Goal: Transaction & Acquisition: Purchase product/service

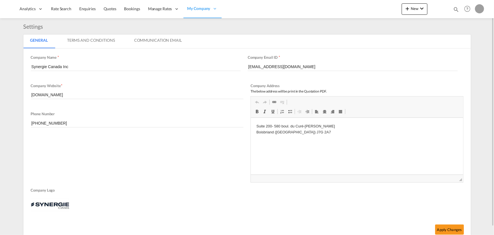
click at [456, 9] on md-icon "icon-magnify" at bounding box center [456, 9] width 6 height 6
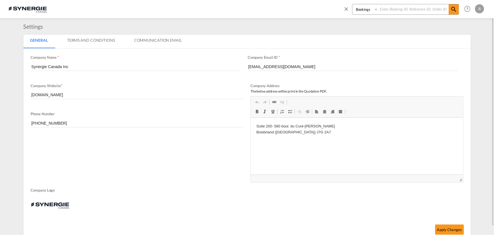
click at [366, 9] on select "Bookings Quotes Enquiries" at bounding box center [366, 9] width 27 height 10
select select "Quotes"
click at [353, 4] on select "Bookings Quotes Enquiries" at bounding box center [366, 9] width 27 height 10
click at [388, 8] on input at bounding box center [413, 9] width 71 height 10
type input "13891"
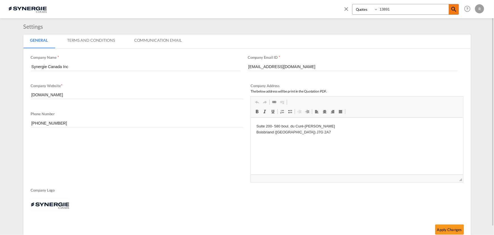
click at [453, 11] on md-icon "icon-magnify" at bounding box center [454, 9] width 7 height 7
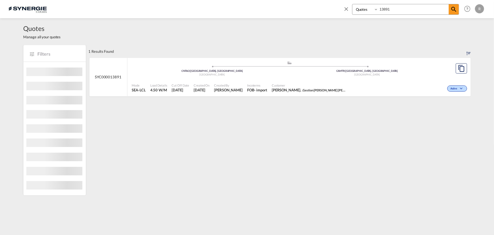
click at [397, 84] on div "Active" at bounding box center [408, 88] width 121 height 14
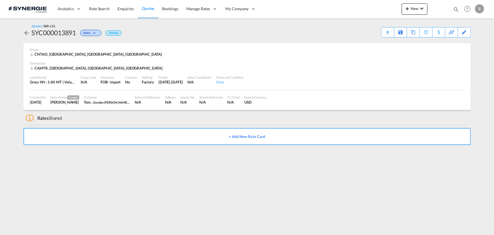
click at [397, 88] on div "Load Details Gross Wt : 1.80 MT | Volumetric Wt : 4.50 CBM | Chargeable Wt : 4.…" at bounding box center [247, 80] width 439 height 19
click at [24, 33] on md-icon "icon-arrow-left" at bounding box center [27, 32] width 7 height 7
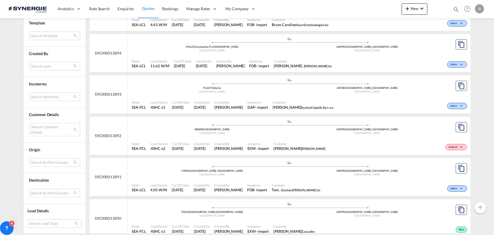
scroll to position [2840, 0]
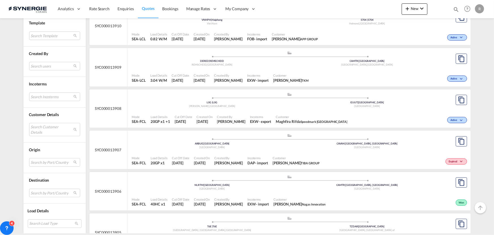
scroll to position [2196, 0]
click at [54, 63] on md-select "Search users sugan T sugantha.rajan@freightfy.com raquel Jimenez raquel.jimenez…" at bounding box center [54, 66] width 51 height 8
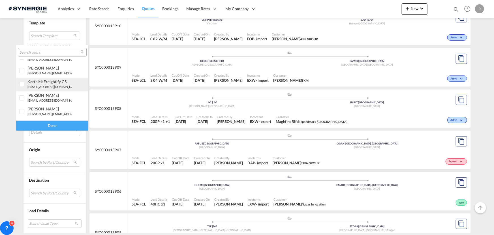
scroll to position [103, 0]
click at [33, 72] on small "r.ho@synergiecanada.com" at bounding box center [53, 74] width 52 height 4
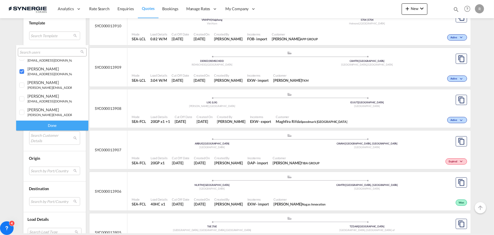
click at [46, 123] on div "Done" at bounding box center [52, 125] width 72 height 10
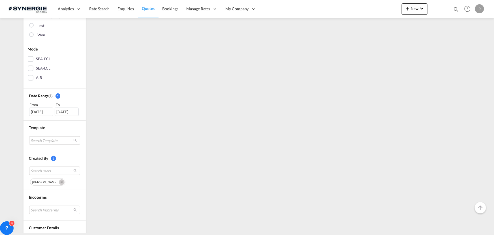
scroll to position [129, 0]
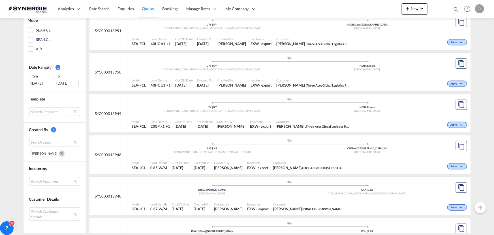
click at [36, 180] on md-select "Search Incoterms FOB-IMPORT free on board DDP-EXPORT delivery duty paid EXW-EXP…" at bounding box center [54, 181] width 51 height 8
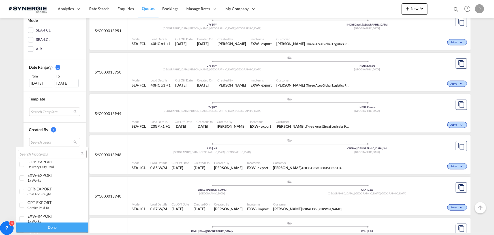
scroll to position [25, 0]
click at [40, 167] on div "EXW-EXPORT" at bounding box center [49, 166] width 44 height 5
click at [58, 226] on div "Done" at bounding box center [52, 227] width 72 height 10
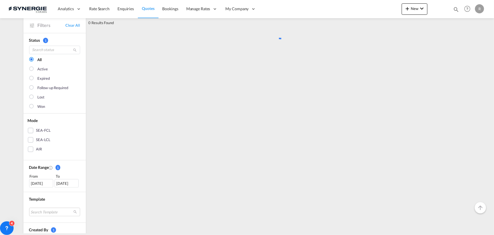
scroll to position [0, 0]
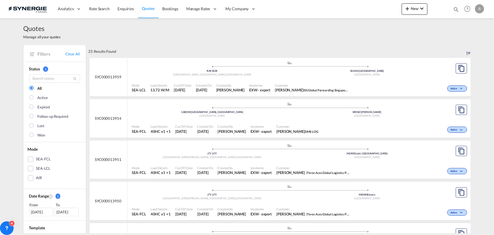
click at [408, 77] on div ".a{fill:#aaa8ad;} .a{fill:#aaa8ad;} R2R | R2R Winnipeg, MB , Canada SGSIN | Sin…" at bounding box center [290, 69] width 316 height 17
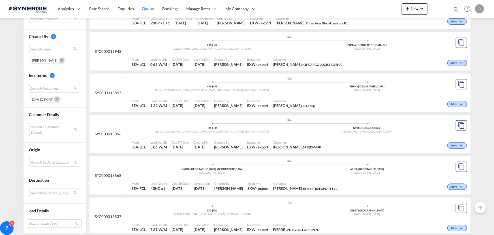
click at [53, 96] on button "Remove" at bounding box center [56, 99] width 8 height 6
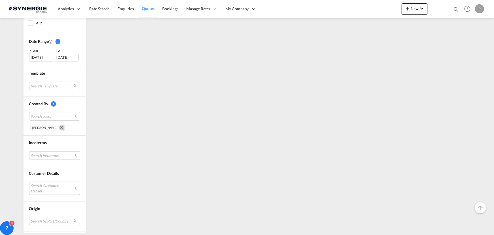
scroll to position [180, 0]
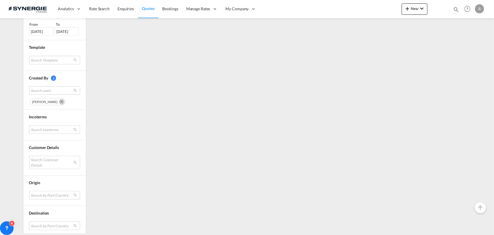
click at [48, 129] on md-select "Search Incoterms" at bounding box center [54, 129] width 51 height 8
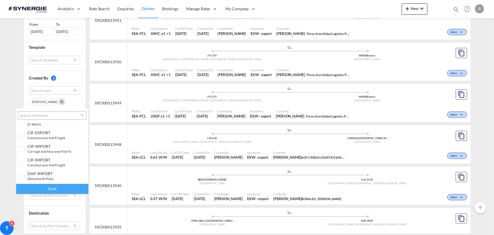
scroll to position [69, 0]
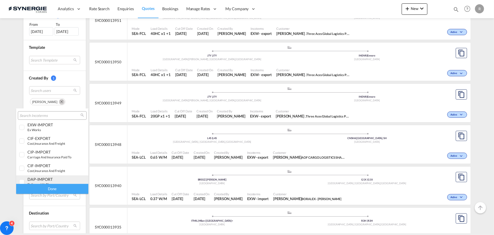
click at [44, 179] on div "DAP-IMPORT" at bounding box center [49, 178] width 44 height 5
click at [68, 191] on div "Done" at bounding box center [52, 189] width 72 height 10
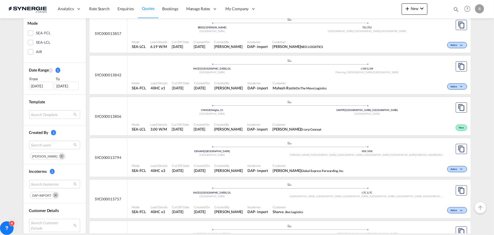
scroll to position [129, 0]
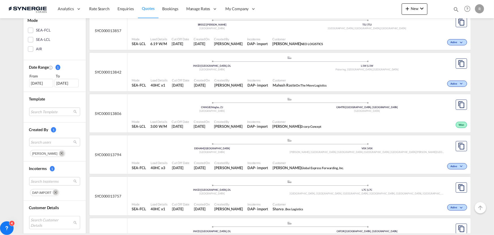
click at [281, 117] on div "Customer Chris kazanas D corp Concept" at bounding box center [297, 124] width 54 height 14
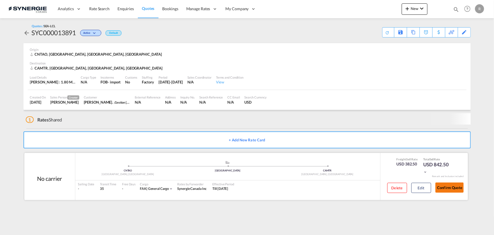
click at [454, 191] on div "Confirm Quote" at bounding box center [450, 188] width 28 height 16
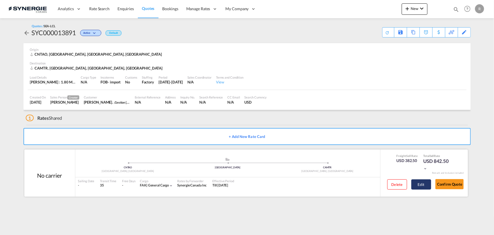
click at [422, 185] on button "Edit" at bounding box center [422, 184] width 20 height 10
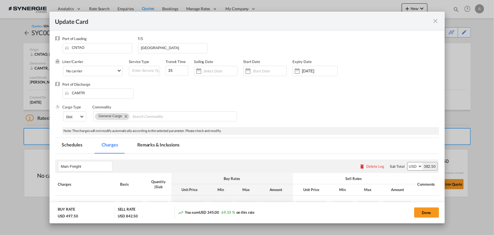
select select "per_w/m"
select select "per_hbl"
select select "flat"
select select "per_bl"
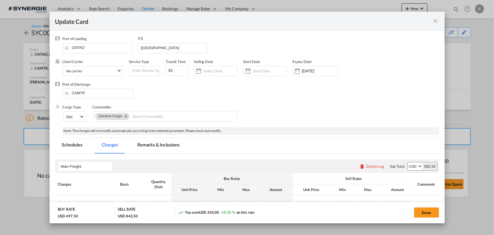
select select "per_bl"
select select "per_shipment"
click at [164, 146] on md-tab-item "Remarks & Inclusions" at bounding box center [159, 146] width 56 height 16
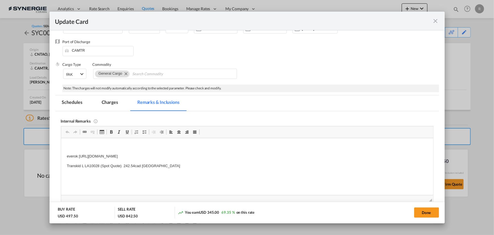
scroll to position [51, 0]
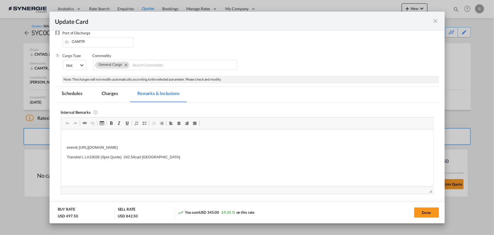
click at [437, 21] on md-icon "icon-close fg-AAA8AD m-0 pointer" at bounding box center [436, 21] width 7 height 7
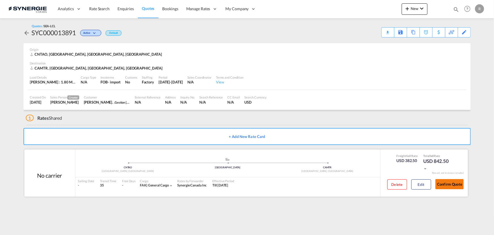
click at [448, 184] on button "Confirm Quote" at bounding box center [450, 184] width 28 height 10
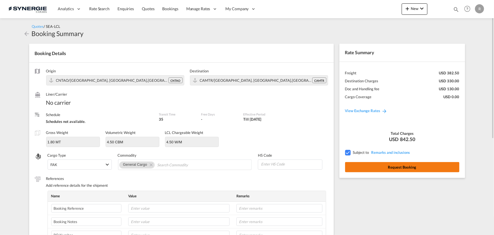
click at [394, 170] on button "Request Booking" at bounding box center [402, 167] width 114 height 10
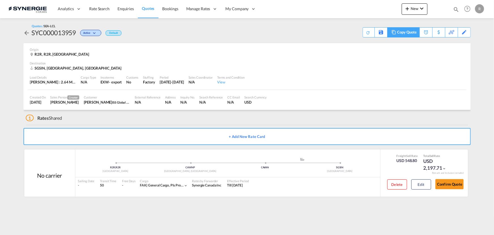
click at [409, 34] on div "Copy Quote" at bounding box center [406, 32] width 19 height 10
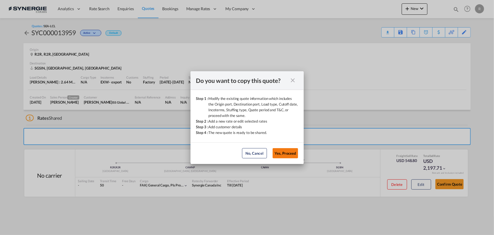
click at [283, 152] on button "Yes, Proceed" at bounding box center [285, 153] width 25 height 10
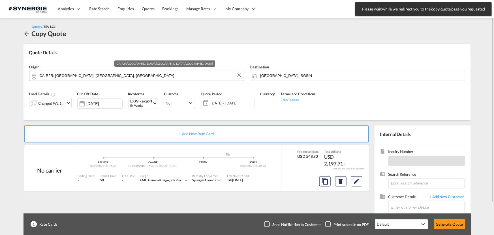
click at [129, 76] on input "CA-R2R, [GEOGRAPHIC_DATA], [GEOGRAPHIC_DATA], [GEOGRAPHIC_DATA]" at bounding box center [141, 76] width 202 height 10
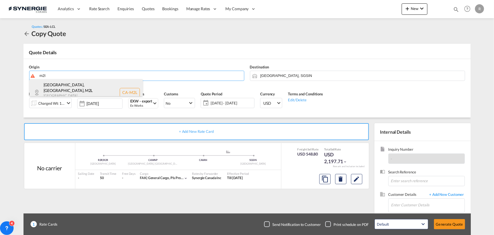
click at [84, 88] on div "[GEOGRAPHIC_DATA], [GEOGRAPHIC_DATA] , M2L [GEOGRAPHIC_DATA] , [GEOGRAPHIC_DATA…" at bounding box center [85, 92] width 113 height 26
type input "CA-M2L, [GEOGRAPHIC_DATA], [GEOGRAPHIC_DATA], [GEOGRAPHIC_DATA]"
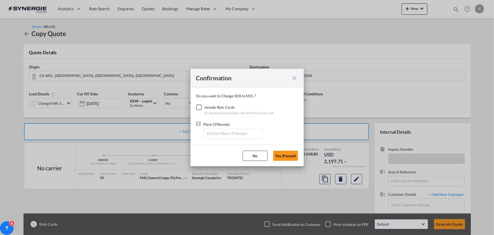
click at [199, 109] on div "Checkbox No Ink" at bounding box center [199, 107] width 6 height 6
click at [220, 135] on input "Enter Place Of Receipt" at bounding box center [235, 133] width 56 height 8
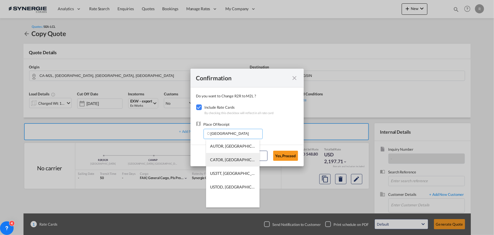
click at [218, 161] on span "CATOR, Toronto, ON, Canada, North America, Americas" at bounding box center [320, 159] width 221 height 5
type input "CATOR, Toronto, ON, Canada, North America, Americas"
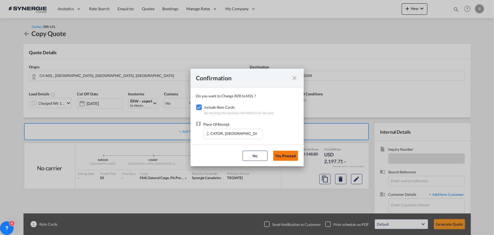
click at [287, 156] on button "Yes,Proceed" at bounding box center [285, 155] width 25 height 10
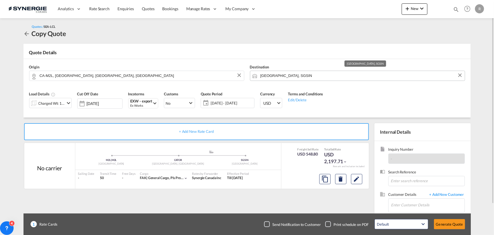
click at [312, 76] on input "Singapore, SGSIN" at bounding box center [362, 76] width 202 height 10
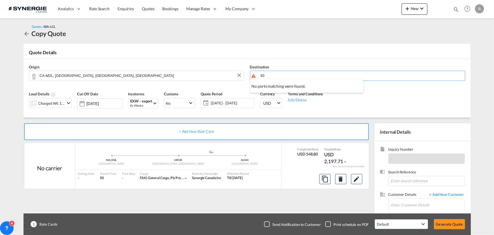
type input "4"
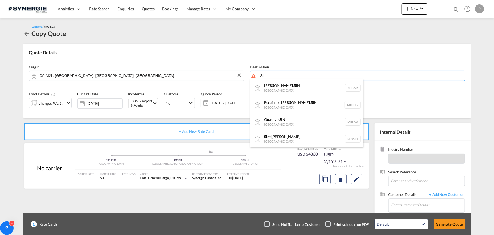
type input "S"
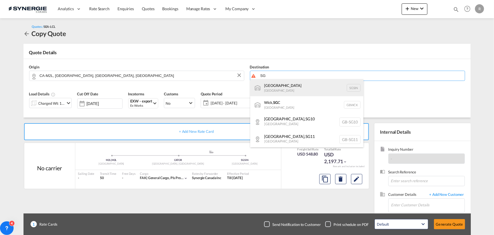
click at [280, 89] on div "Singapore Singapore SGSIN" at bounding box center [306, 87] width 113 height 17
type input "Singapore, SGSIN"
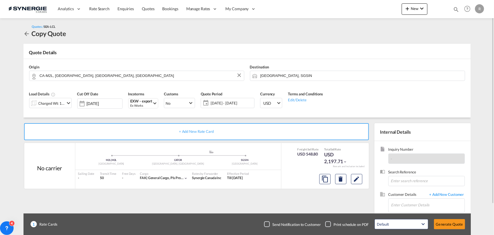
click at [60, 106] on div "Charged Wt: 13.72 W/M" at bounding box center [52, 103] width 27 height 8
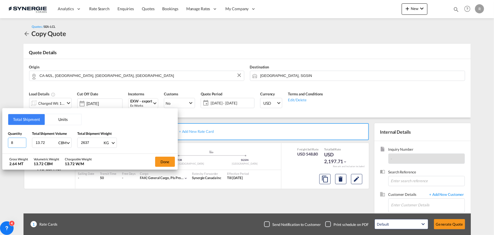
drag, startPoint x: 17, startPoint y: 142, endPoint x: 0, endPoint y: 141, distance: 17.1
click at [0, 141] on div "Total Shipment Units Quantity 8 Total Shipment Volume 13.72 CBM CBM CFT Total S…" at bounding box center [247, 117] width 494 height 235
type input "2"
drag, startPoint x: 32, startPoint y: 135, endPoint x: 16, endPoint y: 132, distance: 16.2
click at [16, 132] on div "Quantity 2 Total Shipment Volume 13.72 CBM CBM CFT Total Shipment Weight 2637 K…" at bounding box center [90, 139] width 164 height 17
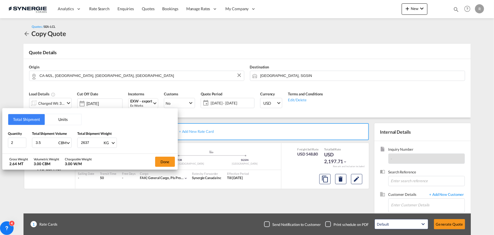
type input "3.5"
type input "720"
click at [161, 160] on button "Done" at bounding box center [165, 161] width 20 height 10
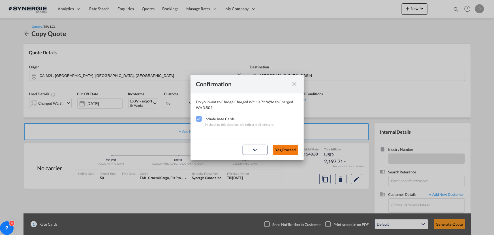
click at [291, 147] on button "Yes,Proceed" at bounding box center [285, 149] width 25 height 10
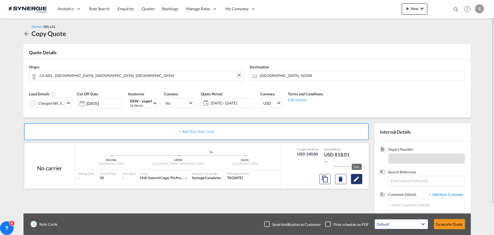
click at [357, 180] on md-icon "Edit" at bounding box center [357, 178] width 7 height 7
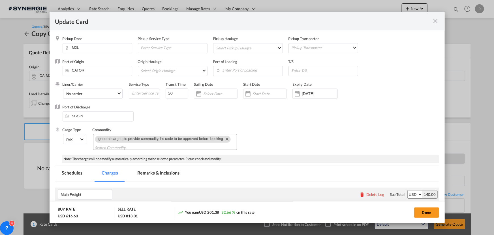
select select "per_w/m"
select select "per_cbm"
select select "per_shipment"
select select "per_bl"
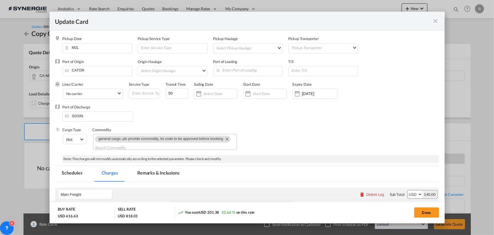
select select "per_bl"
click at [226, 69] on input "Enter Port of Loading" at bounding box center [249, 70] width 67 height 8
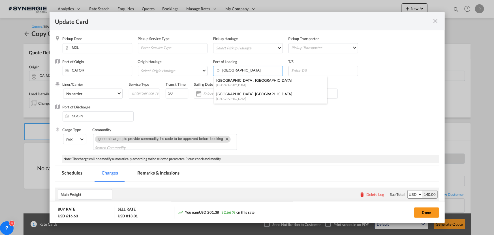
click at [226, 80] on div "Vancouver, BC" at bounding box center [268, 80] width 105 height 5
type input "Vancouver, BC, CAVAN"
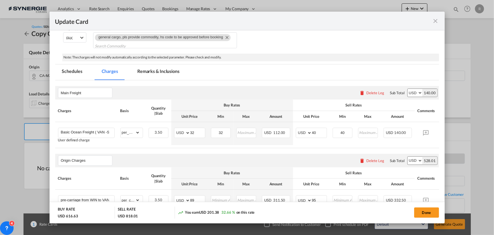
scroll to position [103, 0]
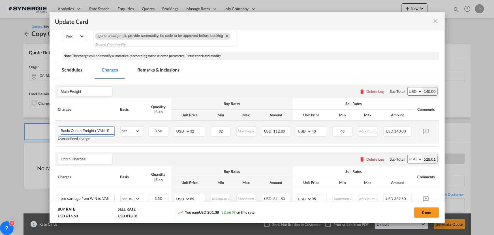
click at [91, 131] on input "Basic Ocean Freight ( VAN -SIN)" at bounding box center [88, 130] width 54 height 8
drag, startPoint x: 95, startPoint y: 130, endPoint x: 127, endPoint y: 130, distance: 32.0
click at [127, 130] on tr "Basic Ocean Freight ( VAN -SIN) User defined charge Please Enter Already Exists…" at bounding box center [255, 131] width 401 height 23
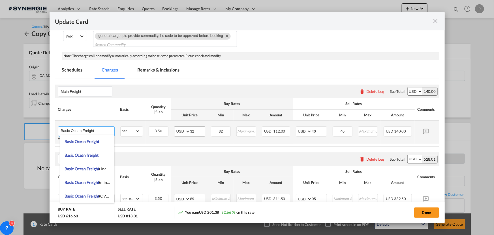
type input "Basic Ocean Freight"
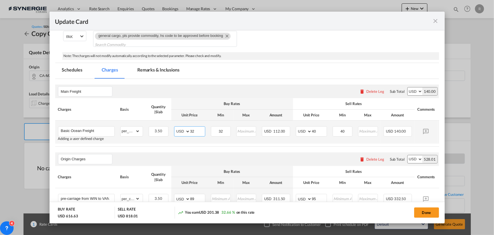
drag, startPoint x: 203, startPoint y: 131, endPoint x: 180, endPoint y: 132, distance: 22.4
click at [180, 132] on md-input-container "AED AFN ALL AMD ANG AOA ARS AUD AWG AZN BAM BBD BDT BGN BHD BIF BMD BND BOB BRL…" at bounding box center [189, 131] width 31 height 10
type input "72"
drag, startPoint x: 226, startPoint y: 130, endPoint x: 202, endPoint y: 130, distance: 24.4
click at [202, 130] on tr "Basic Ocean Freight Adding a user defined charge Please Enter Already Exists gr…" at bounding box center [255, 131] width 401 height 23
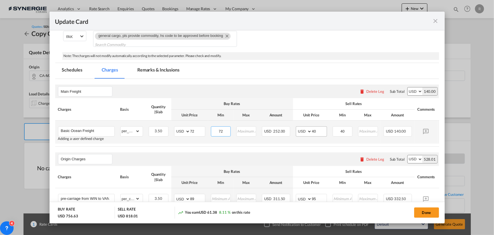
type input "72"
drag, startPoint x: 326, startPoint y: 131, endPoint x: 303, endPoint y: 131, distance: 22.4
click at [303, 131] on md-input-container "AED AFN ALL AMD ANG AOA ARS AUD AWG AZN BAM BBD BDT BGN BHD BIF BMD BND BOB BRL…" at bounding box center [311, 131] width 31 height 10
type input "85"
drag, startPoint x: 347, startPoint y: 130, endPoint x: 319, endPoint y: 131, distance: 27.8
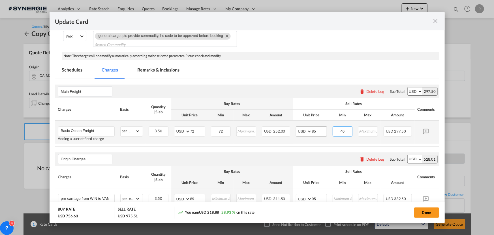
click at [319, 131] on tr "Basic Ocean Freight Adding a user defined charge Please Enter Already Exists gr…" at bounding box center [255, 131] width 401 height 23
type input "85"
drag, startPoint x: 318, startPoint y: 130, endPoint x: 292, endPoint y: 127, distance: 26.3
click at [292, 127] on tr "Basic Ocean Freight Adding a user defined charge Please Enter Already Exists gr…" at bounding box center [255, 131] width 401 height 23
type input "90"
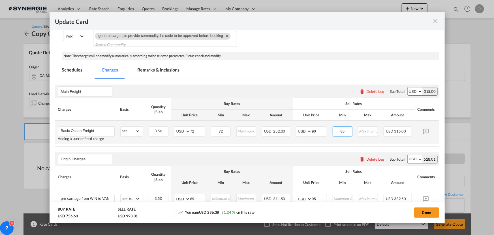
drag, startPoint x: 347, startPoint y: 128, endPoint x: 334, endPoint y: 128, distance: 13.0
click at [334, 129] on input "85" at bounding box center [342, 130] width 19 height 8
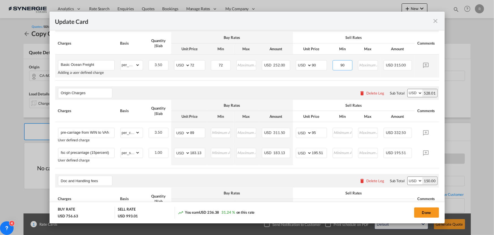
scroll to position [180, 0]
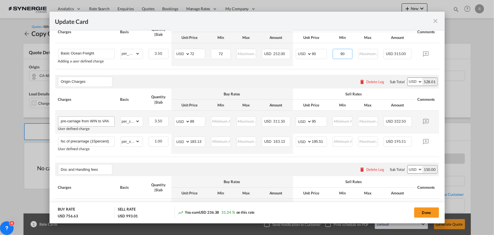
type input "90"
drag, startPoint x: 81, startPoint y: 122, endPoint x: 131, endPoint y: 122, distance: 49.9
click at [131, 122] on tr "pre-carriage from WIN to VAN User defined charge Please Enter Already Exists gr…" at bounding box center [255, 121] width 401 height 23
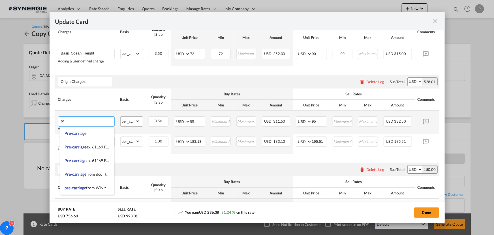
type input "p"
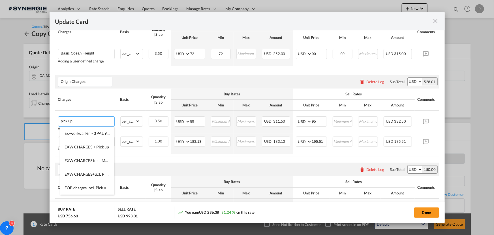
type input "pick up"
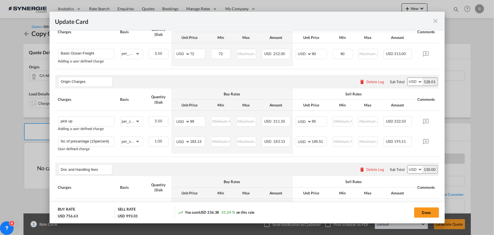
click at [133, 69] on table "Charges Basis Quantity | Slab Buy Rates Sell Rates Comments Action Unit Price M…" at bounding box center [255, 45] width 401 height 48
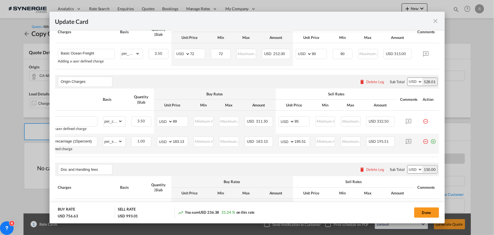
click at [423, 142] on md-icon "icon-minus-circle-outline red-400-fg pt-7" at bounding box center [426, 139] width 6 height 6
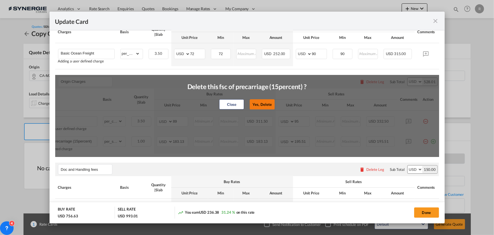
click at [260, 104] on button "Yes, Delete" at bounding box center [262, 104] width 25 height 10
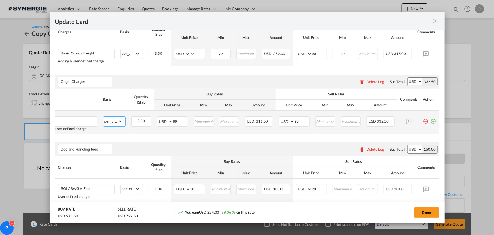
click at [113, 125] on select "gross_weight volumetric_weight per_shipment per_bl per_km per_hawb per_kg flat …" at bounding box center [112, 120] width 19 height 9
select select "per_shipment"
click at [103, 118] on select "gross_weight volumetric_weight per_shipment per_bl per_km per_hawb per_kg flat …" at bounding box center [112, 120] width 19 height 9
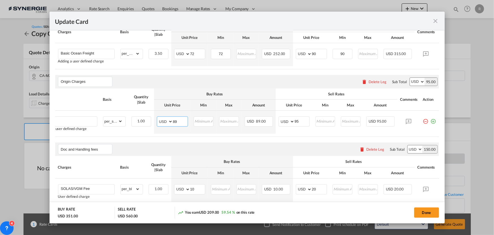
drag, startPoint x: 173, startPoint y: 122, endPoint x: 131, endPoint y: 108, distance: 43.7
click at [157, 122] on md-input-container "AED AFN ALL AMD ANG AOA ARS AUD AWG AZN BAM BBD BDT BGN BHD BIF BMD BND BOB BRL…" at bounding box center [172, 121] width 31 height 10
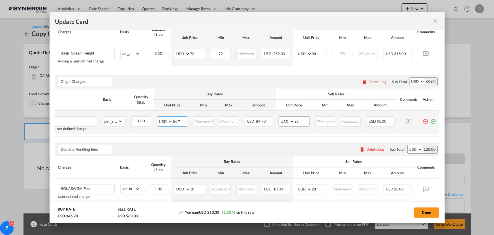
type input "84.7"
drag, startPoint x: 301, startPoint y: 123, endPoint x: 278, endPoint y: 122, distance: 23.5
click at [279, 123] on md-input-container "AED AFN ALL AMD ANG AOA ARS AUD AWG AZN BAM BBD BDT BGN BHD BIF BMD BND BOB BRL…" at bounding box center [294, 121] width 31 height 10
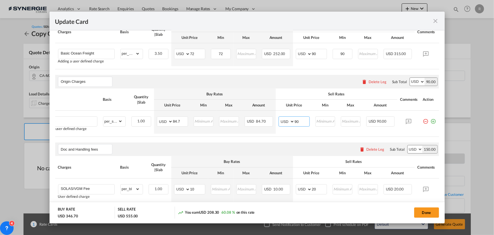
type input "90"
drag, startPoint x: 365, startPoint y: 137, endPoint x: 382, endPoint y: 137, distance: 16.7
click at [382, 69] on table "Charges Basis Quantity | Slab Buy Rates Sell Rates Comments Action Unit Price M…" at bounding box center [255, 45] width 401 height 48
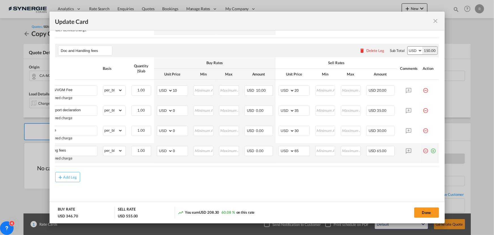
click at [431, 149] on md-icon "icon-plus-circle-outline green-400-fg" at bounding box center [434, 149] width 6 height 6
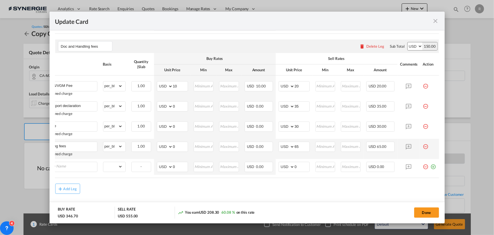
scroll to position [0, 6]
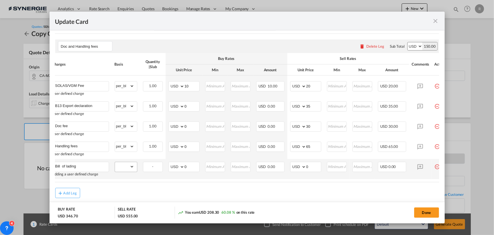
type input "Bill of lading"
click at [126, 169] on select "gross_weight volumetric_weight per_shipment per_bl per_km per_hawb per_kg flat …" at bounding box center [124, 166] width 19 height 9
select select "per_bl"
click at [115, 164] on select "gross_weight volumetric_weight per_shipment per_bl per_km per_hawb per_kg flat …" at bounding box center [124, 166] width 19 height 9
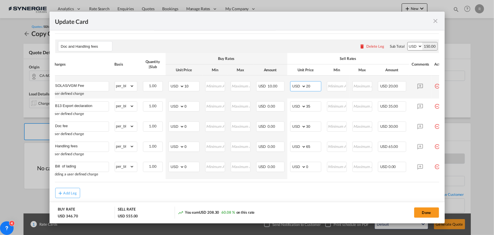
drag, startPoint x: 311, startPoint y: 89, endPoint x: 292, endPoint y: 89, distance: 19.0
click at [292, 89] on md-input-container "AED AFN ALL AMD ANG AOA ARS AUD AWG AZN BAM BBD BDT BGN BHD BIF BMD BND BOB BRL…" at bounding box center [305, 86] width 31 height 10
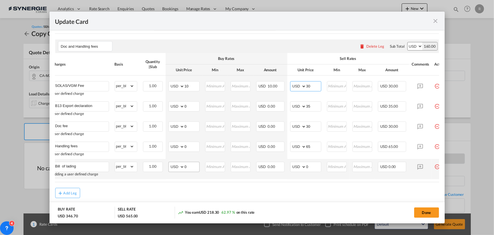
type input "30"
drag, startPoint x: 187, startPoint y: 168, endPoint x: 167, endPoint y: 166, distance: 20.0
click at [167, 166] on td "AED AFN ALL AMD ANG AOA ARS AUD AWG AZN BAM BBD BDT BGN BHD BIF BMD BND BOB BRL…" at bounding box center [184, 169] width 37 height 20
type input "20"
drag, startPoint x: 311, startPoint y: 169, endPoint x: 289, endPoint y: 167, distance: 22.8
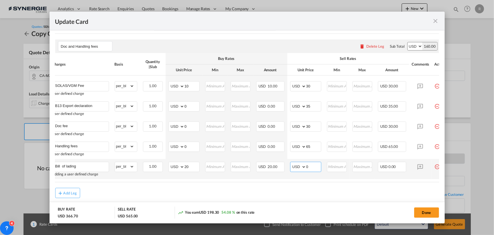
click at [289, 167] on td "AED AFN ALL AMD ANG AOA ARS AUD AWG AZN BAM BBD BDT BGN BHD BIF BMD BND BOB BRL…" at bounding box center [306, 169] width 37 height 20
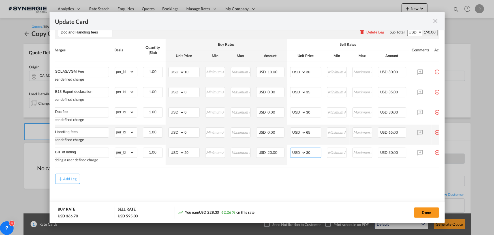
scroll to position [303, 0]
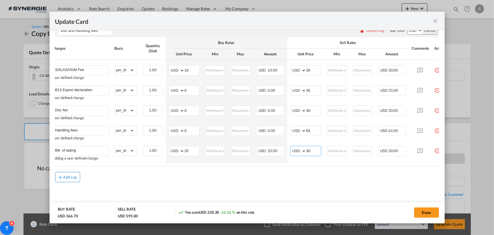
type input "30"
click at [71, 178] on div "Add Leg" at bounding box center [70, 176] width 14 height 3
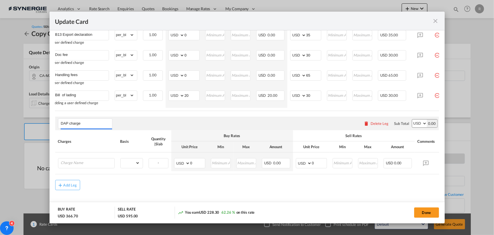
scroll to position [368, 0]
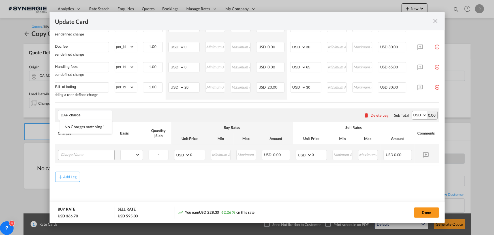
type input "DAP charge"
click at [90, 155] on input "Charge Name" at bounding box center [88, 154] width 54 height 8
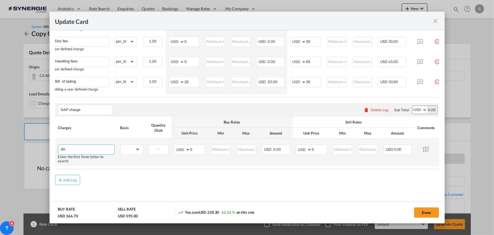
type input "d"
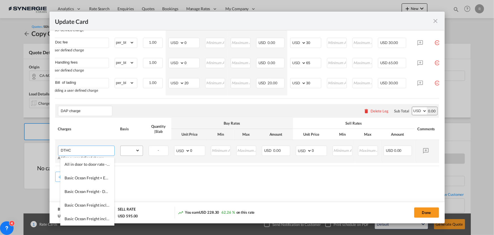
type input "DTHC"
click at [133, 156] on div "gross_weight volumetric_weight per_shipment per_bl per_km per_hawb per_kg flat …" at bounding box center [131, 150] width 23 height 10
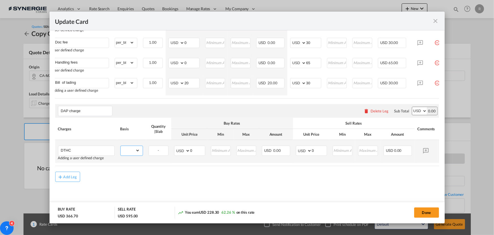
click at [135, 155] on select "gross_weight volumetric_weight per_shipment per_bl per_km per_hawb per_kg flat …" at bounding box center [130, 150] width 19 height 9
select select "per_shipment"
click at [121, 149] on select "gross_weight volumetric_weight per_shipment per_bl per_km per_hawb per_kg flat …" at bounding box center [130, 150] width 19 height 9
drag, startPoint x: 182, startPoint y: 152, endPoint x: 171, endPoint y: 152, distance: 11.0
click at [174, 152] on md-input-container "AED AFN ALL AMD ANG AOA ARS AUD AWG AZN BAM BBD BDT BGN BHD BIF BMD BND [PERSON…" at bounding box center [189, 150] width 31 height 10
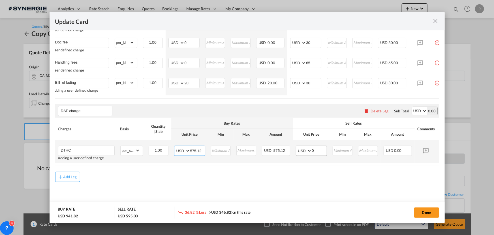
type input "575.12"
drag, startPoint x: 317, startPoint y: 154, endPoint x: 299, endPoint y: 154, distance: 18.4
click at [299, 154] on md-input-container "AED AFN ALL AMD ANG AOA ARS AUD AWG AZN BAM BBD BDT BGN BHD BIF BMD BND [PERSON…" at bounding box center [311, 150] width 31 height 10
type input "610"
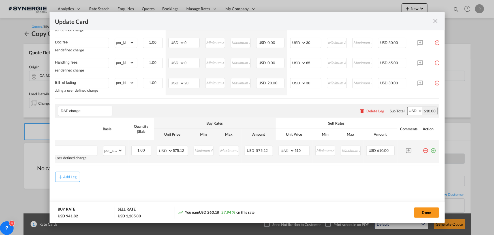
click at [431, 148] on md-icon "icon-plus-circle-outline green-400-fg" at bounding box center [434, 148] width 6 height 6
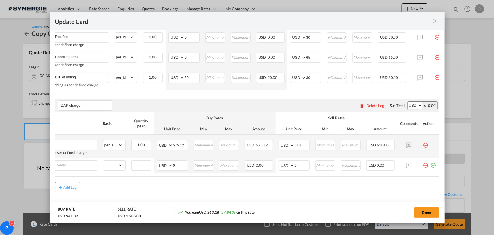
scroll to position [0, 6]
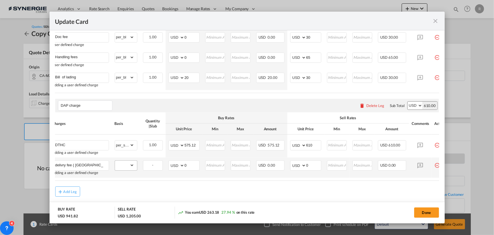
type input "delivry fee ( tailgate)"
click at [119, 169] on select "gross_weight volumetric_weight per_shipment per_bl per_km per_hawb per_kg flat …" at bounding box center [124, 164] width 19 height 9
select select "per_shipment"
click at [115, 164] on select "gross_weight volumetric_weight per_shipment per_bl per_km per_hawb per_kg flat …" at bounding box center [124, 164] width 19 height 9
drag, startPoint x: 187, startPoint y: 169, endPoint x: 156, endPoint y: 168, distance: 31.5
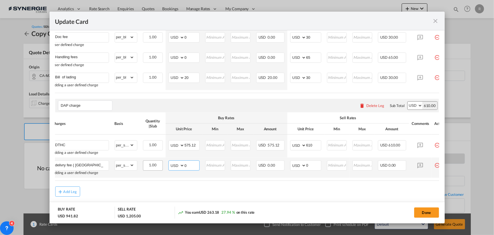
click at [156, 168] on tr "delivry fee ( tailgate) Adding a user defined charge Please Enter Already Exist…" at bounding box center [250, 167] width 401 height 20
type input "120.59"
drag, startPoint x: 314, startPoint y: 172, endPoint x: 288, endPoint y: 171, distance: 26.1
click at [288, 171] on td "AED AFN ALL AMD ANG AOA ARS AUD AWG AZN BAM BBD BDT BGN BHD BIF BMD BND BOB BRL…" at bounding box center [306, 167] width 37 height 20
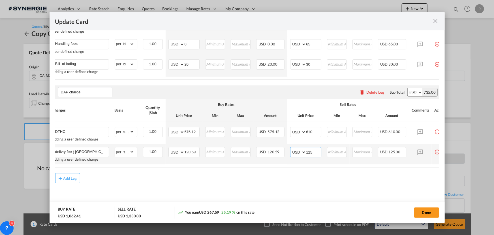
scroll to position [392, 0]
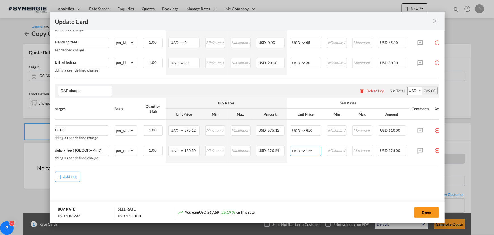
type input "125"
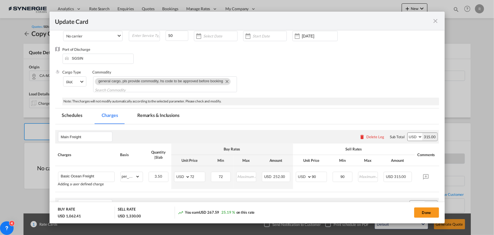
scroll to position [57, 0]
drag, startPoint x: 159, startPoint y: 114, endPoint x: 158, endPoint y: 117, distance: 2.9
click at [159, 114] on md-tab-item "Remarks & Inclusions" at bounding box center [159, 117] width 56 height 16
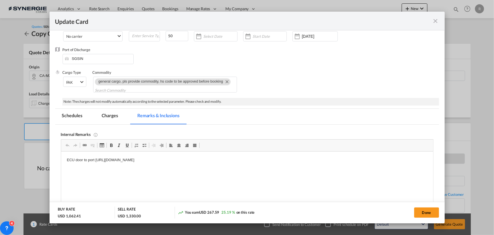
scroll to position [0, 0]
drag, startPoint x: 88, startPoint y: 159, endPoint x: 99, endPoint y: 158, distance: 10.5
click at [91, 159] on p "ECU door to port https://app.frontapp.com/open/msg_1gz2zyxb?key=5hjGP7r94t0vbZr…" at bounding box center [247, 160] width 361 height 6
drag, startPoint x: 88, startPoint y: 159, endPoint x: 268, endPoint y: 152, distance: 180.1
click at [268, 152] on html "ECU door to port https://app.frontapp.com/open/msg_1gz2zyxb?key=5hjGP7r94t0vbZr…" at bounding box center [247, 159] width 372 height 17
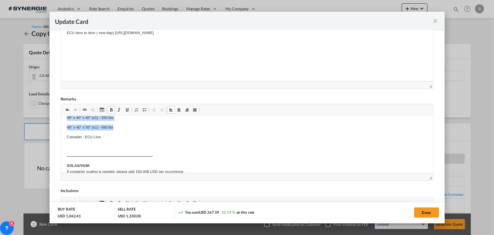
scroll to position [81, 0]
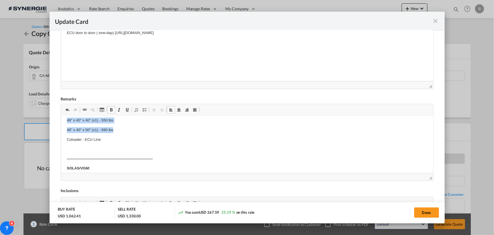
drag, startPoint x: 64, startPoint y: 143, endPoint x: 126, endPoint y: 127, distance: 64.0
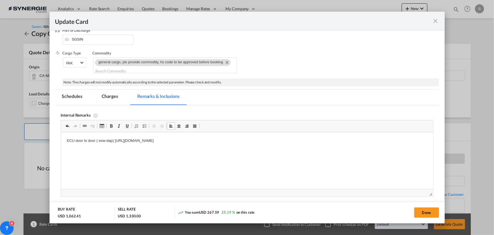
scroll to position [30, 0]
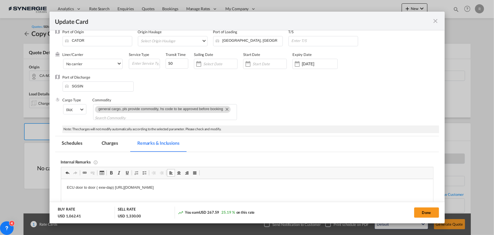
click at [110, 142] on md-tab-item "Charges" at bounding box center [110, 144] width 30 height 16
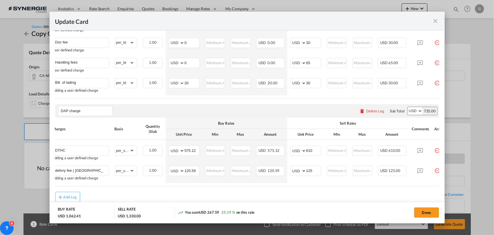
scroll to position [392, 0]
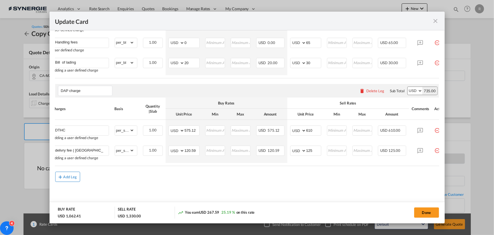
click at [61, 176] on md-icon "icon-plus md-link-fg s20" at bounding box center [61, 177] width 6 height 6
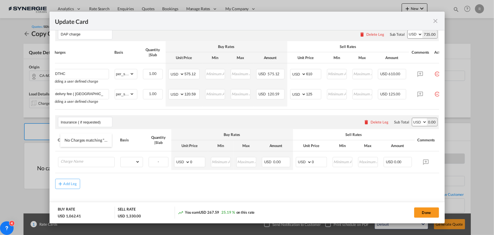
scroll to position [444, 0]
type input "Insurance ( if requested)"
click at [96, 165] on input "Charge Name" at bounding box center [88, 160] width 54 height 8
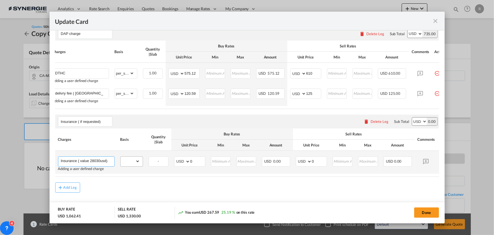
type input "Insurance ( value 28030usd)"
click at [127, 165] on select "gross_weight volumetric_weight per_shipment per_bl per_km per_hawb per_kg flat …" at bounding box center [130, 160] width 19 height 9
select select "per_shipment"
click at [121, 162] on select "gross_weight volumetric_weight per_shipment per_bl per_km per_hawb per_kg flat …" at bounding box center [130, 160] width 19 height 9
click at [178, 166] on md-input-container "AED AFN ALL AMD ANG AOA ARS AUD AWG AZN BAM BBD BDT BGN BHD BIF BMD BND BOB BRL…" at bounding box center [189, 161] width 31 height 10
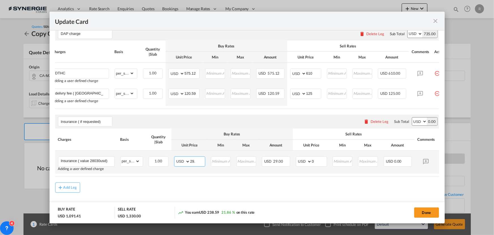
click at [171, 166] on tr "Insurance ( value 28030usd) Adding a user defined charge Please Enter Already E…" at bounding box center [255, 161] width 401 height 23
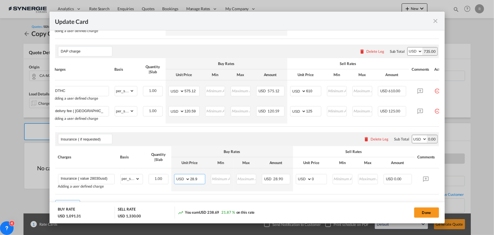
scroll to position [418, 0]
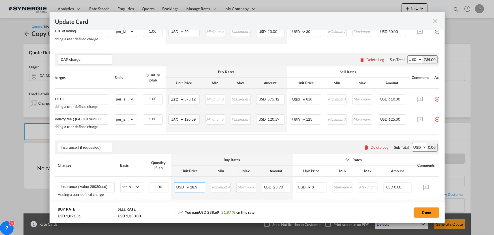
type input "28.9"
drag, startPoint x: 314, startPoint y: 194, endPoint x: 298, endPoint y: 195, distance: 16.2
click at [298, 192] on md-input-container "AED AFN ALL AMD ANG AOA ARS AUD AWG AZN BAM BBD BDT BGN BHD BIF BMD BND BOB BRL…" at bounding box center [311, 187] width 31 height 10
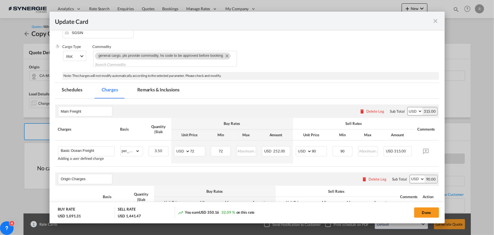
scroll to position [31, 0]
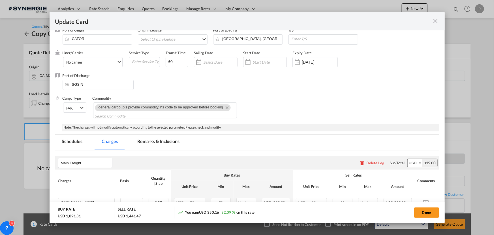
type input "111.47"
click at [149, 140] on md-tab-item "Remarks & Inclusions" at bounding box center [159, 142] width 56 height 16
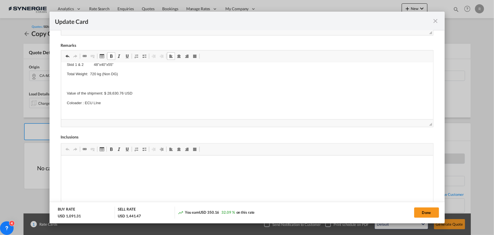
scroll to position [51, 0]
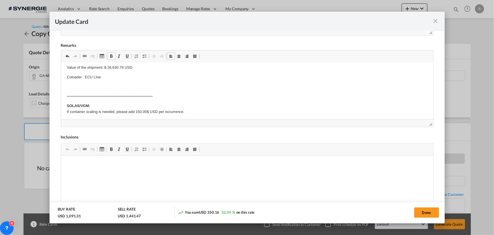
click at [86, 87] on p "Editor, editor5" at bounding box center [247, 87] width 361 height 6
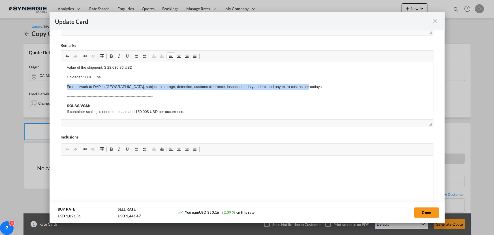
drag, startPoint x: 65, startPoint y: 86, endPoint x: 308, endPoint y: 84, distance: 243.1
click at [308, 84] on html "Cargo description: Packing details: Skid 1 & 2 48”x40”x55” Total Weight: 720 kg…" at bounding box center [247, 198] width 372 height 374
click at [112, 56] on span "Update Card Pickup ..." at bounding box center [111, 56] width 5 height 5
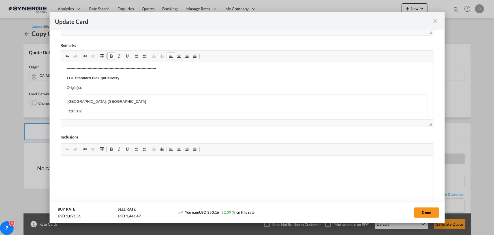
scroll to position [129, 0]
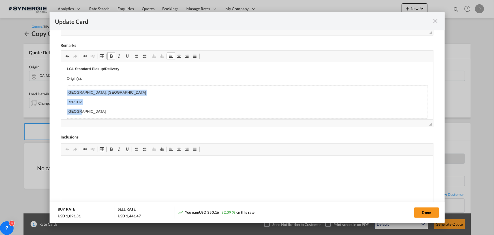
drag, startPoint x: 67, startPoint y: 91, endPoint x: 96, endPoint y: 111, distance: 35.2
click at [96, 111] on td "Winnipeg, MB R2R 0J2 Canada" at bounding box center [247, 102] width 360 height 33
click at [93, 78] on p "Origin(s):" at bounding box center [247, 79] width 361 height 6
drag, startPoint x: 92, startPoint y: 86, endPoint x: 137, endPoint y: 88, distance: 45.6
click at [137, 95] on p "Destination(s): Vancouver CFS" at bounding box center [247, 104] width 361 height 18
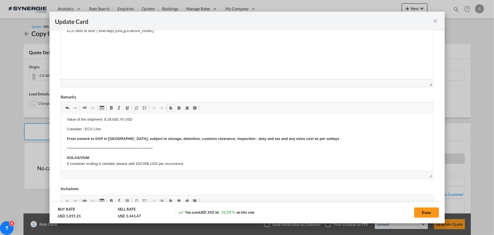
scroll to position [51, 0]
click at [108, 132] on body "Cargo description: Packing details: Skid 1 & 2 48”x40”x55” Total Weight: 720 kg…" at bounding box center [247, 231] width 361 height 326
click at [109, 129] on p "Coloader : ECU LIne" at bounding box center [247, 129] width 361 height 6
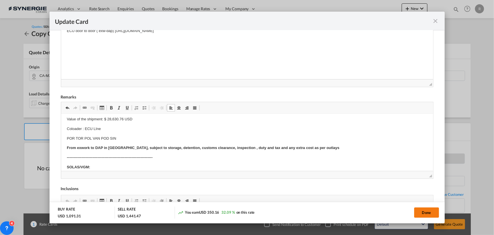
click at [423, 214] on button "Done" at bounding box center [426, 212] width 25 height 10
type input "[DATE]"
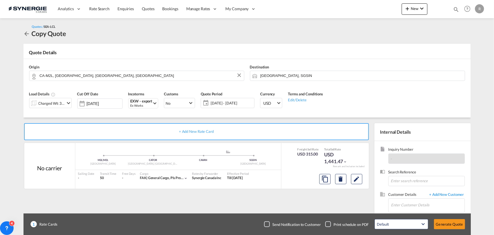
scroll to position [91, 0]
click at [402, 180] on input at bounding box center [427, 181] width 76 height 10
click at [399, 203] on input "Enter Customer Details" at bounding box center [428, 204] width 73 height 13
paste input "krunal@ecolo.com"
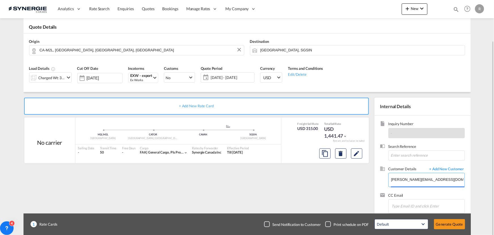
scroll to position [35, 0]
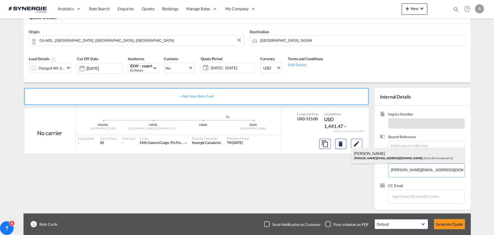
click at [377, 157] on div "Krunal Patel krunal@ecolo.com | Ecolo Enviromental Inc" at bounding box center [408, 155] width 113 height 15
type input "Ecolo Enviromental Inc, Krunal Patel, krunal@ecolo.com"
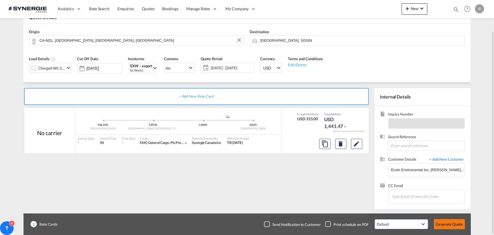
click at [440, 224] on button "Generate Quote" at bounding box center [449, 224] width 31 height 10
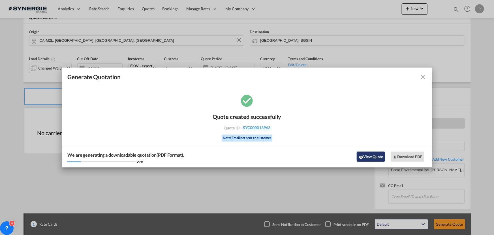
click at [365, 156] on button "View Quote" at bounding box center [371, 156] width 28 height 10
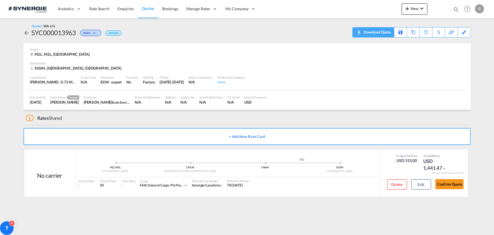
click at [386, 35] on div "Download Quote" at bounding box center [377, 31] width 29 height 9
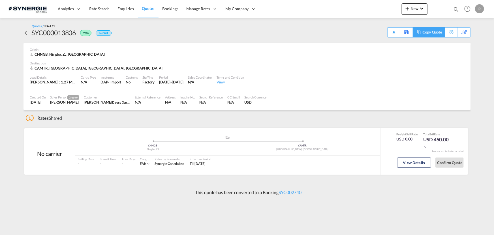
click at [428, 32] on div "Copy Quote" at bounding box center [432, 32] width 19 height 10
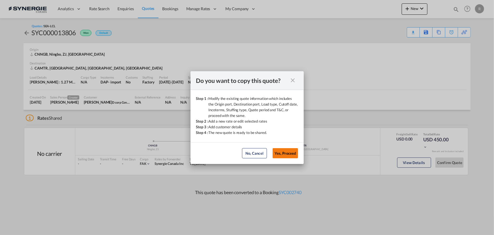
click at [282, 155] on button "Yes, Proceed" at bounding box center [285, 153] width 25 height 10
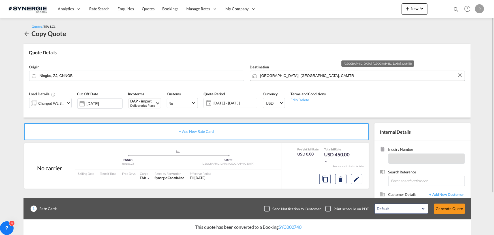
click at [312, 74] on input "[GEOGRAPHIC_DATA], [GEOGRAPHIC_DATA], CAMTR" at bounding box center [362, 76] width 202 height 10
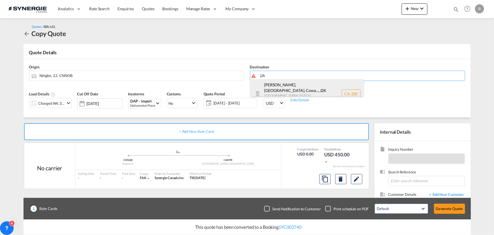
click at [278, 88] on div "[PERSON_NAME], [GEOGRAPHIC_DATA], Cowa... , J2K [GEOGRAPHIC_DATA] / [GEOGRAPHIC…" at bounding box center [306, 93] width 113 height 29
type input "CA-J2K, [GEOGRAPHIC_DATA], [GEOGRAPHIC_DATA], [GEOGRAPHIC_DATA], [GEOGRAPHIC_DA…"
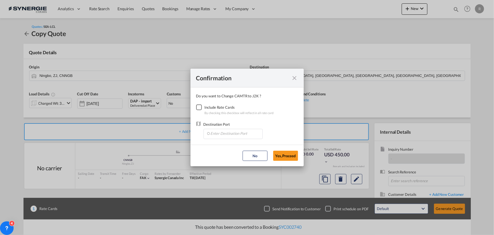
click at [199, 107] on div "Checkbox No Ink" at bounding box center [199, 107] width 6 height 6
click at [234, 135] on input "Enter Destination Port" at bounding box center [235, 133] width 56 height 8
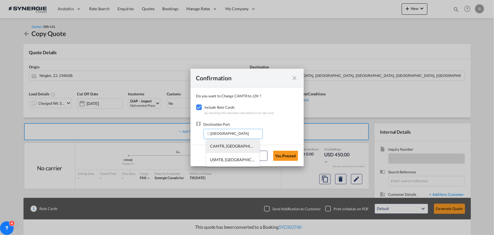
click at [224, 146] on span "CAMTR, Montreal, QC, Canada, North America, Americas" at bounding box center [321, 145] width 222 height 5
type input "CAMTR, Montreal, QC, Canada, North America, Americas"
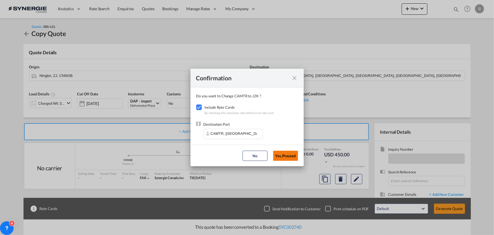
click at [292, 157] on button "Yes,Proceed" at bounding box center [285, 155] width 25 height 10
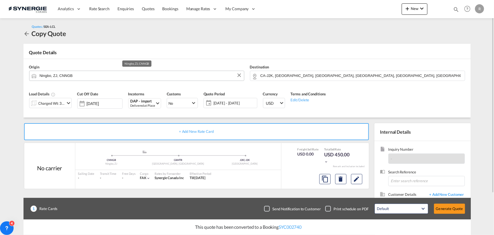
click at [92, 75] on input "Ningbo, ZJ, CNNGB" at bounding box center [141, 76] width 202 height 10
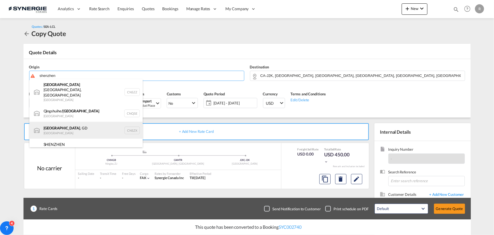
click at [48, 122] on div "Shenzhen , GD China CNSZX" at bounding box center [85, 130] width 113 height 17
type input "Shenzhen, GD, CNSZX"
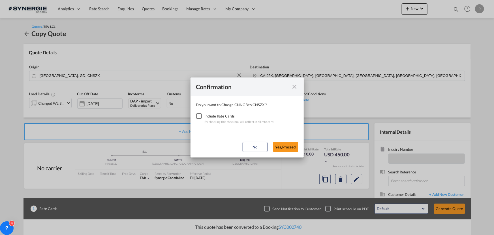
click at [201, 117] on div "Checkbox No Ink" at bounding box center [199, 116] width 6 height 6
click at [278, 143] on button "Yes,Proceed" at bounding box center [285, 147] width 25 height 10
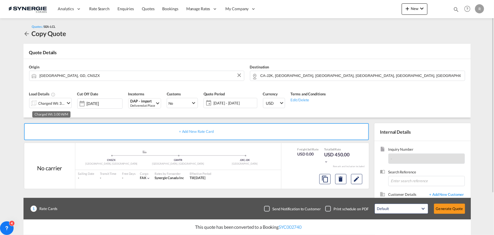
click at [50, 105] on div "Charged Wt: 3.00 W/M" at bounding box center [52, 103] width 27 height 8
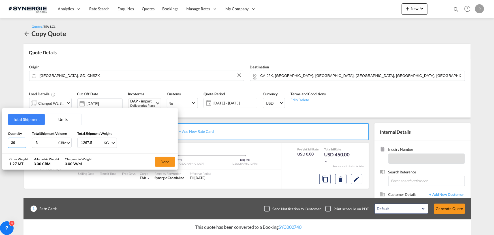
drag, startPoint x: 17, startPoint y: 141, endPoint x: -26, endPoint y: 137, distance: 43.8
click at [0, 137] on html "Analytics Reports Dashboard Rate Search Enquiries Quotes" at bounding box center [247, 117] width 494 height 235
click at [59, 118] on button "Units" at bounding box center [63, 119] width 37 height 11
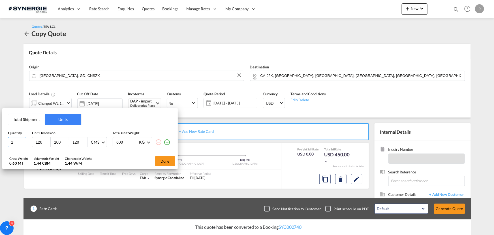
drag, startPoint x: 5, startPoint y: 139, endPoint x: 2, endPoint y: 139, distance: 3.0
click at [2, 139] on div "Total Shipment Units Quantity Unit Dimension Total Unit Weight 1 120 100 120 CM…" at bounding box center [90, 130] width 176 height 45
type input "20"
type input "104"
type input "75"
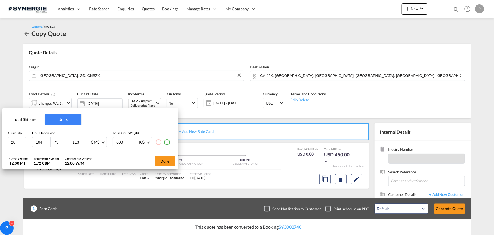
type input "113"
type input "167.8"
click at [165, 141] on md-icon "icon-plus-circle-outline" at bounding box center [167, 142] width 7 height 7
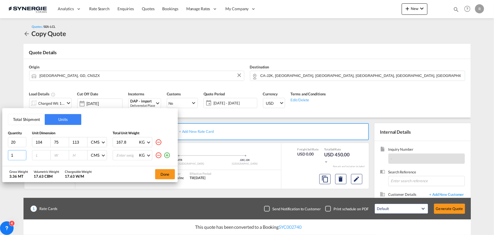
click at [16, 154] on input "1" at bounding box center [17, 155] width 18 height 10
type input "10"
type input "115"
type input "102"
type input "85"
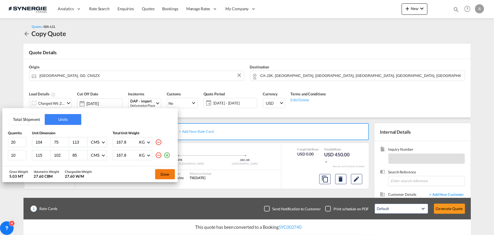
type input "167.8"
click at [167, 172] on button "Done" at bounding box center [165, 174] width 20 height 10
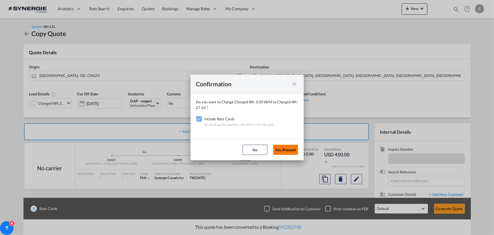
click at [289, 148] on button "Yes,Proceed" at bounding box center [285, 149] width 25 height 10
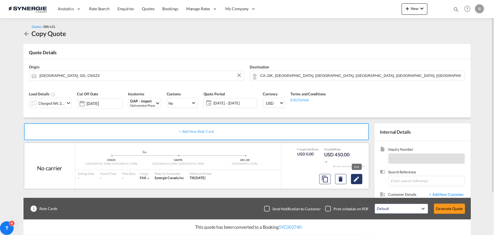
click at [359, 181] on md-icon "Edit" at bounding box center [357, 178] width 7 height 7
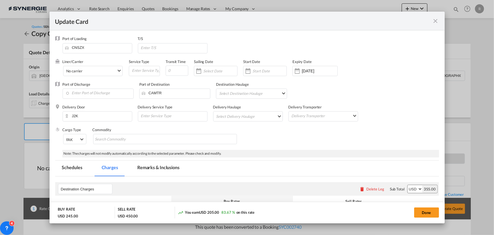
select select "per_hbl"
select select "flat"
select select "per_shipment"
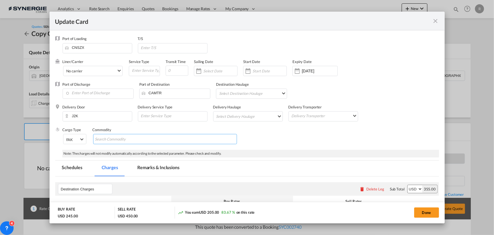
click at [148, 141] on md-chips-wrap "Chips container with autocompletion. Enter the text area, type text to search, …" at bounding box center [165, 139] width 144 height 10
type input "general"
click at [164, 139] on input "Chips input." at bounding box center [147, 139] width 52 height 9
paste input "Comm：Lightning Fixture"
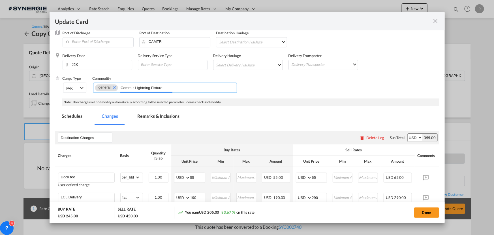
scroll to position [103, 0]
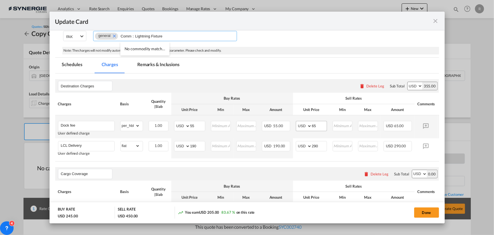
type input "Comm：Lightning Fixture"
drag, startPoint x: 307, startPoint y: 126, endPoint x: 298, endPoint y: 124, distance: 9.7
click at [298, 125] on md-input-container "AED AFN ALL AMD ANG AOA ARS AUD AWG AZN BAM BBD BDT BGN BHD BIF BMD BND BOB BRL…" at bounding box center [311, 126] width 31 height 10
type input "157.32"
drag, startPoint x: 192, startPoint y: 124, endPoint x: 184, endPoint y: 124, distance: 7.7
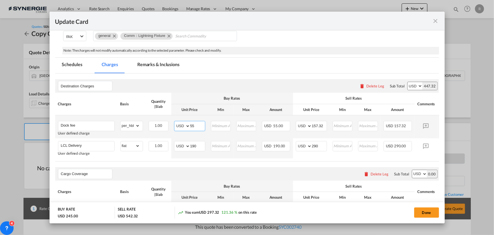
click at [184, 124] on md-input-container "AED AFN ALL AMD ANG AOA ARS AUD AWG AZN BAM BBD BDT BGN BHD BIF BMD BND BOB BRL…" at bounding box center [189, 126] width 31 height 10
type input "107.64"
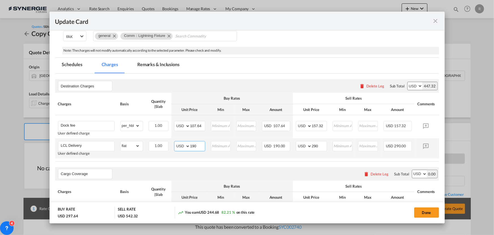
drag, startPoint x: 197, startPoint y: 146, endPoint x: 173, endPoint y: 145, distance: 24.4
click at [173, 146] on td "AED AFN ALL AMD ANG AOA ARS AUD AWG AZN BAM BBD BDT BGN BHD BIF BMD BND BOB BRL…" at bounding box center [189, 148] width 37 height 20
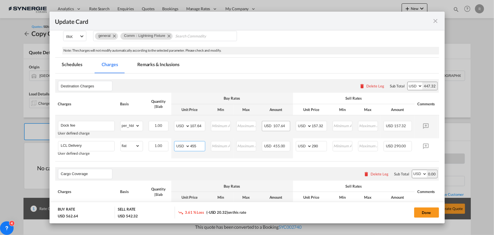
scroll to position [77, 0]
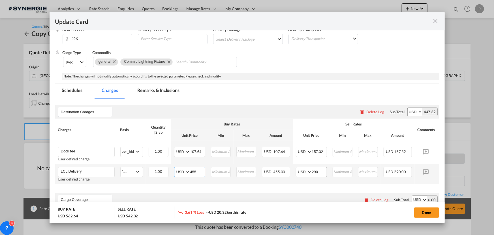
type input "455"
drag, startPoint x: 322, startPoint y: 169, endPoint x: 305, endPoint y: 170, distance: 17.0
click at [305, 170] on md-input-container "AED AFN ALL AMD ANG AOA ARS AUD AWG AZN BAM BBD BDT BGN BHD BIF BMD BND BOB BRL…" at bounding box center [311, 172] width 31 height 10
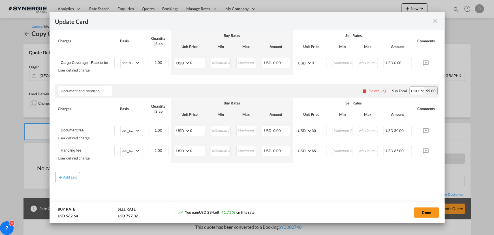
scroll to position [258, 0]
type input "545"
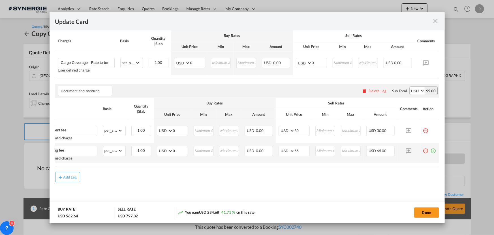
click at [431, 149] on md-icon "icon-plus-circle-outline green-400-fg" at bounding box center [434, 149] width 6 height 6
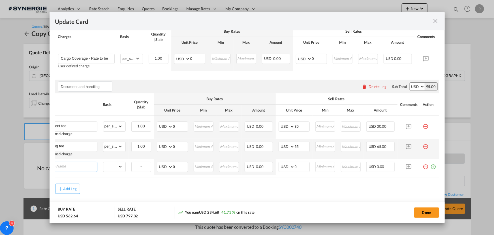
scroll to position [0, 6]
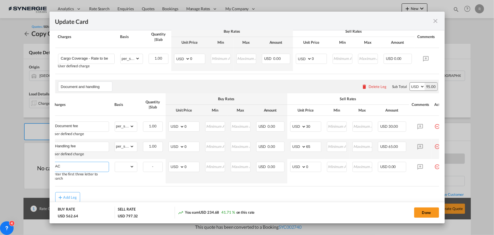
type input "A"
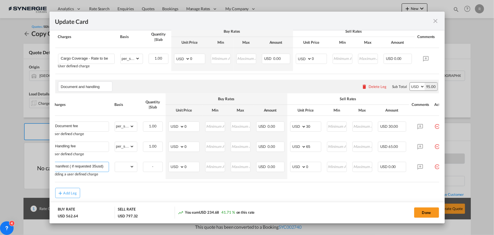
type input "Emanifest ( if requested 35usd)"
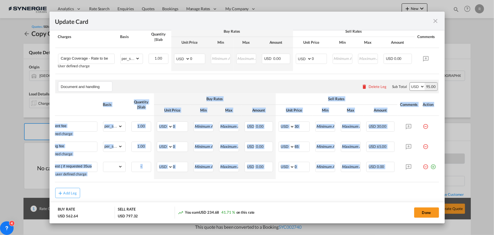
drag, startPoint x: 414, startPoint y: 184, endPoint x: 439, endPoint y: 186, distance: 25.0
click at [439, 186] on md-dialog-content "Port of Loading CNSZX T/S Liner/Carrier No carrier 2HM LOGISTICS D.O.O AAXL GLO…" at bounding box center [247, 126] width 395 height 192
click at [431, 167] on md-icon "icon-plus-circle-outline green-400-fg" at bounding box center [434, 164] width 6 height 6
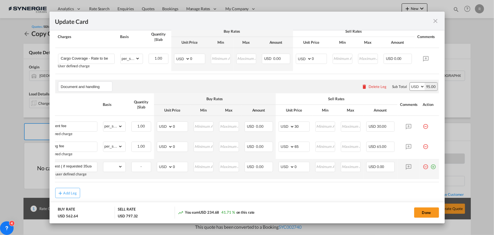
scroll to position [0, 6]
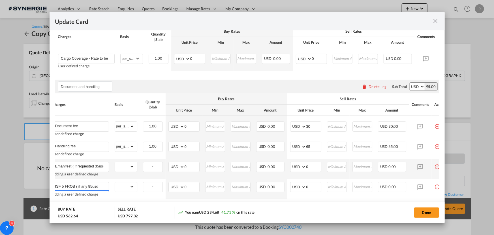
click at [54, 188] on md-dialog-content "Port of Loading CNSZX T/S Liner/Carrier No carrier 2HM LOGISTICS D.O.O AAXL GLO…" at bounding box center [247, 126] width 395 height 192
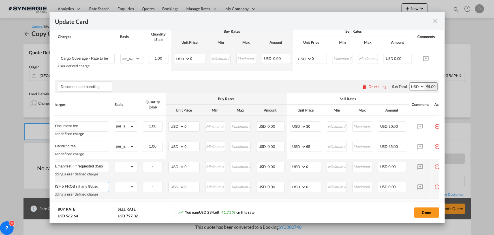
click at [58, 188] on input "ISF 5 FROB ( if any 85usd" at bounding box center [82, 186] width 54 height 8
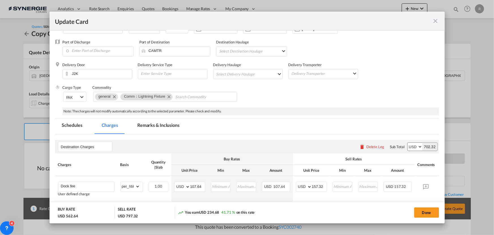
scroll to position [40, 0]
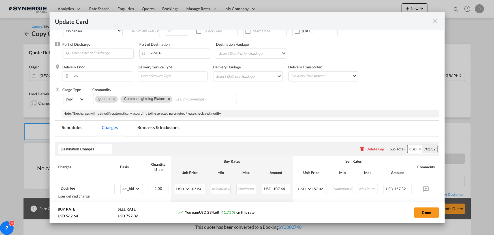
type input "AMS ISF 5 FROB ( if any 85usd"
click at [162, 127] on md-tab-item "Remarks & Inclusions" at bounding box center [159, 128] width 56 height 16
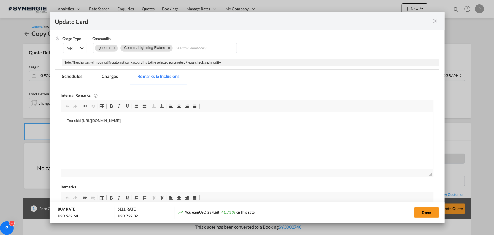
scroll to position [92, 0]
drag, startPoint x: 81, startPoint y: 120, endPoint x: 244, endPoint y: 124, distance: 163.2
click at [244, 124] on html "Transkid https://app.frontapp.com/open/msg_1gwefv0v?key=OCi6bp1TY1CdGlVo-I55bGd…" at bounding box center [247, 120] width 372 height 17
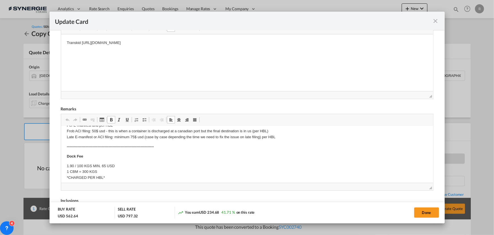
scroll to position [51, 0]
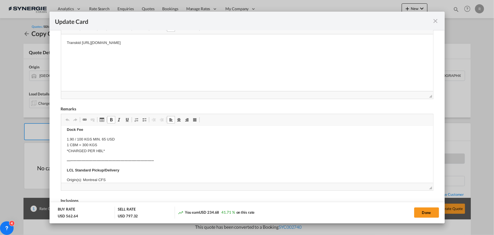
click at [104, 138] on p "1.90 / 100 KGS MIN. 65 USD 1 CBM = 300 KGS *CHARGED PER HBL*" at bounding box center [247, 145] width 361 height 18
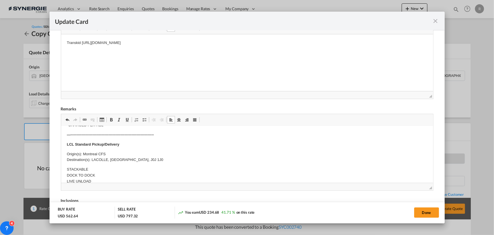
scroll to position [77, 0]
click at [91, 159] on p "Origin(s): Montreal CFS Destination(s): LACOLLE, QC, J0J 1J0" at bounding box center [247, 157] width 361 height 12
drag, startPoint x: 91, startPoint y: 159, endPoint x: 151, endPoint y: 163, distance: 59.6
click at [151, 163] on body "E Manifest (ACI): Applicable if Synergie is responsible to submit Per E-manifes…" at bounding box center [247, 190] width 361 height 273
click at [148, 158] on p "Origin(s): Montreal CFS Destination(s): LACOLLE, QC, J0J 1J0" at bounding box center [247, 157] width 361 height 12
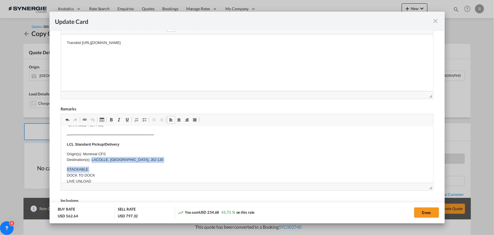
click at [92, 159] on p "Origin(s): Montreal CFS Destination(s): LACOLLE, QC, J0J 1J0" at bounding box center [247, 157] width 361 height 12
drag, startPoint x: 91, startPoint y: 159, endPoint x: 133, endPoint y: 158, distance: 41.9
click at [133, 158] on p "Origin(s): Montreal CFS Destination(s): LACOLLE, QC, J0J 1J0" at bounding box center [247, 157] width 361 height 12
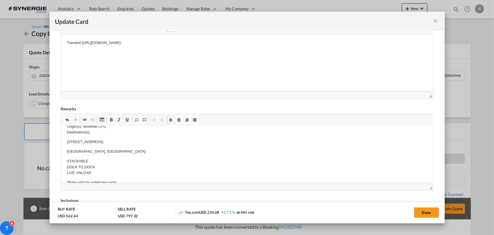
scroll to position [129, 0]
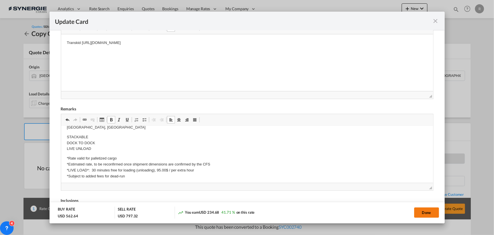
click at [433, 215] on button "Done" at bounding box center [426, 212] width 25 height 10
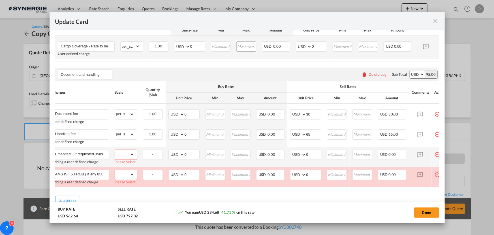
scroll to position [272, 0]
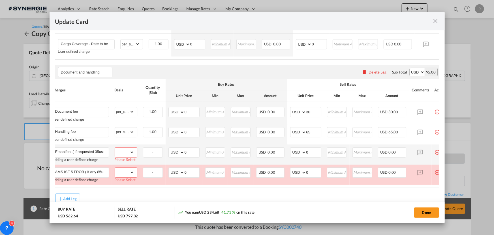
click at [131, 156] on select "gross_weight volumetric_weight per_shipment per_bl per_km per_hawb per_kg flat …" at bounding box center [124, 151] width 19 height 9
click at [115, 150] on select "gross_weight volumetric_weight per_shipment per_bl per_km per_hawb per_kg flat …" at bounding box center [124, 151] width 19 height 9
click at [127, 151] on select "gross_weight volumetric_weight per_shipment per_bl per_km per_hawb per_kg flat …" at bounding box center [124, 151] width 19 height 9
select select "per_bl"
click at [115, 150] on select "gross_weight volumetric_weight per_shipment per_bl per_km per_hawb per_kg flat …" at bounding box center [124, 151] width 19 height 9
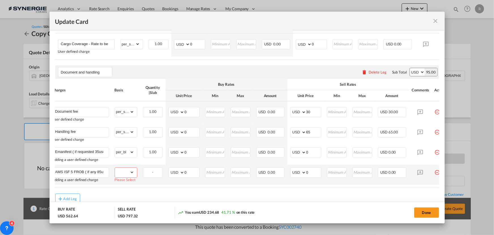
click at [127, 172] on select "gross_weight volumetric_weight per_shipment per_bl per_km per_hawb per_kg flat …" at bounding box center [124, 171] width 19 height 9
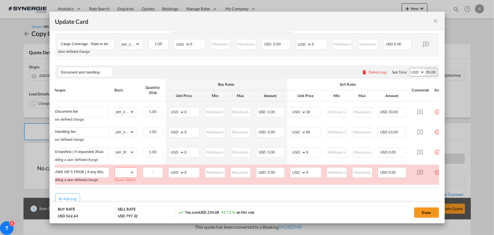
select select "per_bl"
click at [115, 170] on select "gross_weight volumetric_weight per_shipment per_bl per_km per_hawb per_kg flat …" at bounding box center [124, 171] width 19 height 9
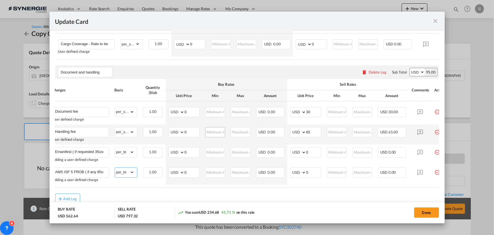
scroll to position [220, 0]
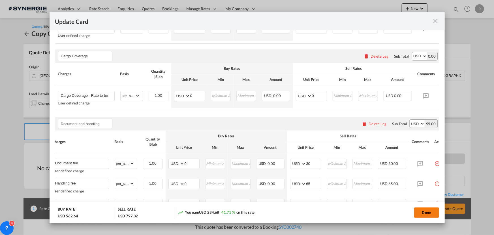
click at [422, 213] on button "Done" at bounding box center [426, 212] width 25 height 10
type input "03 Sep 2025"
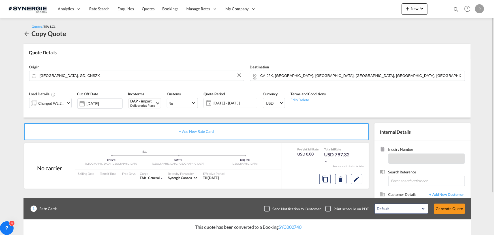
scroll to position [51, 0]
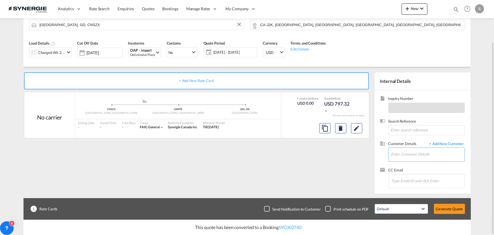
click at [399, 156] on input "Enter Customer Details" at bounding box center [428, 154] width 73 height 13
paste input "yuanyuanl_szx@everokgroup.com"
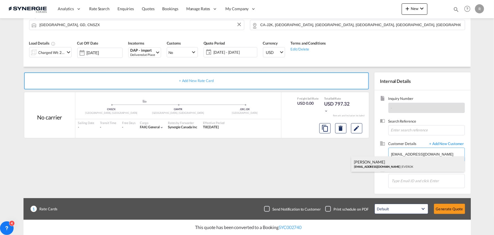
click at [389, 169] on div "Yuanyuan Lin yuanyuanl_szx@everokgroup.com | EVEROK" at bounding box center [408, 163] width 113 height 15
type input "EVEROK, Yuanyuan Lin, yuanyuanl_szx@everokgroup.com"
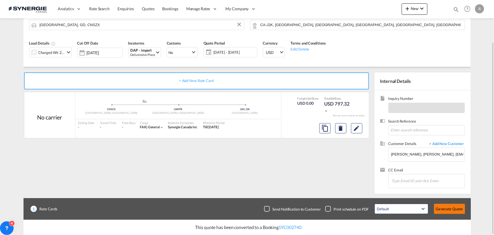
click at [441, 207] on button "Generate Quote" at bounding box center [449, 208] width 31 height 10
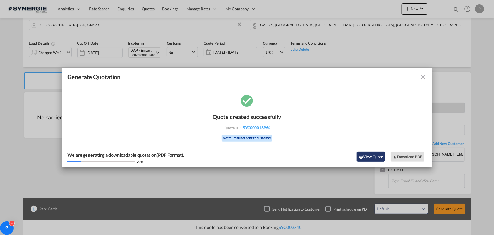
click at [374, 156] on button "View Quote" at bounding box center [371, 156] width 28 height 10
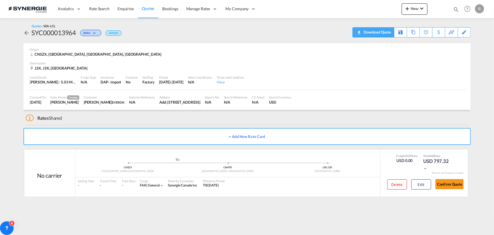
click at [390, 34] on div "Download Quote" at bounding box center [377, 31] width 29 height 9
click at [423, 9] on md-icon "icon-chevron-down" at bounding box center [422, 8] width 7 height 7
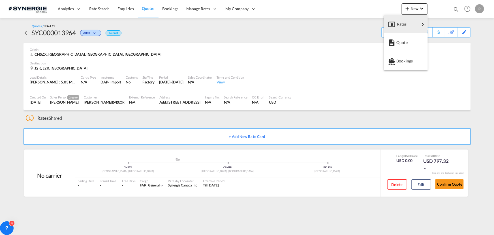
click at [456, 7] on md-backdrop at bounding box center [247, 117] width 494 height 235
click at [456, 8] on md-icon "icon-magnify" at bounding box center [456, 9] width 6 height 6
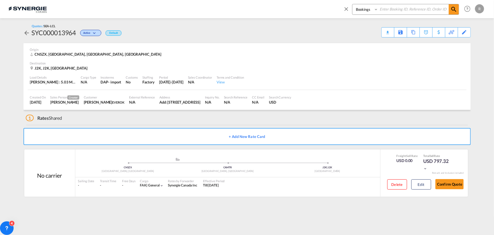
click at [366, 11] on select "Bookings Quotes Enquiries" at bounding box center [366, 9] width 27 height 10
select select "Quotes"
click at [353, 4] on select "Bookings Quotes Enquiries" at bounding box center [366, 9] width 27 height 10
click at [393, 9] on input at bounding box center [413, 9] width 71 height 10
click at [456, 11] on md-icon "icon-magnify" at bounding box center [454, 9] width 7 height 7
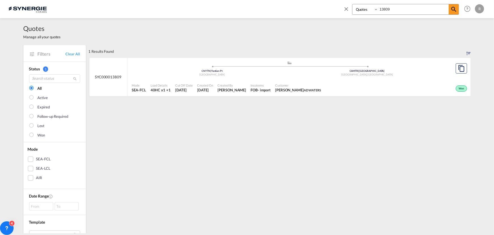
click at [204, 82] on div "Created On 5 Aug 2025" at bounding box center [205, 88] width 20 height 14
click at [405, 10] on input "13809" at bounding box center [413, 9] width 71 height 10
type input "13810"
click at [454, 8] on md-icon "icon-magnify" at bounding box center [454, 9] width 7 height 7
click at [295, 78] on div ".a{fill:#aaa8ad;} .a{fill:#aaa8ad;} CNYTN | Yantian Pt China CAMTR | Port of Mo…" at bounding box center [290, 70] width 316 height 18
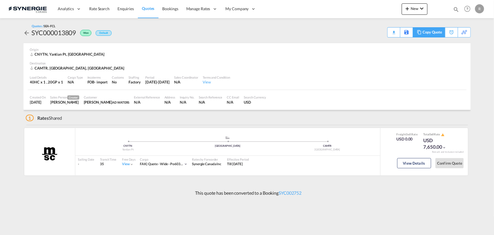
click at [430, 34] on div "Copy Quote" at bounding box center [432, 32] width 19 height 10
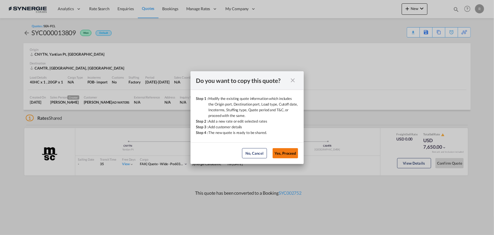
click at [290, 153] on button "Yes, Proceed" at bounding box center [285, 153] width 25 height 10
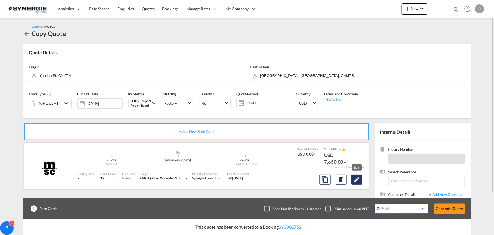
click at [358, 182] on md-icon "Edit" at bounding box center [357, 179] width 7 height 7
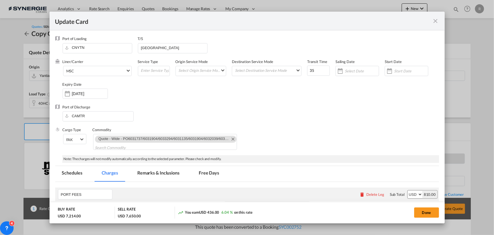
select select "per container"
select select "per B/L"
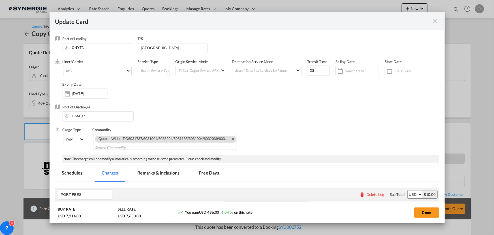
select select "per shipment"
select select "per equipment"
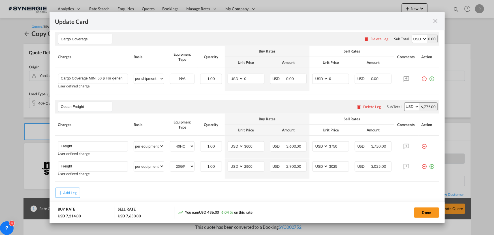
scroll to position [366, 0]
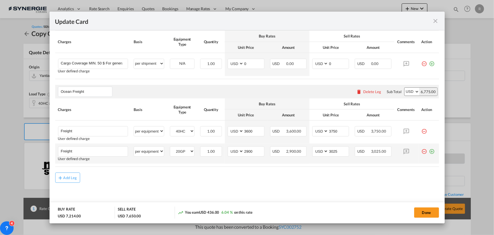
click at [429, 152] on md-icon "icon-plus-circle-outline green-400-fg" at bounding box center [432, 149] width 6 height 6
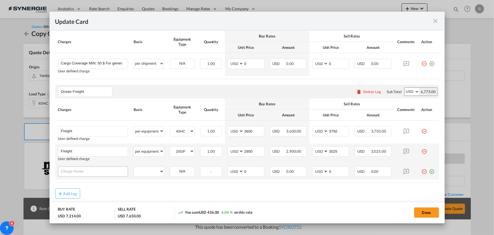
click at [109, 172] on input "Charge Name" at bounding box center [94, 171] width 67 height 8
type input "Trucking from [GEOGRAPHIC_DATA] to Yantian"
click at [155, 172] on select "per equipment per container per B/L per shipping bill per shipment per pallet p…" at bounding box center [149, 171] width 30 height 9
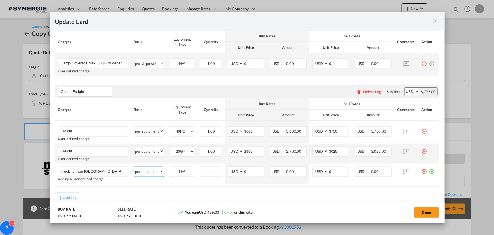
click at [134, 167] on select "per equipment per container per B/L per shipping bill per shipment per pallet p…" at bounding box center [149, 171] width 30 height 9
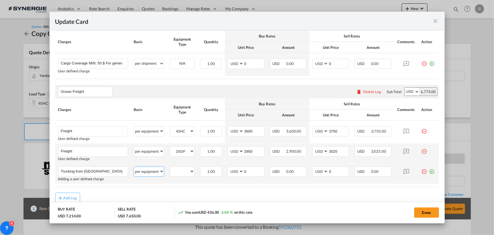
click at [153, 173] on select "per equipment per container per B/L per shipping bill per shipment per pallet p…" at bounding box center [149, 171] width 30 height 9
select select "per container"
click at [134, 167] on select "per equipment per container per B/L per shipping bill per shipment per pallet p…" at bounding box center [149, 171] width 30 height 9
click at [220, 168] on tr "Trucking from [GEOGRAPHIC_DATA] to Yantian Please Enter User Defined Charges Ca…" at bounding box center [247, 173] width 384 height 20
type input "215"
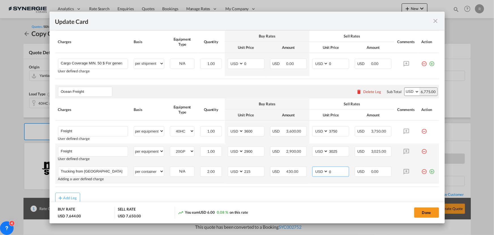
drag, startPoint x: 340, startPoint y: 172, endPoint x: 319, endPoint y: 172, distance: 21.0
click at [319, 172] on md-input-container "AED AFN ALL AMD ANG AOA ARS AUD AWG AZN BAM BBD BDT BGN BHD BIF BMD BND [PERSON…" at bounding box center [330, 171] width 37 height 10
type input "215"
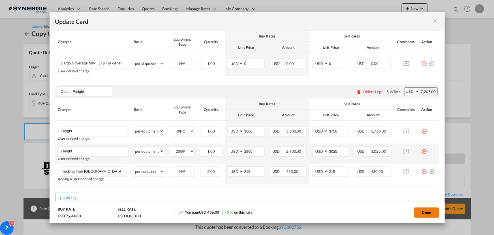
click at [425, 215] on button "Done" at bounding box center [426, 212] width 25 height 10
type input "[DATE]"
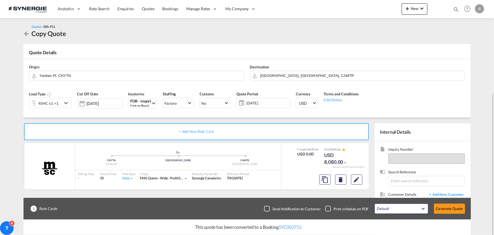
scroll to position [51, 0]
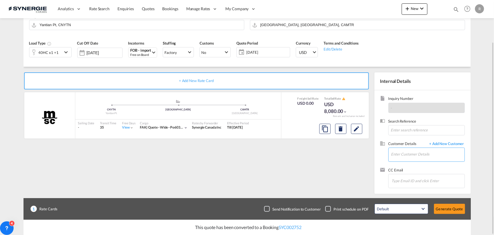
click at [403, 152] on input "Enter Customer Details" at bounding box center [428, 154] width 73 height 13
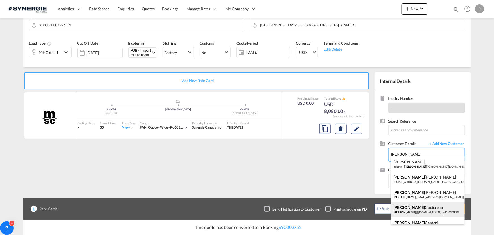
click at [399, 208] on div "[PERSON_NAME] [PERSON_NAME] @[DOMAIN_NAME][PERSON_NAME] | AD WATERS" at bounding box center [428, 208] width 74 height 15
type input "AD [PERSON_NAME] Cuciurean, [EMAIL_ADDRESS][DOMAIN_NAME][PERSON_NAME]"
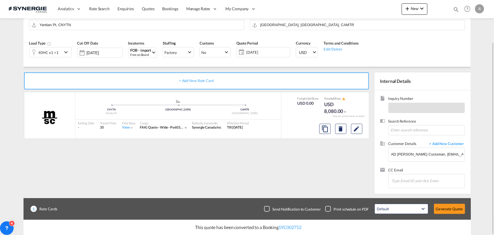
click at [255, 54] on span "[DATE]" at bounding box center [267, 52] width 42 height 5
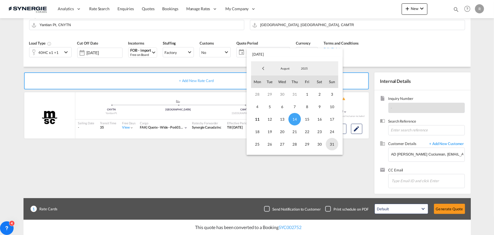
click at [331, 143] on span "31" at bounding box center [332, 144] width 12 height 12
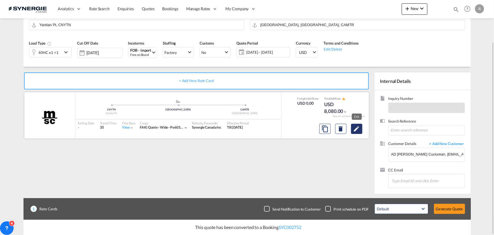
click at [357, 129] on md-icon "Edit" at bounding box center [357, 128] width 7 height 7
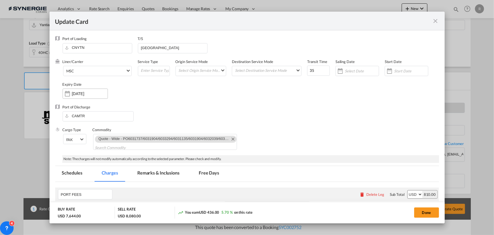
click at [68, 95] on div "Update Card Port ..." at bounding box center [67, 93] width 9 height 11
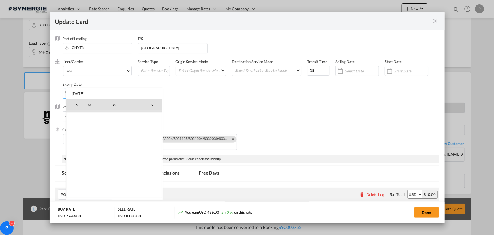
scroll to position [131156, 0]
click at [77, 176] on span "31" at bounding box center [76, 179] width 11 height 11
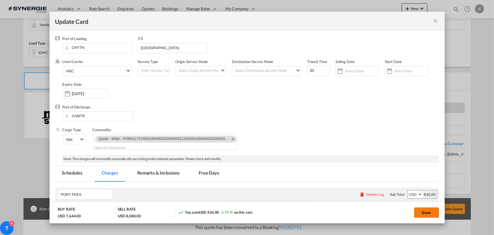
click at [425, 214] on button "Done" at bounding box center [426, 212] width 25 height 10
type input "[DATE]"
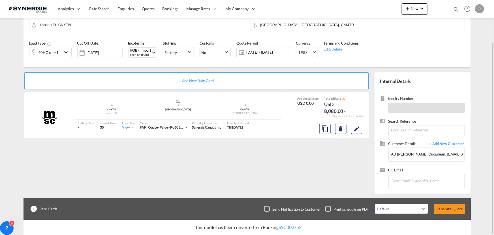
scroll to position [0, 0]
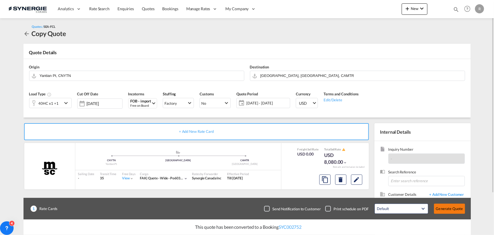
click at [448, 208] on button "Generate Quote" at bounding box center [449, 208] width 31 height 10
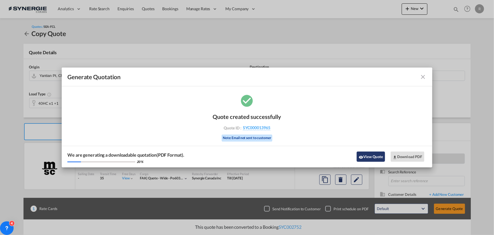
click at [371, 159] on button "View Quote" at bounding box center [371, 156] width 28 height 10
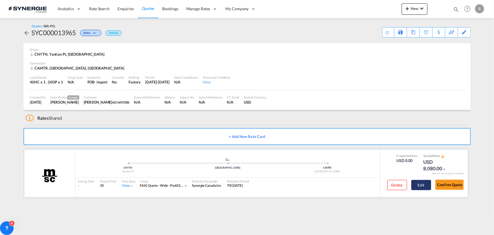
click at [425, 182] on button "Edit" at bounding box center [422, 185] width 20 height 10
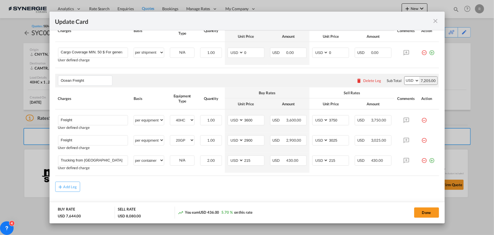
scroll to position [386, 0]
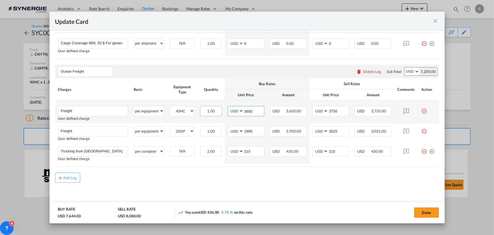
drag, startPoint x: 253, startPoint y: 110, endPoint x: 217, endPoint y: 109, distance: 36.3
click at [217, 109] on tr "Freight Please Enter User Defined Charges Cannot Be Published User defined char…" at bounding box center [247, 111] width 384 height 23
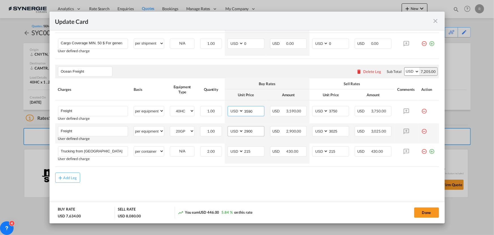
type input "3590"
drag, startPoint x: 252, startPoint y: 130, endPoint x: 207, endPoint y: 129, distance: 44.8
click at [207, 129] on tr "Freight Please Enter User Defined Charges Cannot Be Published User defined char…" at bounding box center [247, 133] width 384 height 20
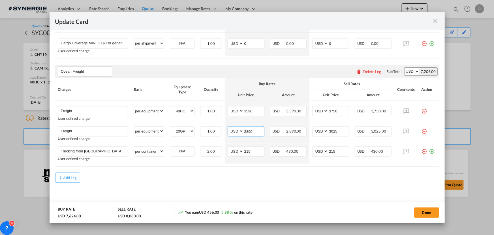
type input "2890"
click at [235, 173] on div "Add Leg" at bounding box center [247, 177] width 384 height 10
click at [428, 212] on button "Done" at bounding box center [426, 212] width 25 height 10
type input "[DATE]"
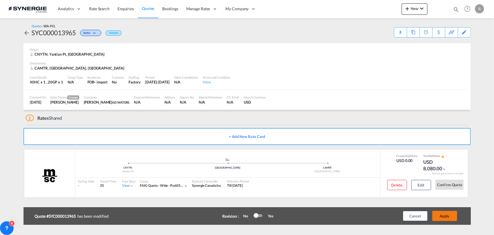
click at [445, 218] on button "Apply" at bounding box center [445, 215] width 25 height 10
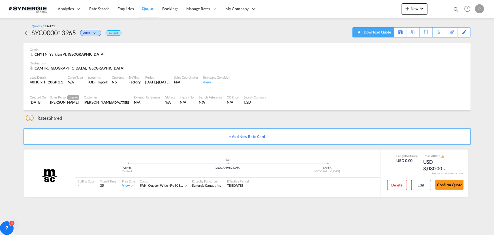
click at [388, 32] on div "Download Quote" at bounding box center [377, 31] width 29 height 9
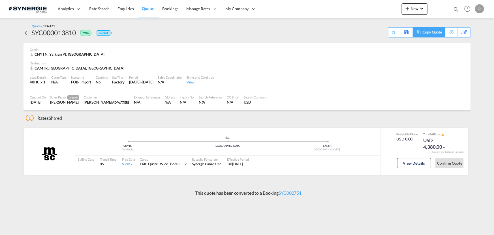
click at [439, 34] on div "Copy Quote" at bounding box center [432, 32] width 19 height 10
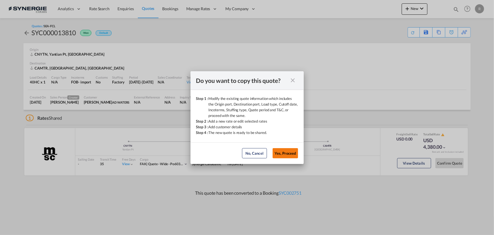
click at [285, 154] on button "Yes, Proceed" at bounding box center [285, 153] width 25 height 10
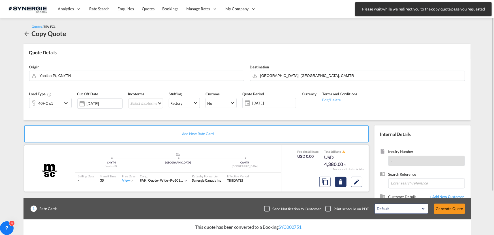
scroll to position [25, 0]
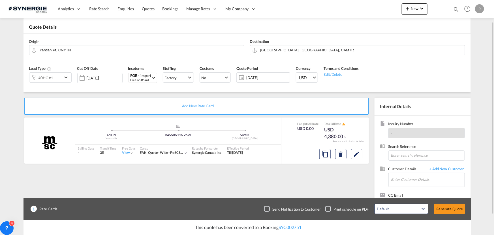
click at [265, 77] on span "[DATE]" at bounding box center [267, 77] width 42 height 5
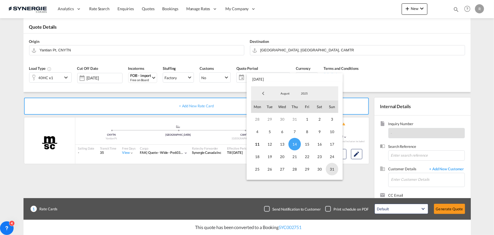
click at [333, 168] on span "31" at bounding box center [332, 169] width 12 height 12
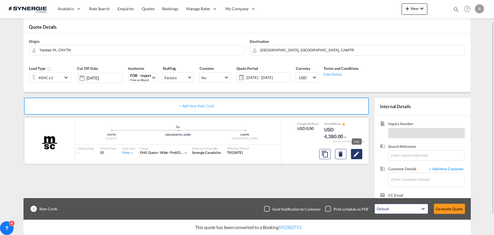
click at [358, 153] on md-icon "Edit" at bounding box center [357, 153] width 7 height 7
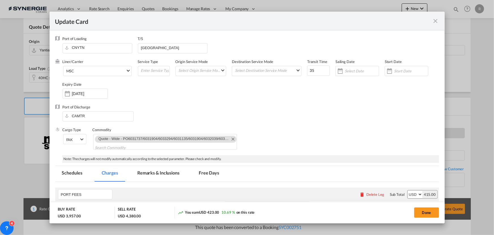
select select "per container"
select select "per B/L"
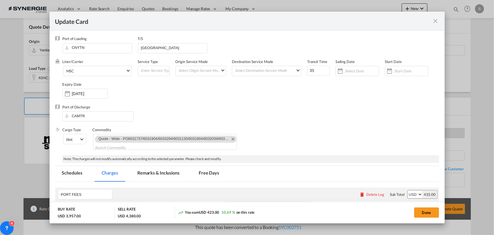
select select "per shipment"
select select "per equipment"
click at [88, 93] on input "[DATE]" at bounding box center [90, 93] width 36 height 5
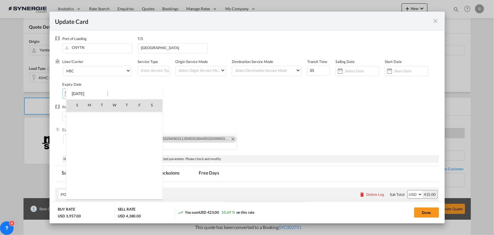
scroll to position [131156, 0]
click at [71, 177] on td "31" at bounding box center [74, 179] width 17 height 13
type input "[DATE]"
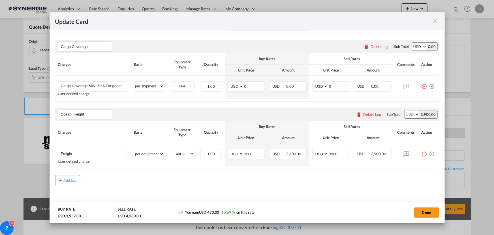
scroll to position [346, 0]
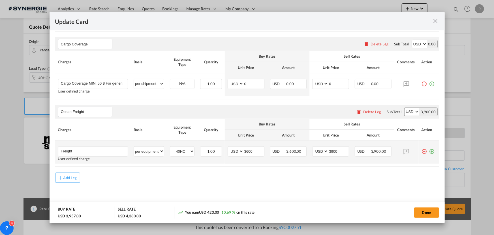
click at [429, 150] on md-icon "icon-plus-circle-outline green-400-fg" at bounding box center [432, 149] width 6 height 6
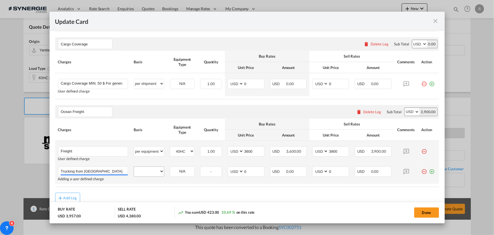
type input "Trucking from [GEOGRAPHIC_DATA] to Yantian"
click at [146, 175] on select "per equipment per container per B/L per shipping bill per shipment per pallet p…" at bounding box center [149, 171] width 30 height 9
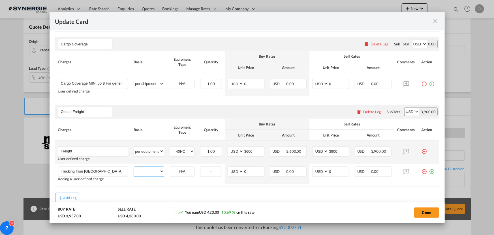
select select "per equipment"
click at [134, 167] on select "per equipment per container per B/L per shipping bill per shipment per pallet p…" at bounding box center [149, 171] width 30 height 9
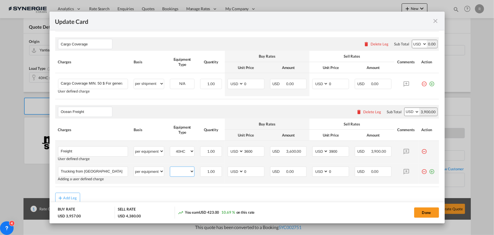
click at [188, 171] on select "40HC" at bounding box center [182, 171] width 24 height 8
select select "40HC"
click at [170, 167] on select "40HC" at bounding box center [182, 171] width 24 height 8
drag, startPoint x: 249, startPoint y: 171, endPoint x: 231, endPoint y: 170, distance: 17.9
click at [231, 170] on md-input-container "AED AFN ALL AMD ANG AOA ARS AUD AWG AZN BAM BBD BDT BGN BHD BIF BMD BND [PERSON…" at bounding box center [246, 171] width 37 height 10
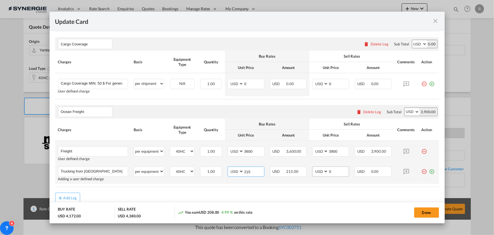
type input "215"
drag, startPoint x: 321, startPoint y: 171, endPoint x: 315, endPoint y: 171, distance: 5.9
click at [315, 171] on md-input-container "AED AFN ALL AMD ANG AOA ARS AUD AWG AZN BAM BBD BDT BGN BHD BIF BMD BND [PERSON…" at bounding box center [330, 171] width 37 height 10
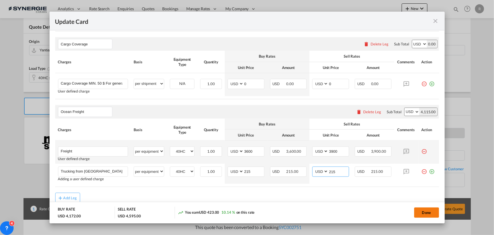
type input "215"
click at [431, 213] on button "Done" at bounding box center [426, 212] width 25 height 10
type input "[DATE]"
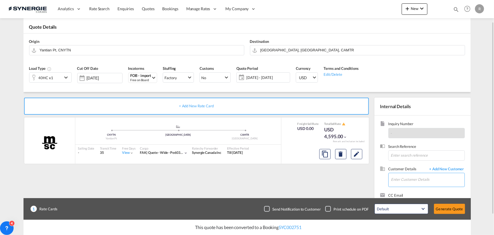
click at [413, 182] on input "Enter Customer Details" at bounding box center [428, 179] width 73 height 13
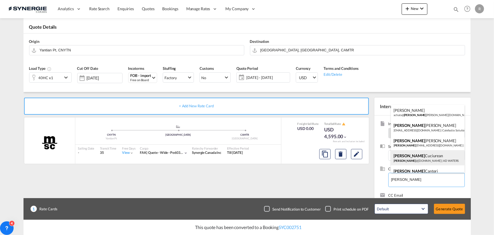
click at [418, 159] on div "[PERSON_NAME] [PERSON_NAME] @[DOMAIN_NAME][PERSON_NAME] | AD WATERS" at bounding box center [428, 157] width 74 height 15
type input "AD [PERSON_NAME] Cuciurean, [EMAIL_ADDRESS][DOMAIN_NAME][PERSON_NAME]"
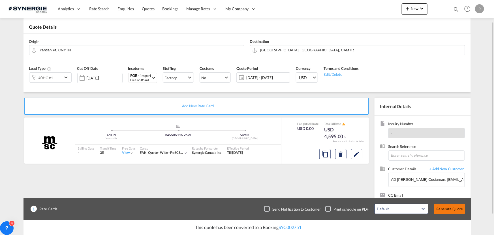
click at [441, 205] on button "Generate Quote" at bounding box center [449, 208] width 31 height 10
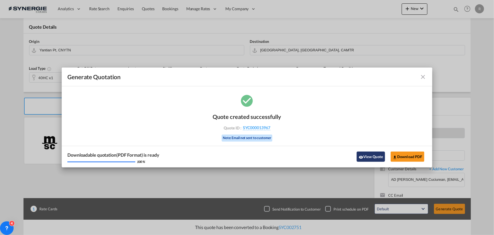
click at [368, 158] on button "View Quote" at bounding box center [371, 156] width 28 height 10
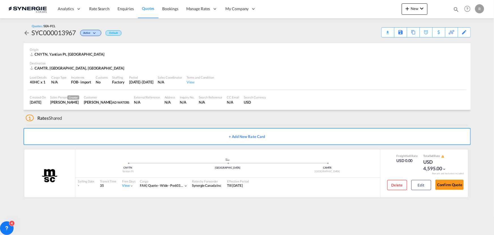
click at [0, 0] on div "Download Quote" at bounding box center [0, 0] width 0 height 0
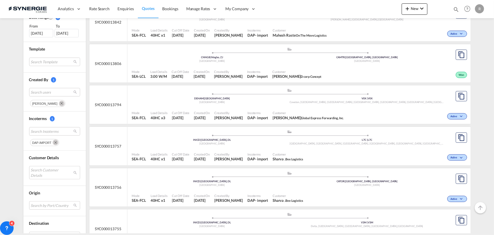
scroll to position [206, 0]
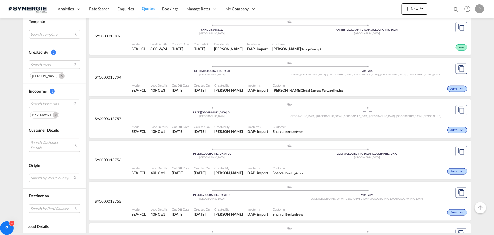
click at [55, 114] on md-icon "Remove" at bounding box center [56, 115] width 6 height 6
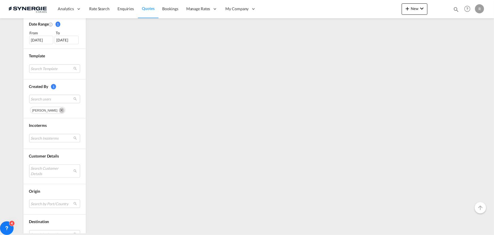
scroll to position [180, 0]
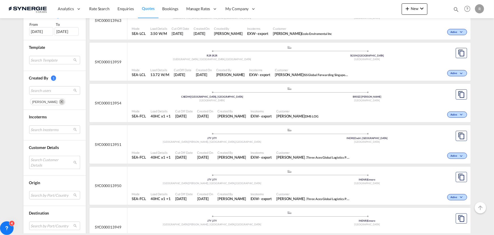
click at [43, 161] on md-select "Search Customer Details user name user monica Naw monica.naw@iss-gf.com | iss g…" at bounding box center [54, 162] width 51 height 13
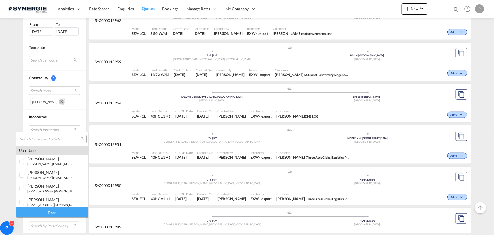
click at [46, 138] on input "search" at bounding box center [50, 139] width 61 height 5
type input "ivy"
click at [47, 201] on small "ivy .jiang@appgroup.ca" at bounding box center [68, 203] width 82 height 4
click at [55, 210] on div "Done" at bounding box center [52, 212] width 72 height 10
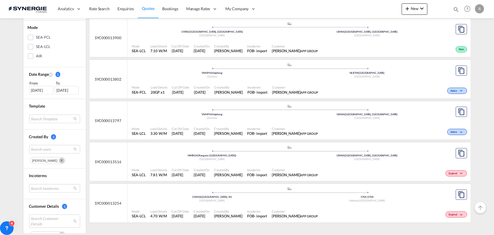
scroll to position [129, 0]
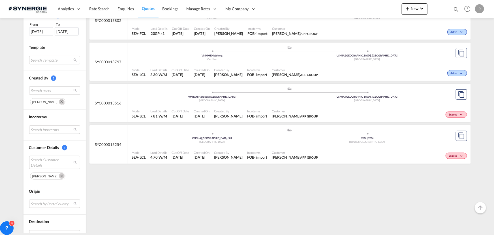
click at [59, 176] on md-icon "Remove" at bounding box center [62, 176] width 6 height 6
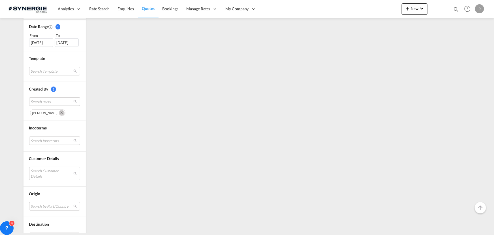
scroll to position [206, 0]
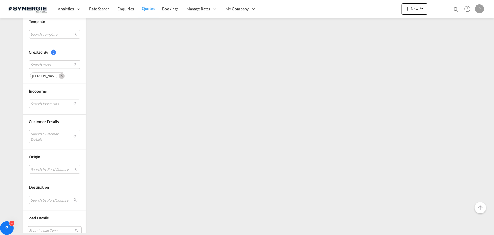
click at [51, 136] on md-select "Search Customer Details" at bounding box center [54, 136] width 51 height 13
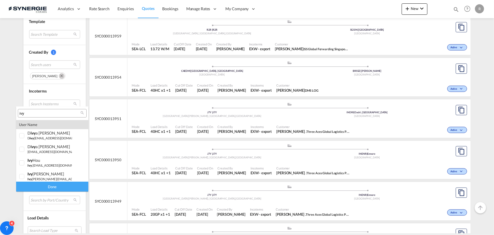
click at [61, 114] on input "ivy" at bounding box center [50, 113] width 61 height 5
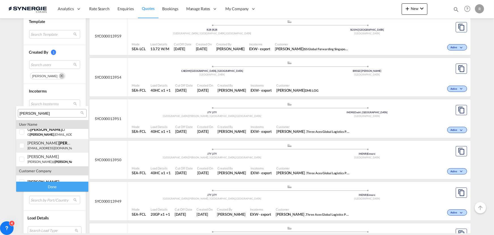
scroll to position [25, 0]
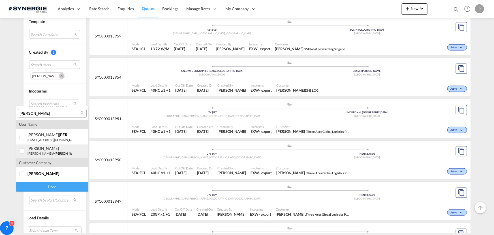
type input "allen"
click at [31, 150] on div "adam LENETSKY adamlenetsky@ allen bearings.com | allen bearings" at bounding box center [49, 151] width 44 height 10
click at [60, 188] on div "Done" at bounding box center [52, 186] width 72 height 10
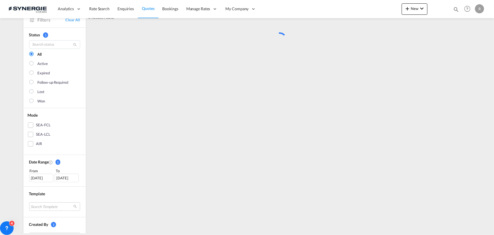
scroll to position [0, 0]
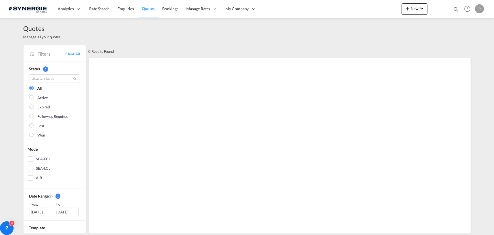
click at [36, 212] on div "12 Jul 2025" at bounding box center [41, 211] width 24 height 8
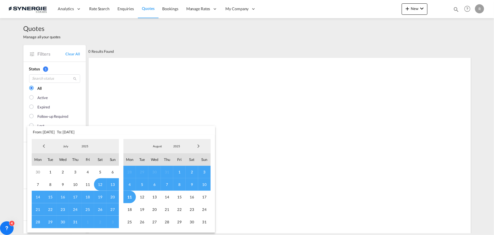
click at [44, 145] on span "Previous Month" at bounding box center [43, 145] width 11 height 11
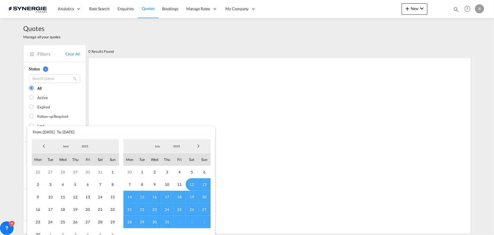
click at [44, 145] on span "Previous Month" at bounding box center [43, 145] width 11 height 11
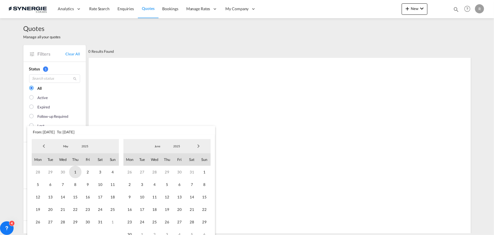
click at [74, 171] on span "1" at bounding box center [75, 171] width 12 height 12
click at [199, 146] on span "Next Month" at bounding box center [198, 145] width 11 height 11
click at [130, 196] on span "11" at bounding box center [130, 196] width 12 height 12
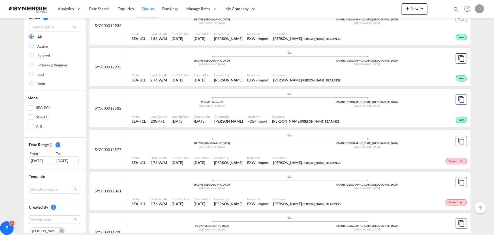
scroll to position [77, 0]
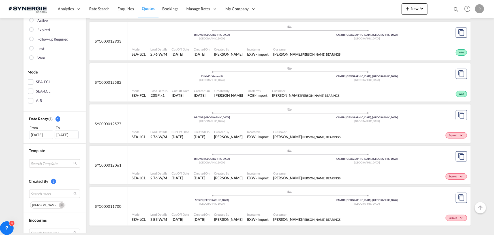
click at [342, 92] on div "Won" at bounding box center [405, 93] width 127 height 14
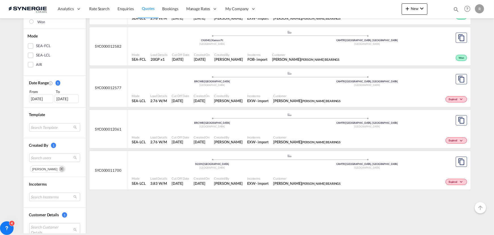
scroll to position [154, 0]
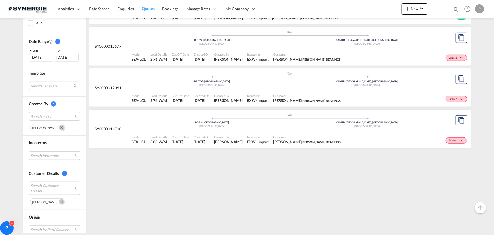
click at [59, 201] on md-icon "Remove" at bounding box center [62, 202] width 6 height 6
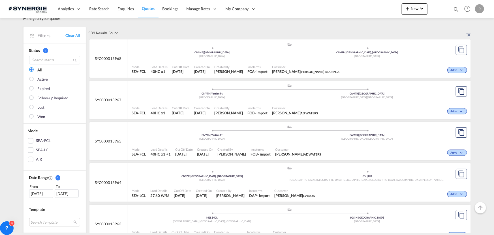
scroll to position [25, 0]
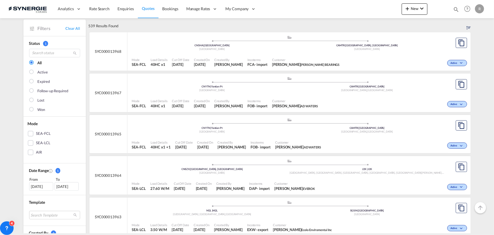
click at [402, 95] on div "Mode SEA-FCL Load Details 40HC x1 Cut Off Date 11 Aug 2025 Created On 11 Aug 20…" at bounding box center [299, 103] width 344 height 17
click at [279, 92] on div "[GEOGRAPHIC_DATA]" at bounding box center [212, 90] width 155 height 4
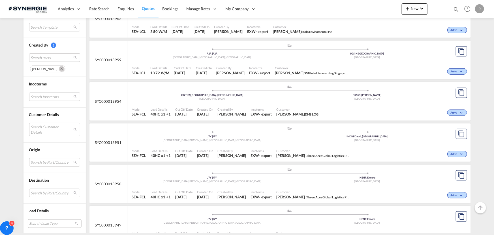
scroll to position [232, 0]
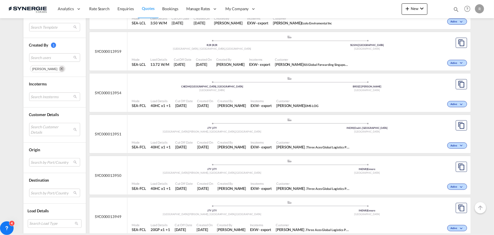
click at [280, 95] on div "Mode SEA-FCL Load Details 40HC x1 +1 Cut Off Date 8 Aug 2025 Created On 8 Aug 2…" at bounding box center [299, 103] width 344 height 17
click at [301, 144] on span "Ravi Pathak . Three Aces Global Logistics Pvt. Ltd." at bounding box center [314, 146] width 74 height 5
click at [312, 179] on div "Customer Ravi Pathak . Three Aces Global Logistics Pvt. Ltd." at bounding box center [313, 186] width 78 height 14
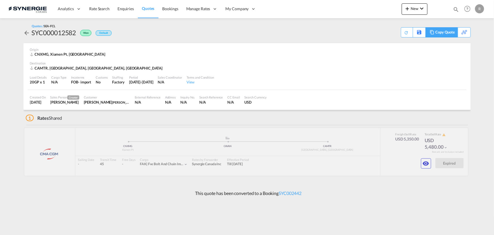
click at [443, 33] on div "Copy Quote" at bounding box center [445, 32] width 19 height 10
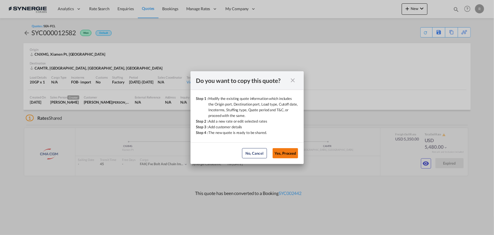
click at [293, 153] on button "Yes, Proceed" at bounding box center [285, 153] width 25 height 10
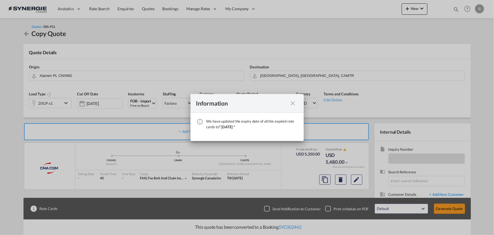
click at [294, 105] on md-icon "icon-close fg-AAA8AD cursor" at bounding box center [293, 103] width 7 height 7
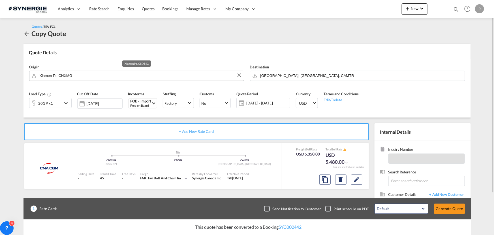
click at [92, 77] on input "Xiamen Pt, CNXMG" at bounding box center [141, 76] width 202 height 10
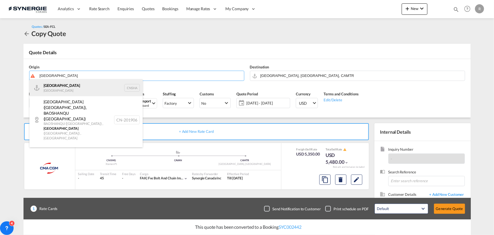
click at [48, 88] on div "Shanghai [GEOGRAPHIC_DATA] CNSHA" at bounding box center [85, 87] width 113 height 17
type input "[GEOGRAPHIC_DATA], [GEOGRAPHIC_DATA]"
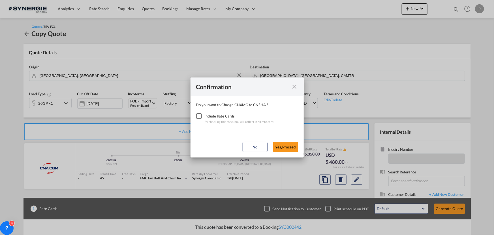
click at [199, 116] on div "Checkbox No Ink" at bounding box center [199, 116] width 6 height 6
click at [290, 148] on button "Yes,Proceed" at bounding box center [285, 147] width 25 height 10
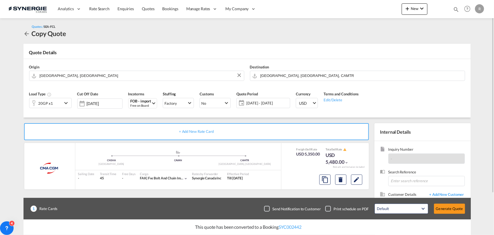
click at [51, 103] on div "20GP x1" at bounding box center [46, 103] width 14 height 8
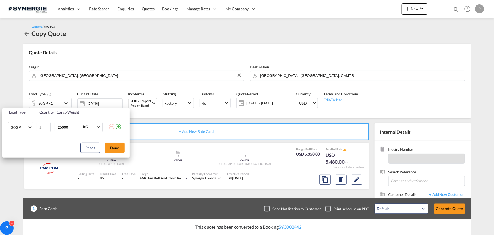
click at [30, 126] on span "Choose: \a20GP" at bounding box center [29, 126] width 3 height 3
click at [15, 153] on div "40HC" at bounding box center [16, 154] width 10 height 6
drag, startPoint x: 71, startPoint y: 126, endPoint x: 8, endPoint y: 111, distance: 64.3
click at [29, 121] on tr "40HC 1 25000 KG KG" at bounding box center [65, 127] width 127 height 22
type input "21505"
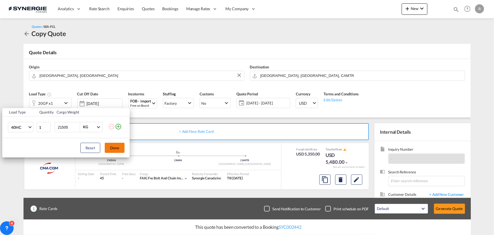
click at [113, 144] on button "Done" at bounding box center [115, 148] width 20 height 10
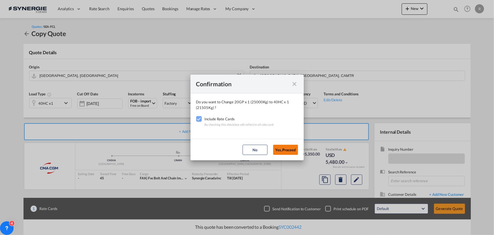
click at [291, 152] on button "Yes,Proceed" at bounding box center [285, 149] width 25 height 10
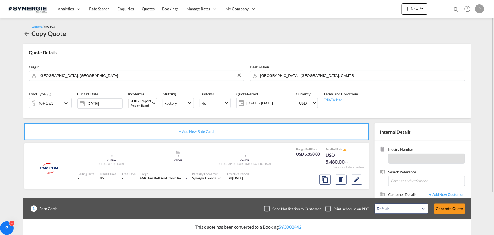
click at [271, 103] on span "[DATE] - [DATE]" at bounding box center [267, 102] width 42 height 5
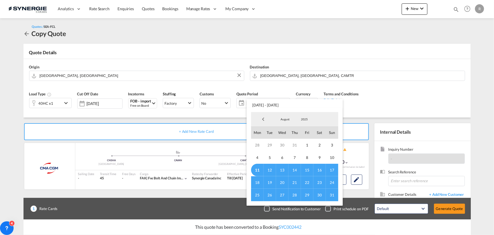
click at [330, 195] on span "31" at bounding box center [332, 194] width 12 height 12
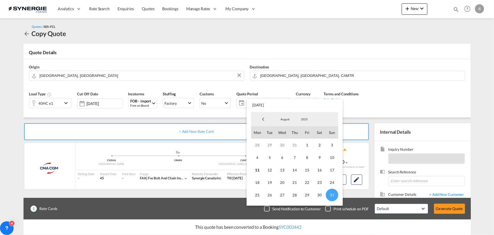
click at [358, 182] on md-backdrop at bounding box center [247, 117] width 494 height 235
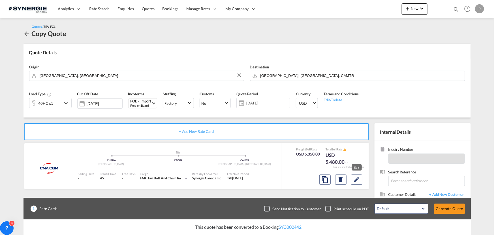
click at [358, 182] on md-icon "Edit" at bounding box center [357, 179] width 7 height 7
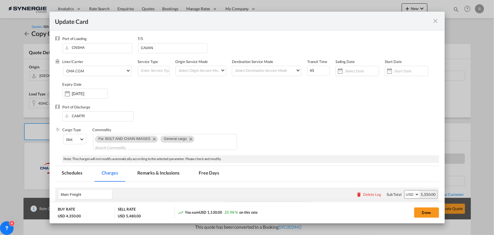
select select "per container"
select select "per B/L"
click at [84, 93] on input "[DATE]" at bounding box center [90, 93] width 36 height 5
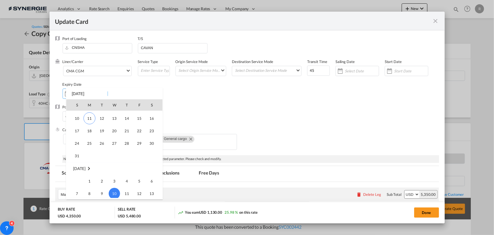
scroll to position [131180, 0]
click at [79, 154] on span "31" at bounding box center [76, 155] width 11 height 11
type input "[DATE]"
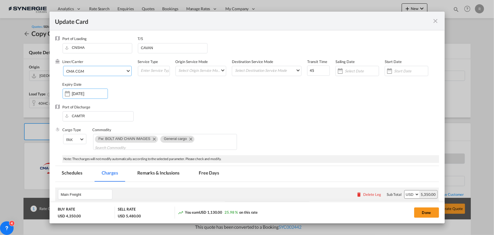
click at [119, 74] on md-select-value "CMA CGM" at bounding box center [99, 70] width 66 height 9
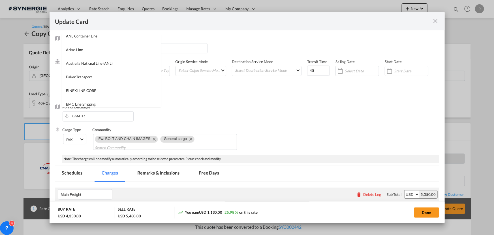
scroll to position [0, 0]
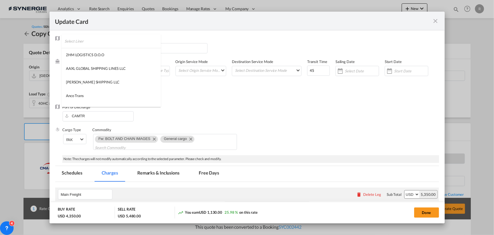
click at [123, 42] on input "search" at bounding box center [113, 41] width 96 height 14
type input "zim"
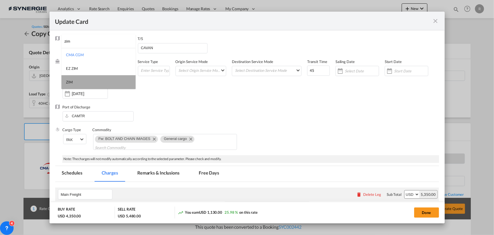
click at [71, 82] on div "ZIM" at bounding box center [69, 81] width 7 height 5
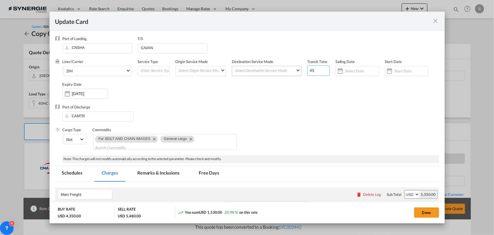
drag, startPoint x: 318, startPoint y: 72, endPoint x: 293, endPoint y: 73, distance: 25.5
click at [293, 73] on div "Liner/Carrier ZIM Service Type Origin Service Mode Select Origin Service Mode […" at bounding box center [251, 81] width 377 height 45
type input "30"
click at [426, 212] on button "Done" at bounding box center [426, 212] width 25 height 10
type input "[DATE]"
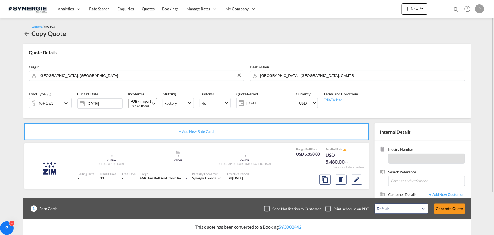
click at [143, 107] on div "Free on Board" at bounding box center [141, 105] width 21 height 4
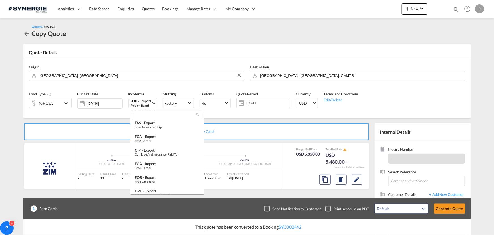
scroll to position [55, 0]
click at [145, 166] on div "FCA - import" at bounding box center [167, 164] width 65 height 5
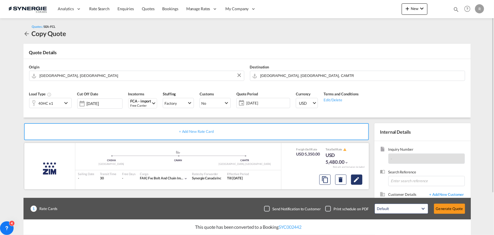
click at [357, 178] on md-icon "Edit" at bounding box center [357, 179] width 7 height 7
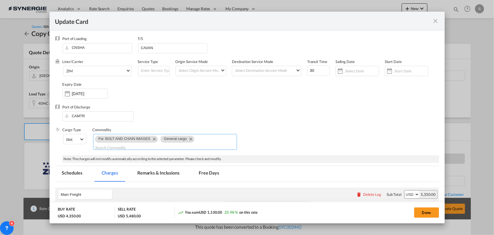
click at [153, 138] on md-icon "Remove Fw: BOLT AND CHAIN IMAGES" at bounding box center [154, 138] width 7 height 7
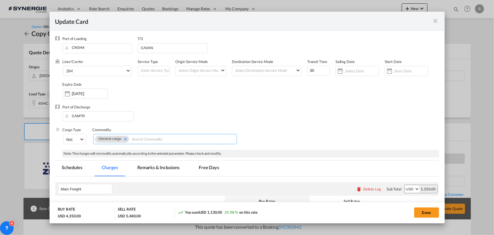
scroll to position [0, 0]
click at [160, 139] on input "Chips input." at bounding box center [158, 139] width 52 height 9
paste input "PO NUMBER: 250603"
type input "PO NUMBER: 250603"
click at [206, 139] on input "Chips input." at bounding box center [207, 139] width 52 height 9
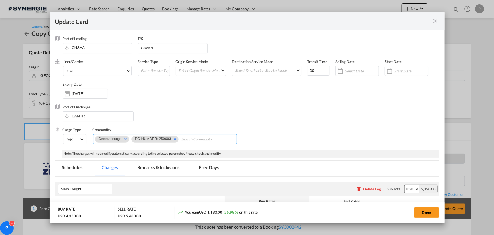
paste input "CRUSHER PARTS"
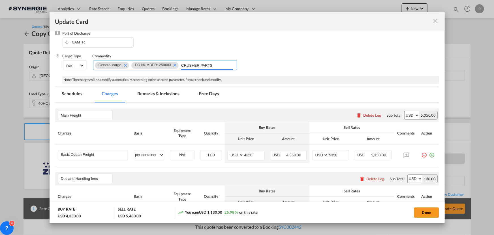
scroll to position [103, 0]
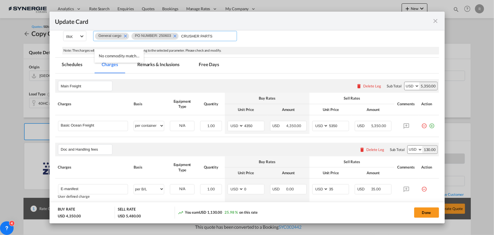
type input "CRUSHER PARTS"
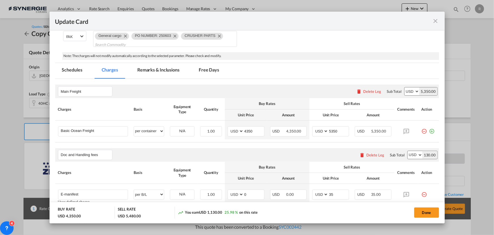
click at [158, 141] on table "Charges Basis Equipment Type Quantity Buy Rates Sell Rates Comments Action Unit…" at bounding box center [247, 120] width 384 height 44
drag, startPoint x: 252, startPoint y: 132, endPoint x: 218, endPoint y: 128, distance: 34.2
click at [218, 128] on tr "Basic Ocean Freight Please Enter User Defined Charges Cannot Be Published per e…" at bounding box center [247, 129] width 384 height 19
type input "3700"
drag, startPoint x: 337, startPoint y: 131, endPoint x: 312, endPoint y: 130, distance: 24.4
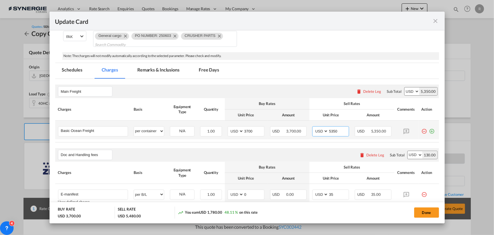
click at [312, 130] on md-input-container "AED AFN ALL AMD ANG AOA ARS AUD AWG AZN BAM BBD BDT BGN BHD BIF BMD BND [PERSON…" at bounding box center [330, 131] width 37 height 10
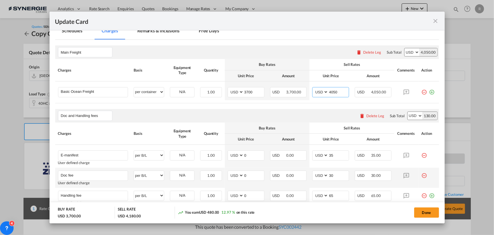
scroll to position [154, 0]
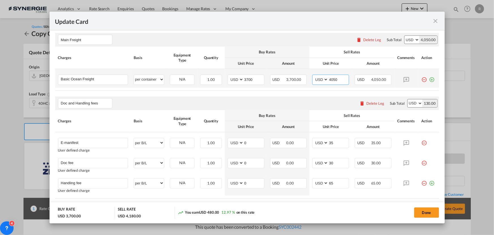
type input "4050"
click at [429, 79] on md-icon "icon-plus-circle-outline green-400-fg" at bounding box center [432, 78] width 6 height 6
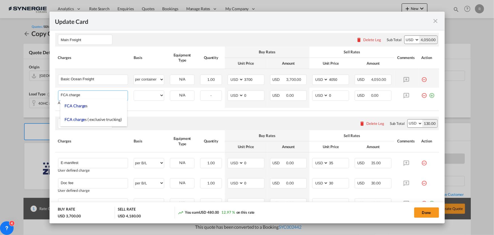
type input "FCA charge"
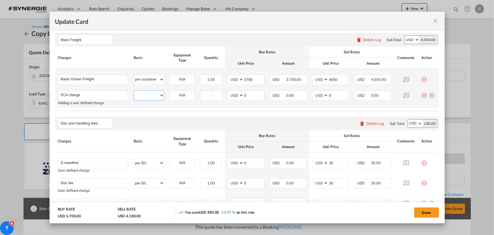
click at [153, 95] on select "per equipment per container per B/L per shipping bill per shipment % on freight…" at bounding box center [149, 95] width 30 height 9
select select "per container"
click at [134, 91] on select "per equipment per container per B/L per shipping bill per shipment % on freight…" at bounding box center [149, 95] width 30 height 9
drag, startPoint x: 246, startPoint y: 94, endPoint x: 235, endPoint y: 94, distance: 11.0
click at [235, 94] on md-input-container "AED AFN ALL AMD ANG AOA ARS AUD AWG AZN BAM BBD BDT BGN BHD BIF BMD BND BOB BRL…" at bounding box center [246, 95] width 37 height 10
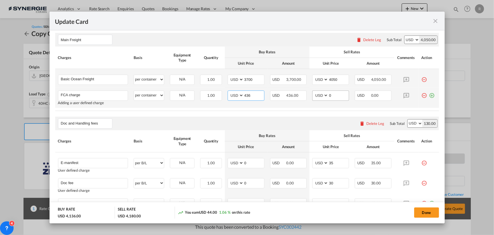
type input "436"
drag, startPoint x: 328, startPoint y: 95, endPoint x: 317, endPoint y: 94, distance: 10.5
click at [317, 94] on md-input-container "AED AFN ALL AMD ANG AOA ARS AUD AWG AZN BAM BBD BDT BGN BHD BIF BMD BND BOB BRL…" at bounding box center [330, 95] width 37 height 10
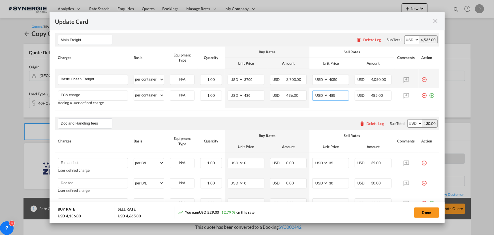
type input "485"
click at [94, 37] on input "Main Freight" at bounding box center [86, 39] width 51 height 8
type input "Main Freight+FCA charge"
click at [177, 113] on rate-modification "Main Freight+FCA charge Please enter leg name Leg Name Already Exists Delete Le…" at bounding box center [247, 130] width 384 height 207
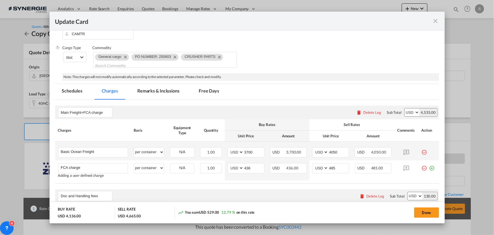
scroll to position [52, 0]
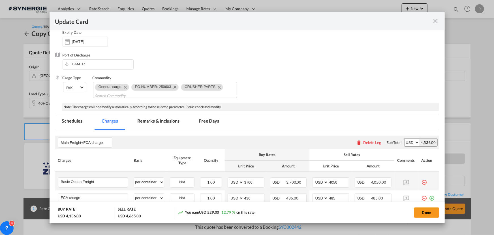
click at [169, 122] on md-tab-item "Remarks & Inclusions" at bounding box center [159, 122] width 56 height 16
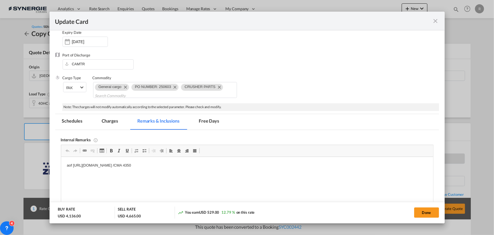
scroll to position [0, 0]
drag, startPoint x: 67, startPoint y: 166, endPoint x: 257, endPoint y: 164, distance: 190.1
click at [140, 172] on html "aof https://app.frontapp.com/open/msg_1fp6fqmn?key=RnvlMpSZYM67vmoByVSoBRNq98n5…" at bounding box center [247, 165] width 372 height 17
drag, startPoint x: 65, startPoint y: 165, endPoint x: 312, endPoint y: 163, distance: 246.5
click at [312, 163] on html "aof https://app.frontapp.com/open/msg_1fp6fqmn?key=RnvlMpSZYM67vmoByVSoBRNq98n5…" at bounding box center [247, 165] width 372 height 17
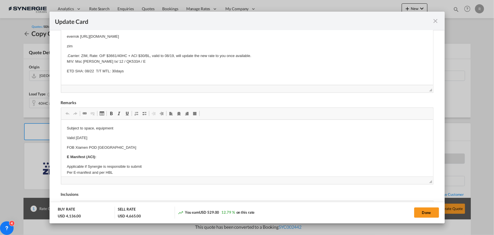
scroll to position [181, 0]
drag, startPoint x: 75, startPoint y: 137, endPoint x: 99, endPoint y: 137, distance: 24.6
click at [89, 136] on p "Valid 30 June" at bounding box center [247, 138] width 361 height 6
drag, startPoint x: 75, startPoint y: 136, endPoint x: 116, endPoint y: 138, distance: 40.6
click at [116, 138] on p "Valid 30 June" at bounding box center [247, 138] width 361 height 6
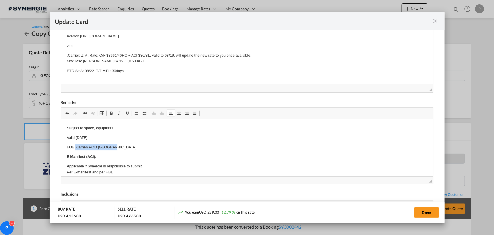
drag, startPoint x: 75, startPoint y: 146, endPoint x: 132, endPoint y: 147, distance: 57.2
click at [132, 147] on p "FOB Xiamen POD Montreal" at bounding box center [247, 147] width 361 height 6
drag, startPoint x: 64, startPoint y: 146, endPoint x: 143, endPoint y: 149, distance: 79.4
click at [143, 149] on html "Subject to space, equipment Valid 20 Aug FOB Xiamen POD Montreal E Manifest (AC…" at bounding box center [247, 191] width 372 height 145
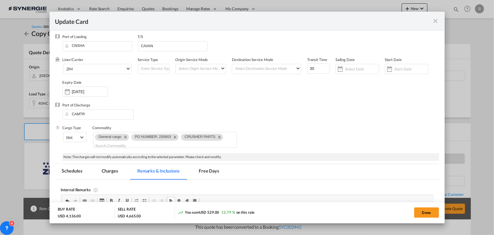
scroll to position [0, 0]
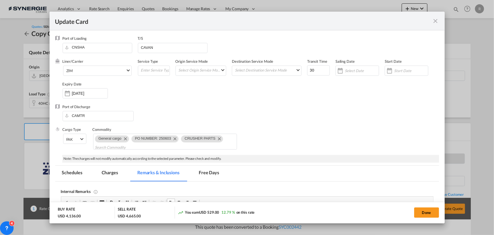
drag, startPoint x: 418, startPoint y: 212, endPoint x: 412, endPoint y: 212, distance: 5.7
click at [418, 212] on button "Done" at bounding box center [426, 212] width 25 height 10
type input "30 Aug 2025"
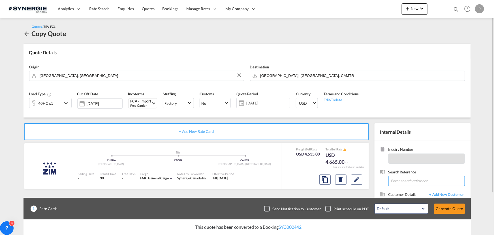
click at [406, 180] on input at bounding box center [427, 181] width 76 height 10
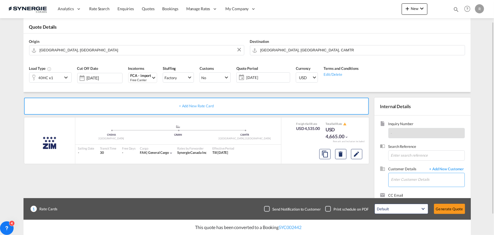
click at [404, 180] on input "Enter Customer Details" at bounding box center [428, 179] width 73 height 13
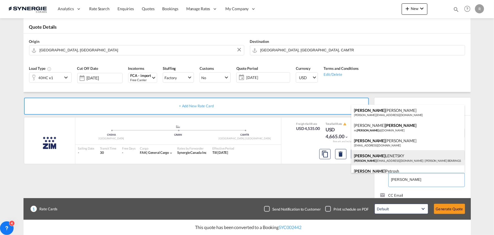
click at [384, 158] on div "ADAM LENETSKY adam lenetsky@allenbearings.com | ALLEN BEARINGS" at bounding box center [408, 157] width 113 height 15
type input "ALLEN BEARINGS, ADAM LENETSKY, adamlenetsky@allenbearings.com"
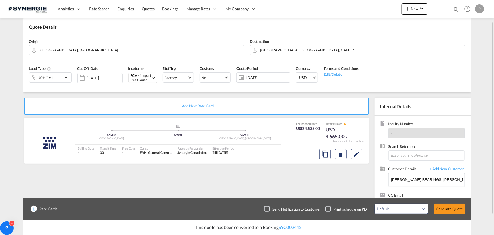
click at [255, 73] on span "[DATE]" at bounding box center [267, 77] width 45 height 8
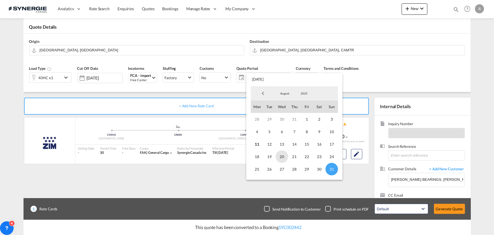
click at [282, 156] on span "20" at bounding box center [282, 156] width 12 height 12
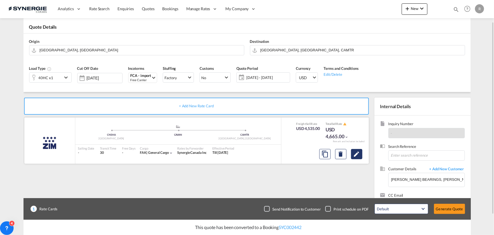
click at [357, 155] on md-icon "Edit" at bounding box center [357, 153] width 7 height 7
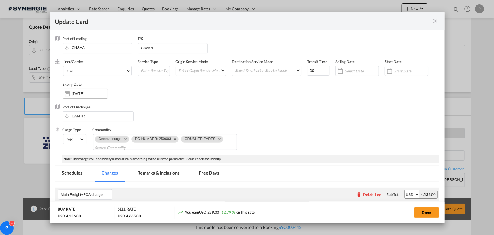
click at [76, 93] on input "[DATE]" at bounding box center [90, 93] width 36 height 5
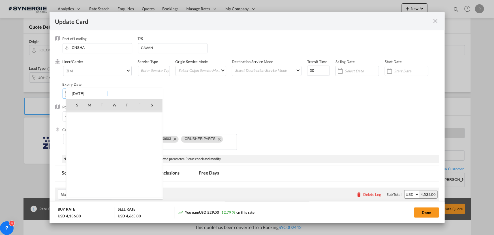
scroll to position [131156, 0]
click at [112, 155] on span "20" at bounding box center [114, 154] width 11 height 11
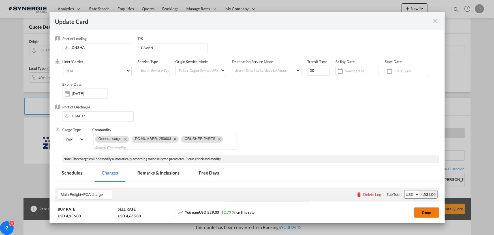
click at [426, 213] on button "Done" at bounding box center [426, 212] width 25 height 10
type input "19 Aug 2025"
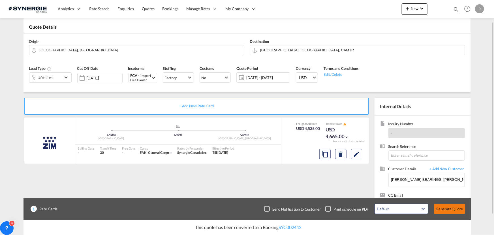
click at [450, 211] on button "Generate Quote" at bounding box center [449, 208] width 31 height 10
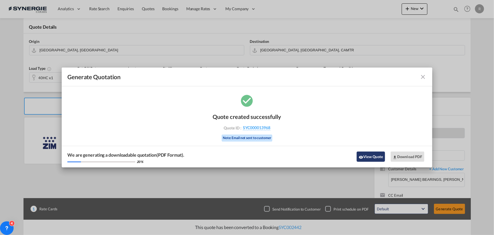
click at [373, 158] on button "View Quote" at bounding box center [371, 156] width 28 height 10
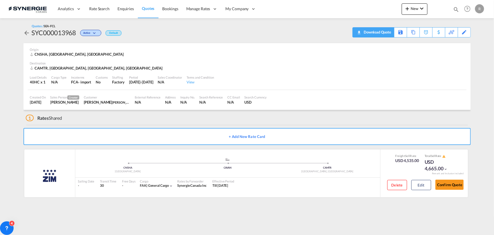
click at [379, 33] on div "Download Quote" at bounding box center [377, 31] width 29 height 9
click at [455, 8] on md-icon "icon-magnify" at bounding box center [456, 9] width 6 height 6
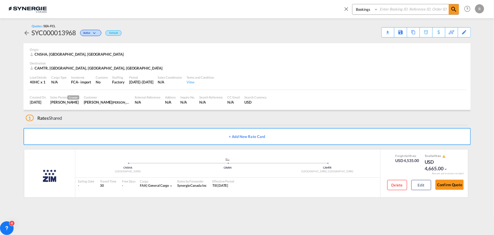
click at [374, 13] on select "Bookings Quotes Enquiries" at bounding box center [366, 9] width 27 height 10
select select "Quotes"
click at [353, 4] on select "Bookings Quotes Enquiries" at bounding box center [366, 9] width 27 height 10
click at [385, 12] on input at bounding box center [413, 9] width 71 height 10
type input "13739"
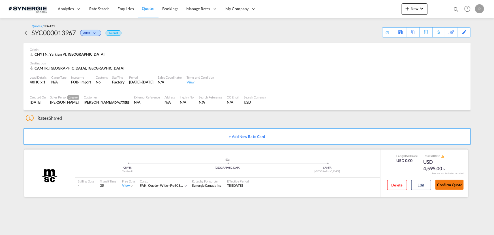
click at [452, 183] on button "Confirm Quote" at bounding box center [450, 184] width 28 height 10
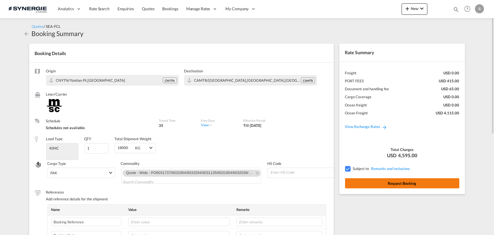
click at [403, 185] on button "Request Booking" at bounding box center [402, 183] width 114 height 10
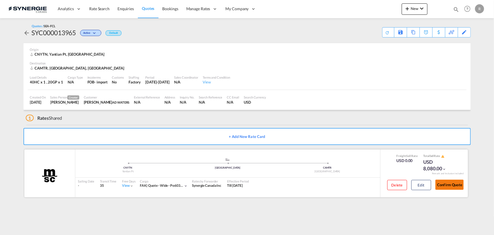
click at [450, 185] on button "Confirm Quote" at bounding box center [450, 184] width 28 height 10
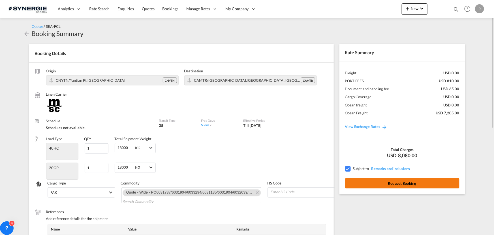
click at [414, 184] on button "Request Booking" at bounding box center [402, 183] width 114 height 10
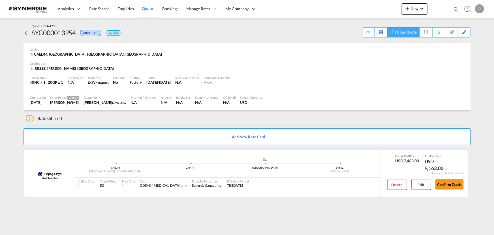
click at [407, 32] on div "Copy Quote" at bounding box center [406, 32] width 19 height 10
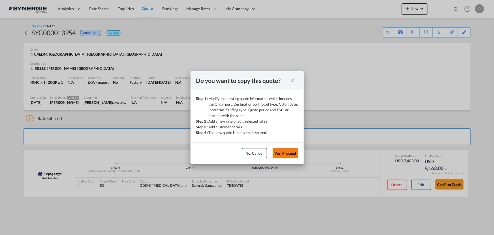
click at [284, 151] on button "Yes, Proceed" at bounding box center [285, 153] width 25 height 10
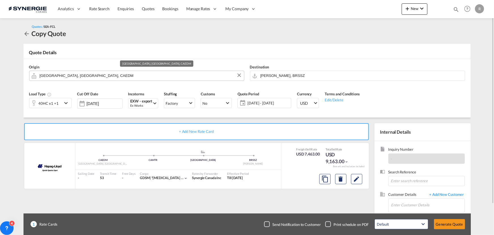
click at [90, 77] on input "[GEOGRAPHIC_DATA], [GEOGRAPHIC_DATA], CAEDM" at bounding box center [141, 76] width 202 height 10
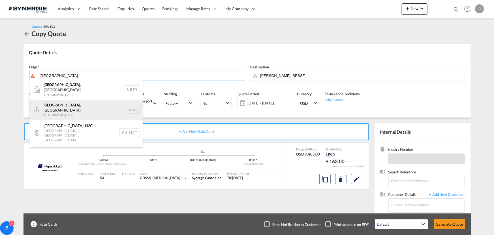
click at [57, 103] on div "[GEOGRAPHIC_DATA] , [GEOGRAPHIC_DATA] Canada CAMTR" at bounding box center [85, 109] width 113 height 20
type input "[GEOGRAPHIC_DATA], [GEOGRAPHIC_DATA], CAMTR"
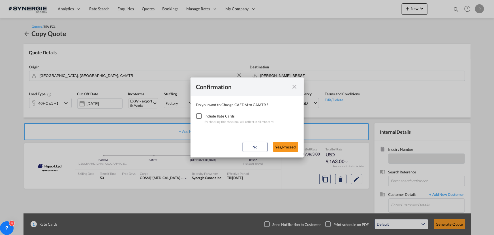
click at [202, 117] on div "Checkbox No Ink" at bounding box center [199, 116] width 6 height 6
click at [281, 145] on button "Yes,Proceed" at bounding box center [285, 147] width 25 height 10
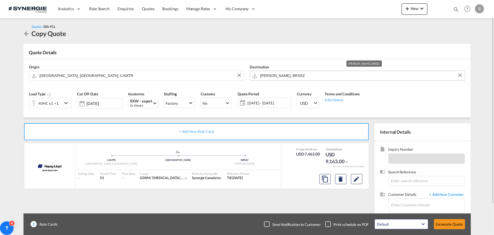
click at [317, 73] on input "[PERSON_NAME], BRSSZ" at bounding box center [362, 76] width 202 height 10
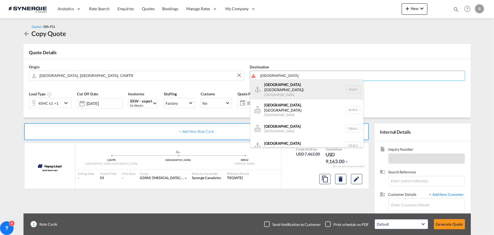
click at [282, 88] on div "Alexandria ([GEOGRAPHIC_DATA]) [GEOGRAPHIC_DATA] EGALY" at bounding box center [306, 89] width 113 height 20
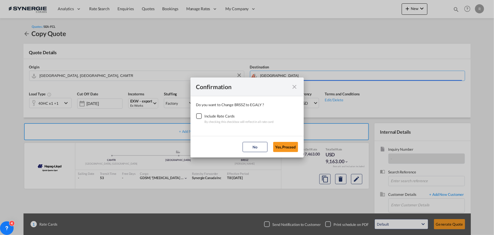
type input "Alexandria ([GEOGRAPHIC_DATA]), EGALY"
click at [200, 115] on div "Checkbox No Ink" at bounding box center [199, 116] width 6 height 6
click at [285, 146] on button "Yes,Proceed" at bounding box center [285, 147] width 25 height 10
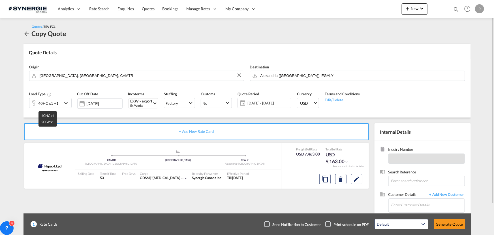
click at [55, 104] on div "40HC x1 +1" at bounding box center [49, 103] width 20 height 8
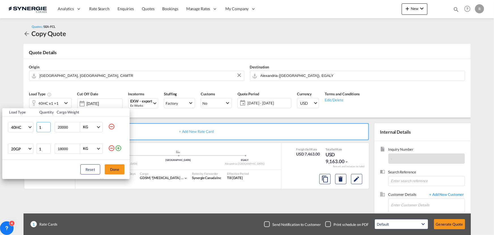
drag, startPoint x: 42, startPoint y: 126, endPoint x: 37, endPoint y: 126, distance: 4.5
click at [37, 126] on input "1" at bounding box center [44, 127] width 14 height 10
type input "20"
click at [110, 148] on md-icon "icon-minus-circle-outline" at bounding box center [111, 147] width 7 height 7
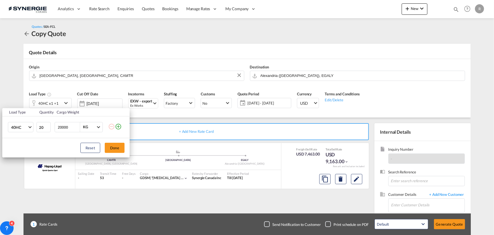
click at [61, 126] on input "20000" at bounding box center [68, 127] width 23 height 10
type input "22000"
click at [114, 147] on button "Done" at bounding box center [115, 148] width 20 height 10
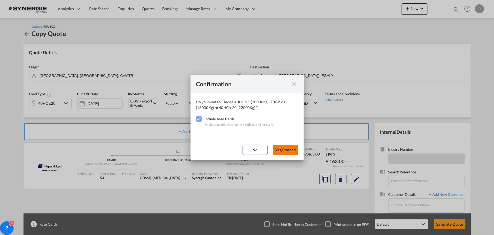
click at [289, 151] on button "Yes,Proceed" at bounding box center [285, 149] width 25 height 10
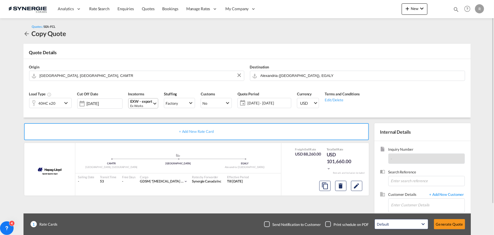
click at [144, 107] on div "Ex Works" at bounding box center [142, 105] width 22 height 4
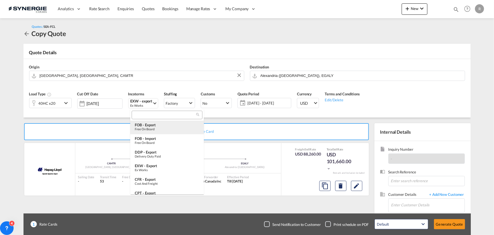
click at [143, 125] on div "FOB - export" at bounding box center [167, 124] width 65 height 5
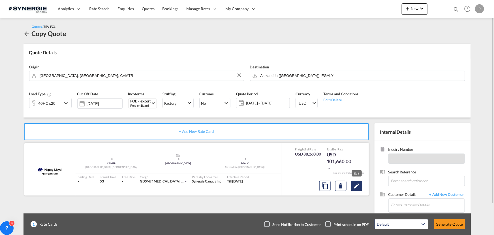
click at [356, 186] on md-icon "Edit" at bounding box center [357, 185] width 7 height 7
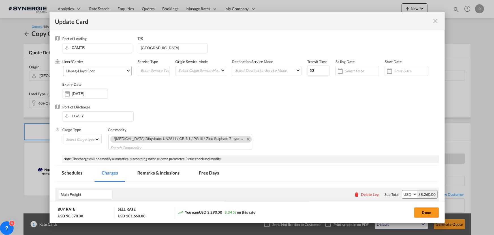
select select "per equipment"
select select "per container"
select select "per B/L"
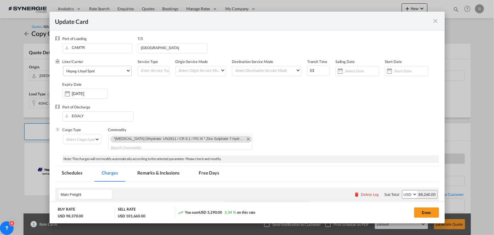
select select "per B/L"
select select "per shipment"
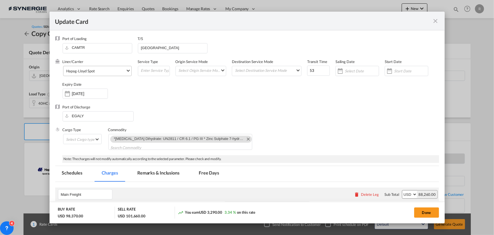
select select "per container"
click at [93, 72] on div "Hapag-Lloyd Spot" at bounding box center [80, 71] width 29 height 5
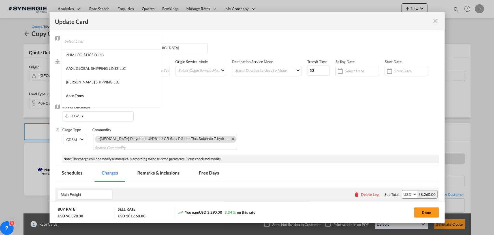
click at [124, 42] on input "search" at bounding box center [113, 41] width 96 height 14
type input "msc"
click at [70, 70] on div "MSC" at bounding box center [70, 69] width 8 height 5
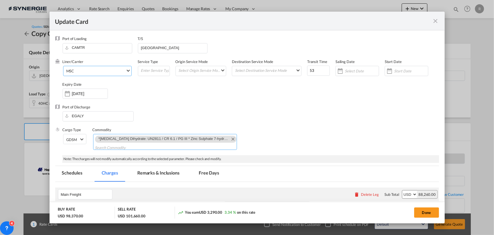
click at [229, 139] on md-icon "Remove *Ondansetron Hydrochloride Dihydrate: UN2811 / CR 6.1 / PG III * Zinc Su…" at bounding box center [232, 138] width 7 height 7
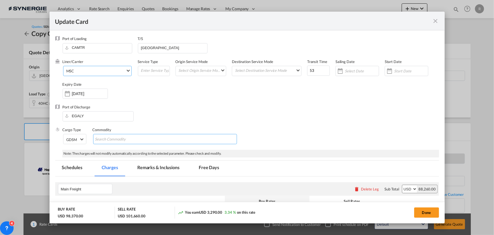
drag, startPoint x: 160, startPoint y: 136, endPoint x: 156, endPoint y: 135, distance: 4.6
click at [160, 137] on md-chips-wrap "Chips container with autocompletion. Enter the text area, type text to search, …" at bounding box center [165, 139] width 144 height 10
type input "paper rollstock"
type input "non dg"
click at [317, 111] on div "Port of Discharge EGALY" at bounding box center [247, 115] width 384 height 23
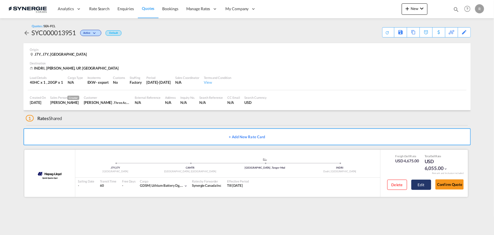
click at [421, 187] on button "Edit" at bounding box center [422, 184] width 20 height 10
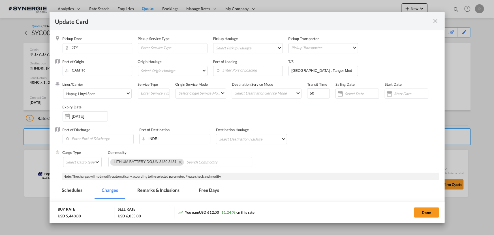
select select "per equipment"
select select "per container"
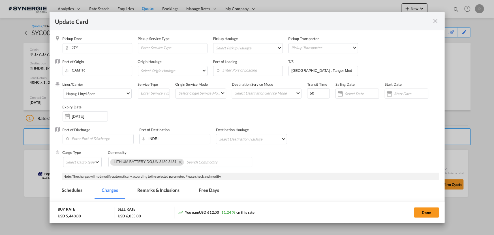
select select "per B/L"
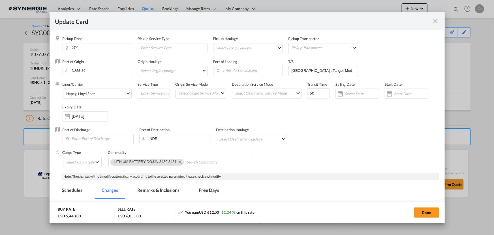
select select "per B/L"
select select "per shipment"
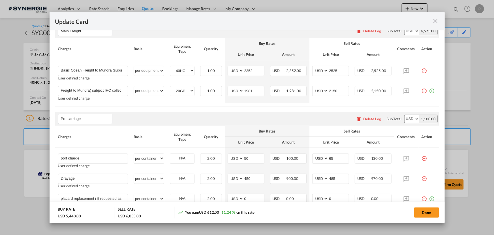
scroll to position [103, 0]
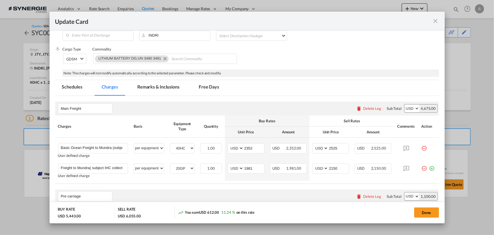
click at [163, 84] on md-tab-item "Remarks & Inclusions" at bounding box center [159, 88] width 56 height 16
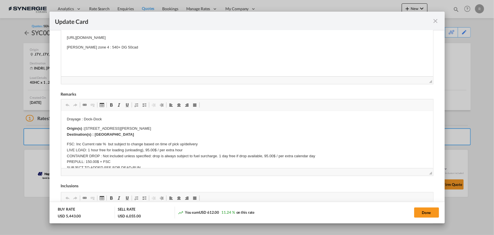
scroll to position [309, 0]
click at [433, 24] on md-icon "icon-close fg-AAA8AD m-0 pointer" at bounding box center [436, 21] width 7 height 7
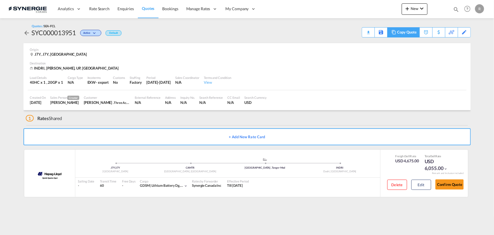
click at [411, 33] on div "Copy Quote" at bounding box center [406, 32] width 19 height 10
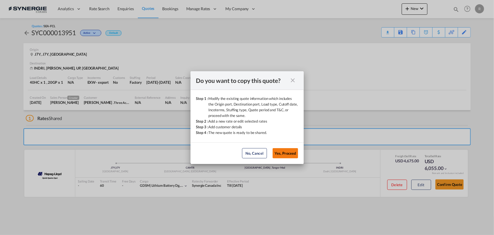
click at [283, 151] on button "Yes, Proceed" at bounding box center [285, 153] width 25 height 10
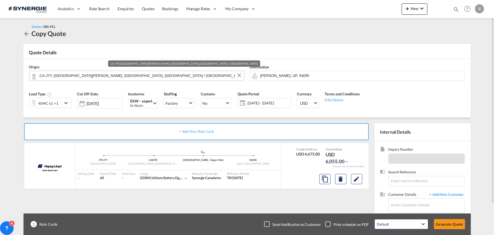
click at [142, 73] on input "CA-J7Y, [GEOGRAPHIC_DATA][PERSON_NAME], [GEOGRAPHIC_DATA], [GEOGRAPHIC_DATA] / …" at bounding box center [141, 76] width 202 height 10
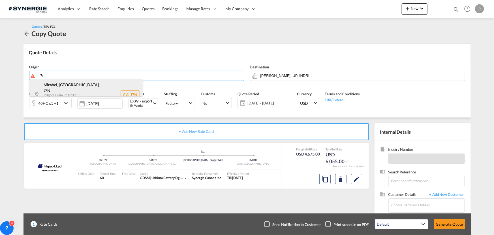
click at [58, 87] on div "Mirabel, [GEOGRAPHIC_DATA] , J7N [GEOGRAPHIC_DATA] / [GEOGRAPHIC_DATA] , [GEOGR…" at bounding box center [85, 94] width 113 height 31
type input "CA-J7N, Mirabel, [GEOGRAPHIC_DATA], [GEOGRAPHIC_DATA] / [GEOGRAPHIC_DATA]"
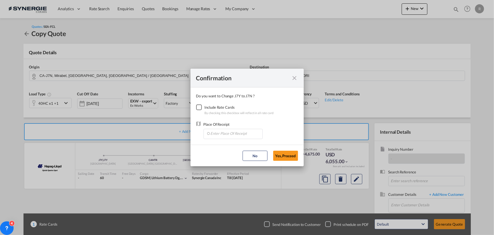
click at [199, 107] on div "Checkbox No Ink" at bounding box center [199, 107] width 6 height 6
click at [230, 134] on input "Enter Place Of Receipt" at bounding box center [235, 133] width 56 height 8
click at [221, 162] on li "CAMTR, [GEOGRAPHIC_DATA], [GEOGRAPHIC_DATA], [GEOGRAPHIC_DATA], [GEOGRAPHIC_DAT…" at bounding box center [233, 160] width 54 height 14
type input "CAMTR, [GEOGRAPHIC_DATA], [GEOGRAPHIC_DATA], [GEOGRAPHIC_DATA], [GEOGRAPHIC_DAT…"
click at [289, 154] on button "Yes,Proceed" at bounding box center [285, 155] width 25 height 10
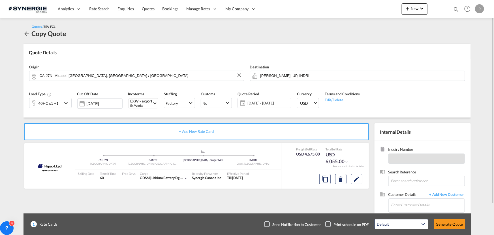
click at [63, 103] on md-icon "icon-chevron-down" at bounding box center [67, 102] width 8 height 7
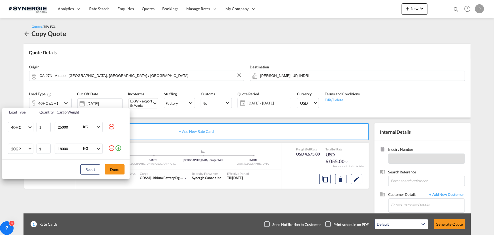
click at [110, 147] on md-icon "icon-minus-circle-outline" at bounding box center [111, 147] width 7 height 7
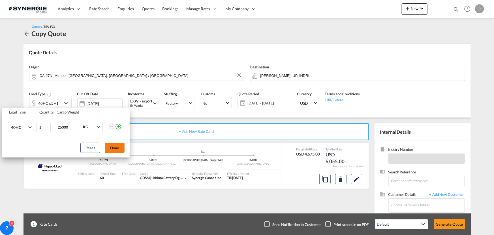
click at [113, 149] on button "Done" at bounding box center [115, 148] width 20 height 10
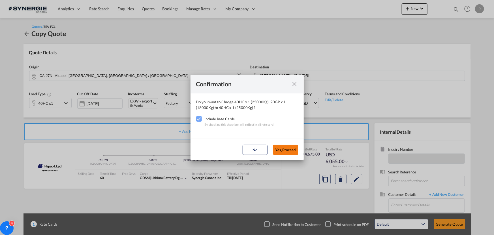
click at [282, 151] on button "Yes,Proceed" at bounding box center [285, 149] width 25 height 10
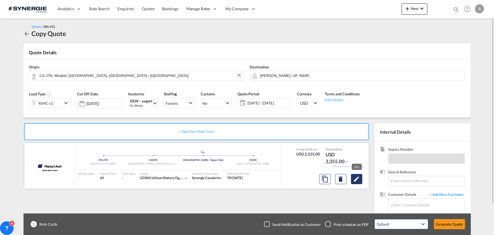
click at [357, 180] on md-icon "Edit" at bounding box center [357, 178] width 7 height 7
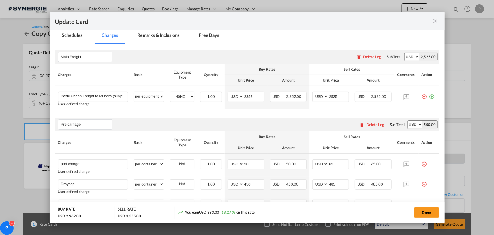
scroll to position [129, 0]
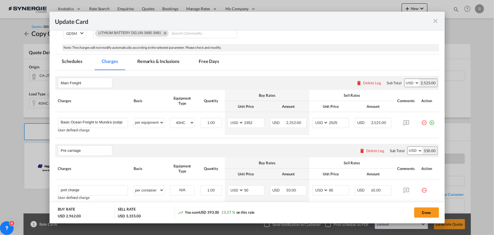
click at [163, 56] on md-tab-item "Remarks & Inclusions" at bounding box center [159, 62] width 56 height 16
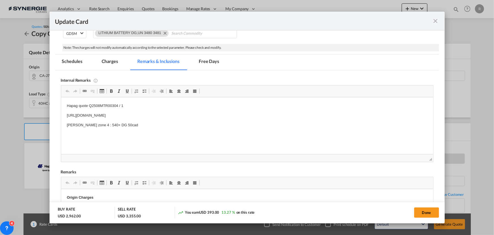
drag, startPoint x: 107, startPoint y: 61, endPoint x: 111, endPoint y: 64, distance: 5.4
click at [107, 61] on md-tab-item "Charges" at bounding box center [110, 62] width 30 height 16
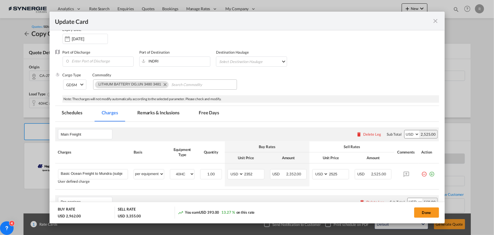
scroll to position [77, 0]
click at [159, 112] on md-tab-item "Remarks & Inclusions" at bounding box center [159, 114] width 56 height 16
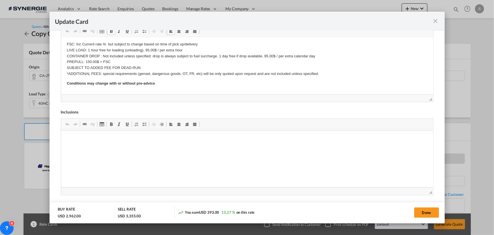
scroll to position [283, 0]
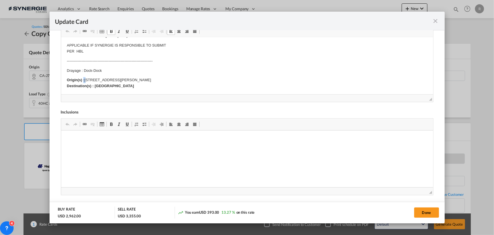
drag, startPoint x: 83, startPoint y: 79, endPoint x: 87, endPoint y: 79, distance: 3.7
click at [87, 79] on p "Origin(s) : [GEOGRAPHIC_DATA][PERSON_NAME], [GEOGRAPHIC_DATA] J7Y 5G2 Destinati…" at bounding box center [247, 83] width 361 height 12
click at [86, 79] on p "Origin(s) : [GEOGRAPHIC_DATA][PERSON_NAME], [GEOGRAPHIC_DATA] J7Y 5G2 Destinati…" at bounding box center [247, 83] width 361 height 12
click at [83, 79] on strong "Origin(s) :" at bounding box center [76, 80] width 18 height 4
drag, startPoint x: 84, startPoint y: 79, endPoint x: 143, endPoint y: 79, distance: 59.2
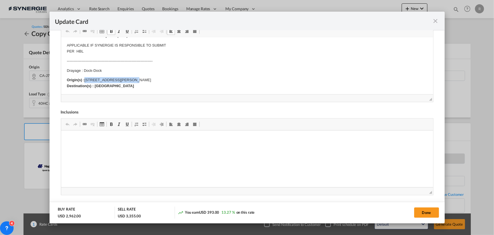
click at [143, 79] on p "Origin(s) : [GEOGRAPHIC_DATA][PERSON_NAME], [GEOGRAPHIC_DATA] J7Y 5G2 Destinati…" at bounding box center [247, 83] width 361 height 12
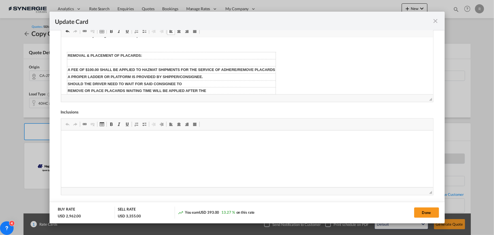
scroll to position [386, 0]
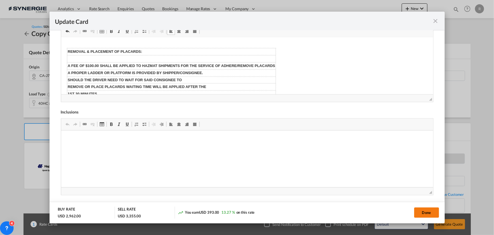
click at [428, 212] on button "Done" at bounding box center [426, 212] width 25 height 10
type input "[DATE]"
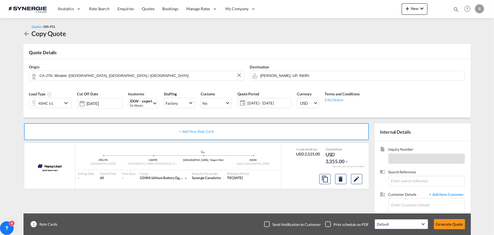
scroll to position [108, 0]
click at [424, 206] on input "Enter Customer Details" at bounding box center [428, 204] width 73 height 13
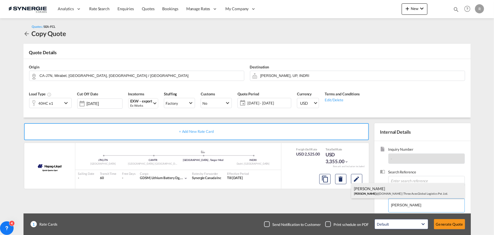
click at [375, 195] on div "Dinesh Pandey d.pandey @3acesglobal.com | Three Aces Global Logistics Pvt. Ltd." at bounding box center [408, 190] width 113 height 15
type input "Three Aces Global Logistics Pvt. Ltd., [PERSON_NAME], [PERSON_NAME][EMAIL_ADDRE…"
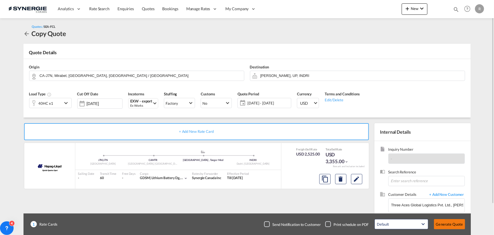
click at [451, 226] on button "Generate Quote" at bounding box center [449, 224] width 31 height 10
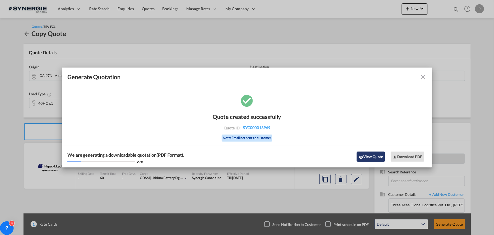
click at [365, 156] on button "View Quote" at bounding box center [371, 156] width 28 height 10
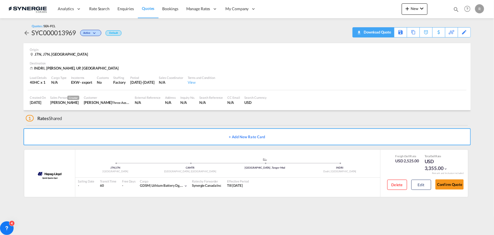
click at [371, 33] on div "Download Quote" at bounding box center [377, 31] width 29 height 9
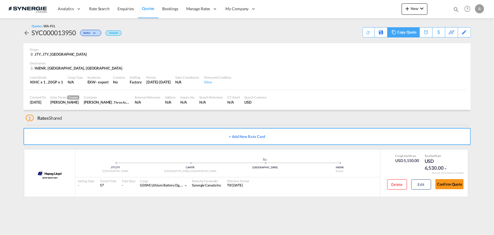
click at [414, 35] on div "Copy Quote" at bounding box center [406, 32] width 19 height 10
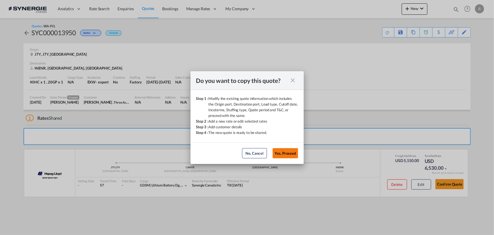
click at [286, 155] on button "Yes, Proceed" at bounding box center [285, 153] width 25 height 10
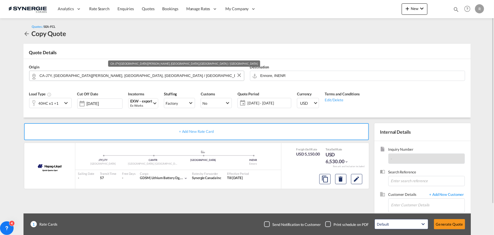
click at [124, 76] on input "CA-J7Y, [GEOGRAPHIC_DATA][PERSON_NAME], [GEOGRAPHIC_DATA], [GEOGRAPHIC_DATA] / …" at bounding box center [141, 76] width 202 height 10
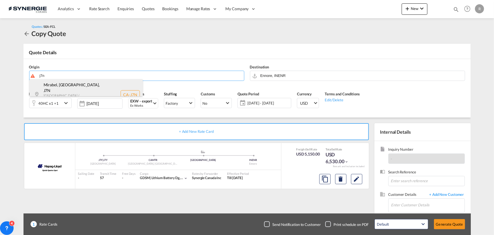
click at [64, 90] on div "Mirabel, [GEOGRAPHIC_DATA] , J7N [GEOGRAPHIC_DATA] / [GEOGRAPHIC_DATA] , [GEOGR…" at bounding box center [85, 94] width 113 height 31
type input "CA-J7N, Mirabel, [GEOGRAPHIC_DATA], [GEOGRAPHIC_DATA] / [GEOGRAPHIC_DATA]"
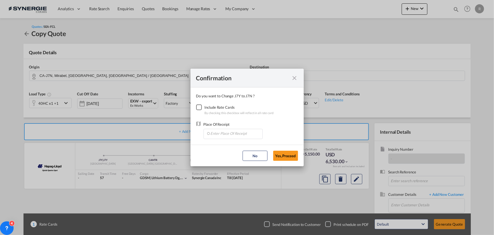
click at [201, 108] on div "Checkbox No Ink" at bounding box center [199, 107] width 6 height 6
click at [218, 130] on input "Enter Place Of Receipt" at bounding box center [235, 133] width 56 height 8
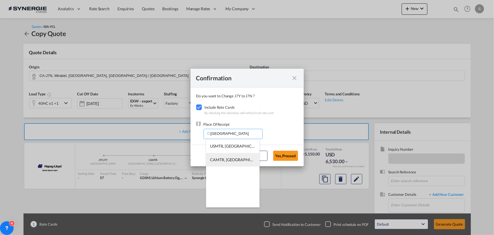
click at [221, 160] on span "CAMTR, [GEOGRAPHIC_DATA], [GEOGRAPHIC_DATA], [GEOGRAPHIC_DATA], [GEOGRAPHIC_DAT…" at bounding box center [321, 159] width 222 height 5
type input "CAMTR, [GEOGRAPHIC_DATA], [GEOGRAPHIC_DATA], [GEOGRAPHIC_DATA], [GEOGRAPHIC_DAT…"
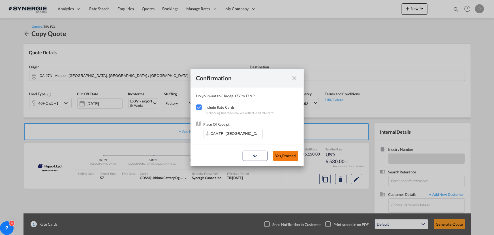
click at [286, 156] on button "Yes,Proceed" at bounding box center [285, 155] width 25 height 10
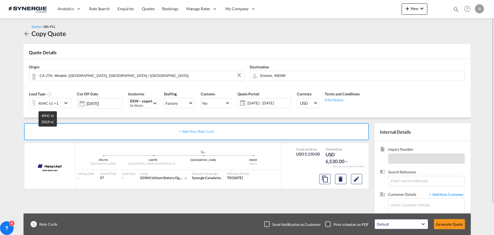
click at [52, 105] on div "40HC x1 +1" at bounding box center [49, 103] width 20 height 8
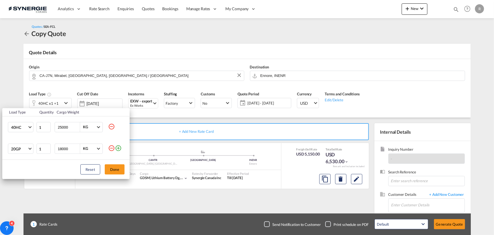
click at [113, 149] on md-icon "icon-minus-circle-outline" at bounding box center [111, 147] width 7 height 7
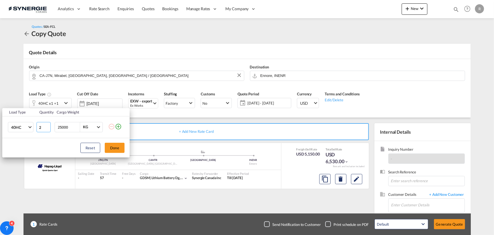
type input "2"
click at [47, 125] on input "2" at bounding box center [44, 127] width 14 height 10
click at [116, 146] on button "Done" at bounding box center [115, 148] width 20 height 10
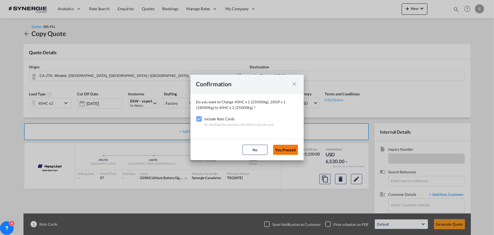
click at [283, 150] on button "Yes,Proceed" at bounding box center [285, 149] width 25 height 10
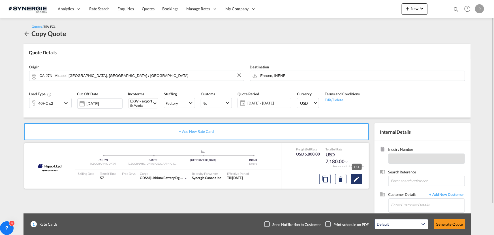
click at [356, 182] on button "Edit" at bounding box center [356, 179] width 11 height 10
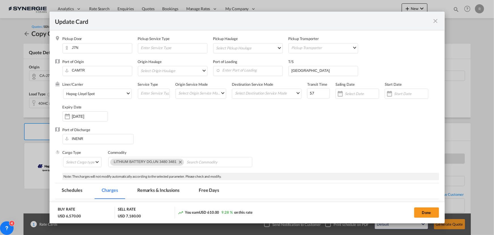
select select "per equipment"
select select "per container"
select select "per B/L"
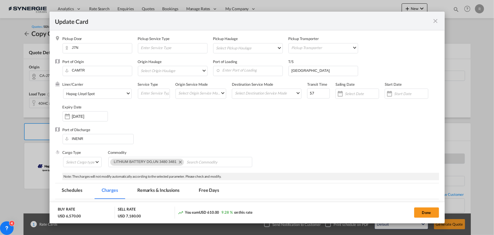
select select "per B/L"
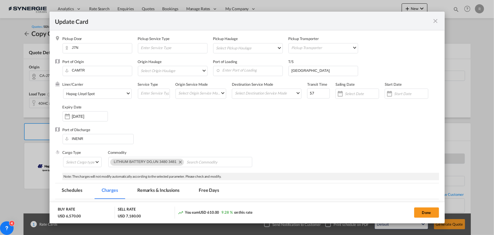
select select "per shipment"
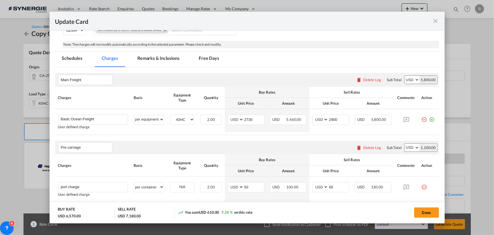
scroll to position [103, 0]
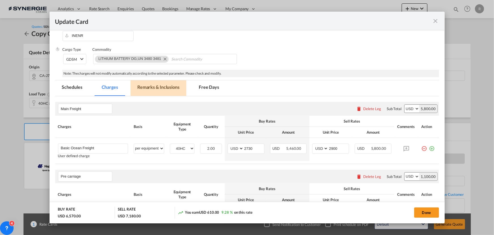
click at [161, 86] on md-tab-item "Remarks & Inclusions" at bounding box center [159, 88] width 56 height 16
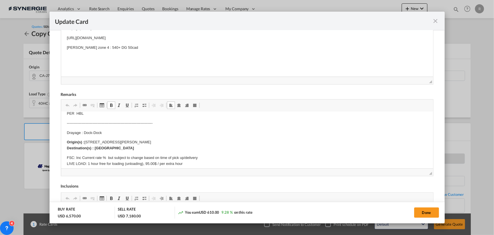
scroll to position [180, 0]
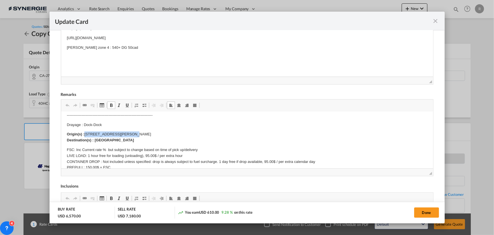
drag, startPoint x: 84, startPoint y: 134, endPoint x: 148, endPoint y: 133, distance: 63.7
click at [148, 133] on p "Origin(s) : [GEOGRAPHIC_DATA][PERSON_NAME], [GEOGRAPHIC_DATA] J7Y 5G2 Destinati…" at bounding box center [247, 137] width 361 height 12
click at [426, 212] on button "Done" at bounding box center [426, 212] width 25 height 10
type input "[DATE]"
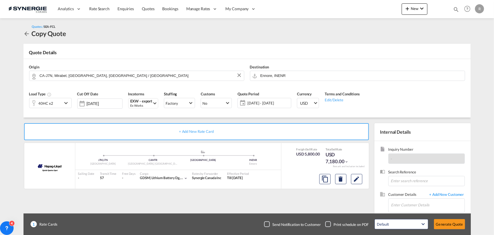
scroll to position [108, 0]
click at [397, 204] on input "Enter Customer Details" at bounding box center [428, 204] width 73 height 13
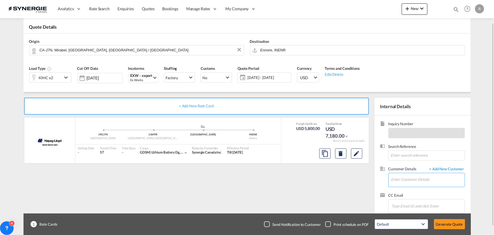
click at [401, 177] on input "Enter Customer Details" at bounding box center [428, 179] width 73 height 13
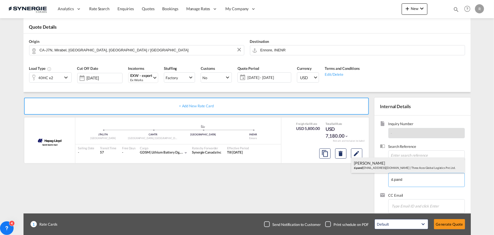
click at [375, 167] on div "[PERSON_NAME]pand [EMAIL_ADDRESS][DOMAIN_NAME] | Three Aces Global Logistics Pv…" at bounding box center [408, 164] width 113 height 15
type input "Three Aces Global Logistics Pvt. Ltd., [PERSON_NAME], [PERSON_NAME][EMAIL_ADDRE…"
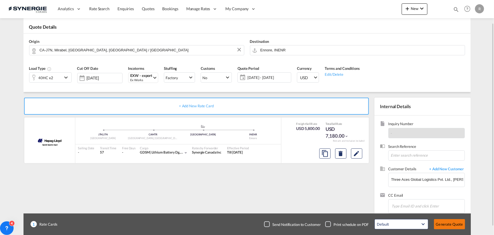
click at [448, 222] on button "Generate Quote" at bounding box center [449, 224] width 31 height 10
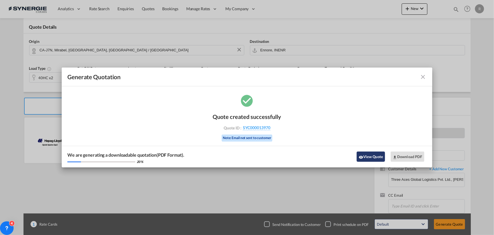
click at [369, 158] on button "View Quote" at bounding box center [371, 156] width 28 height 10
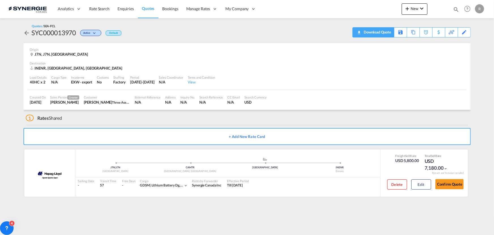
click at [371, 34] on div "Download Quote" at bounding box center [377, 31] width 29 height 9
